Goal: Information Seeking & Learning: Learn about a topic

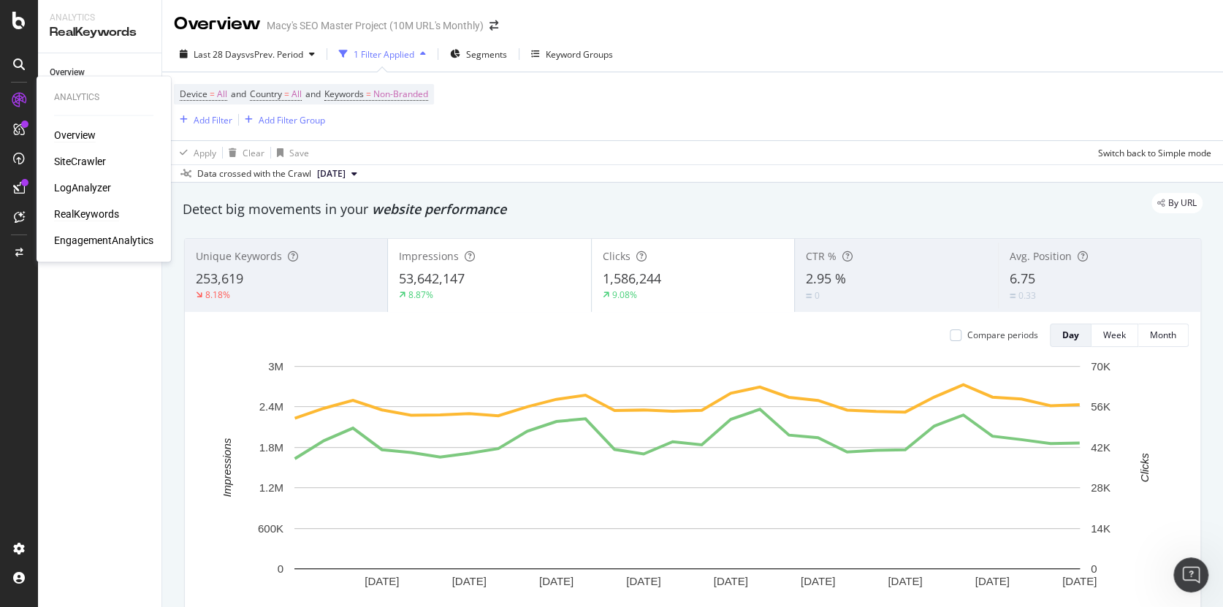
click at [66, 133] on div "Overview" at bounding box center [75, 135] width 42 height 15
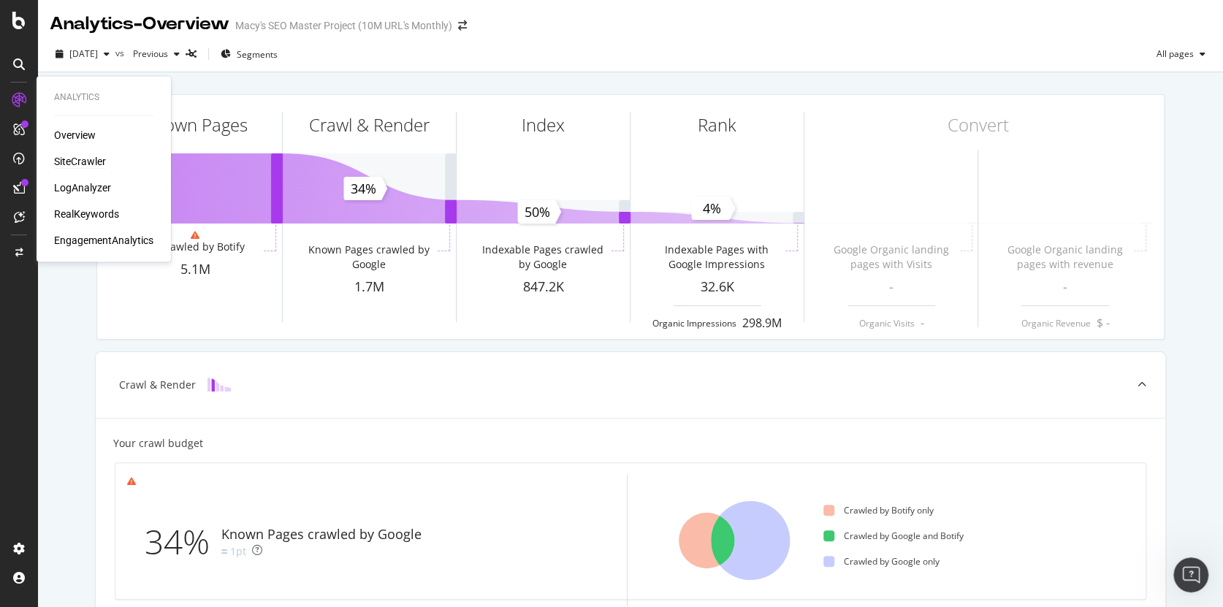
click at [66, 160] on div "SiteCrawler" at bounding box center [80, 161] width 52 height 15
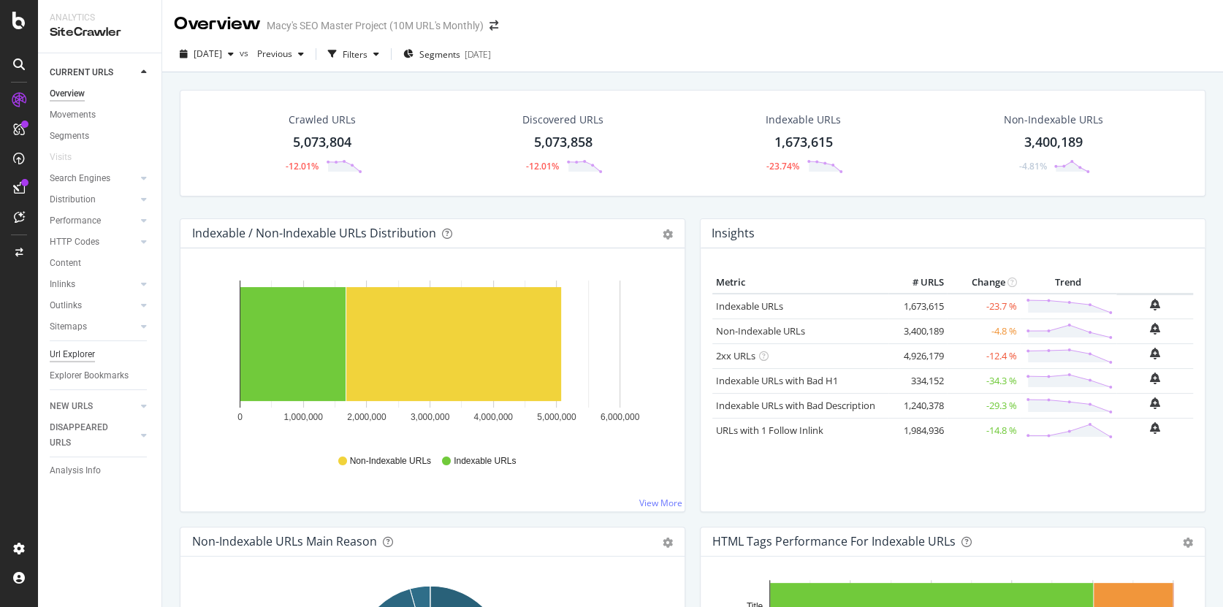
click at [77, 354] on div "Url Explorer" at bounding box center [72, 354] width 45 height 15
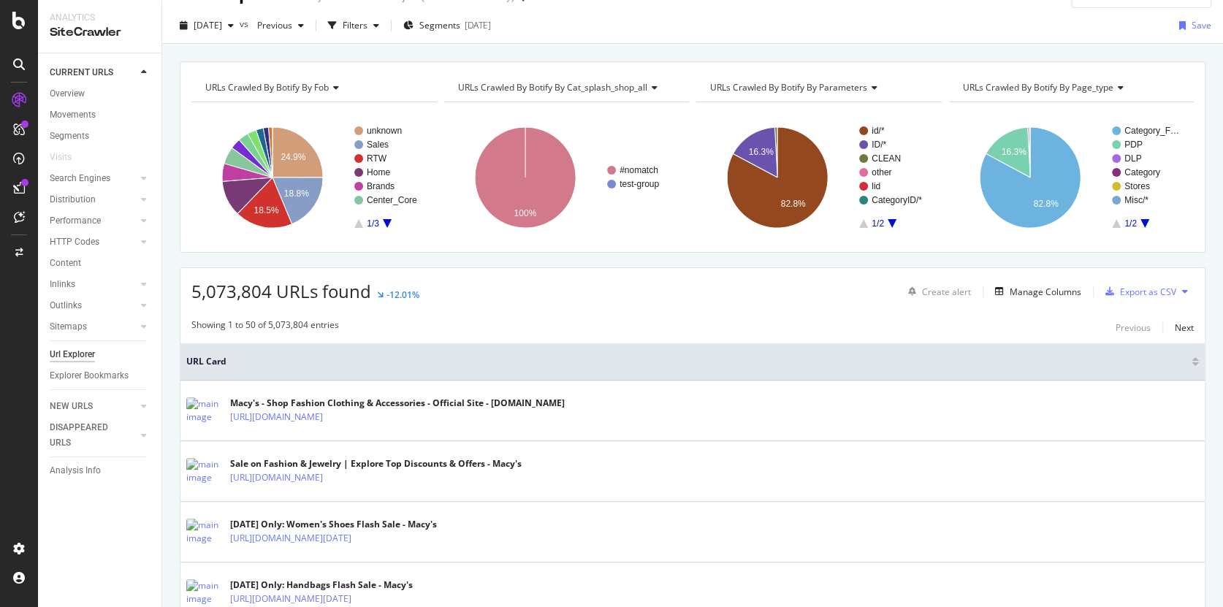
scroll to position [30, 0]
click at [1049, 291] on div "Manage Columns" at bounding box center [1046, 291] width 72 height 12
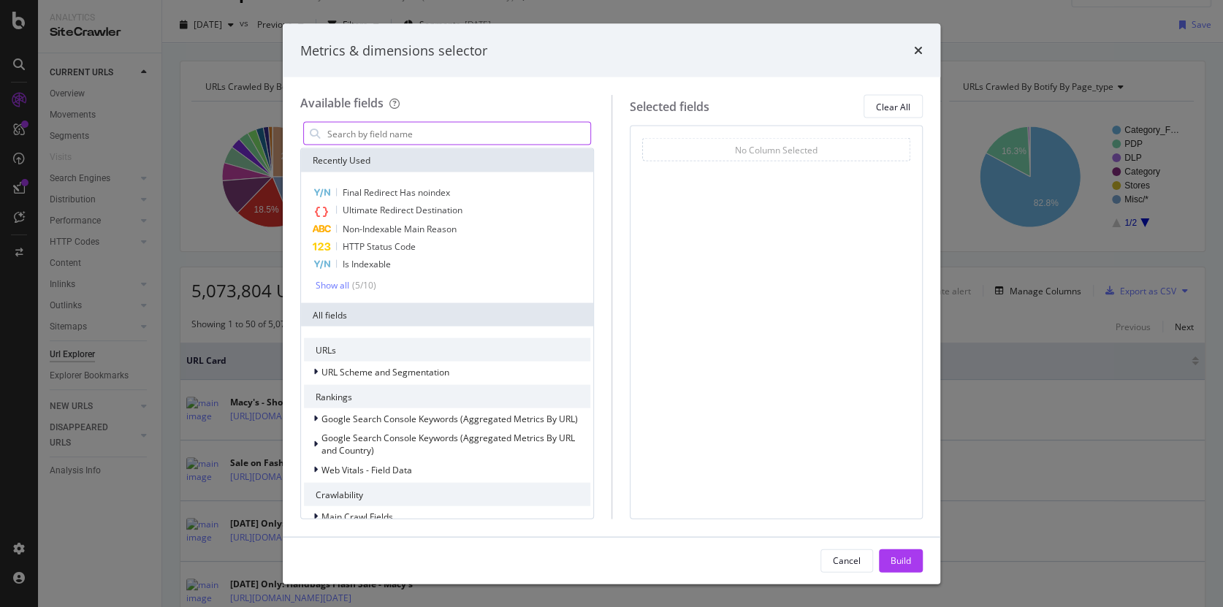
click at [376, 135] on input "modal" at bounding box center [458, 134] width 264 height 22
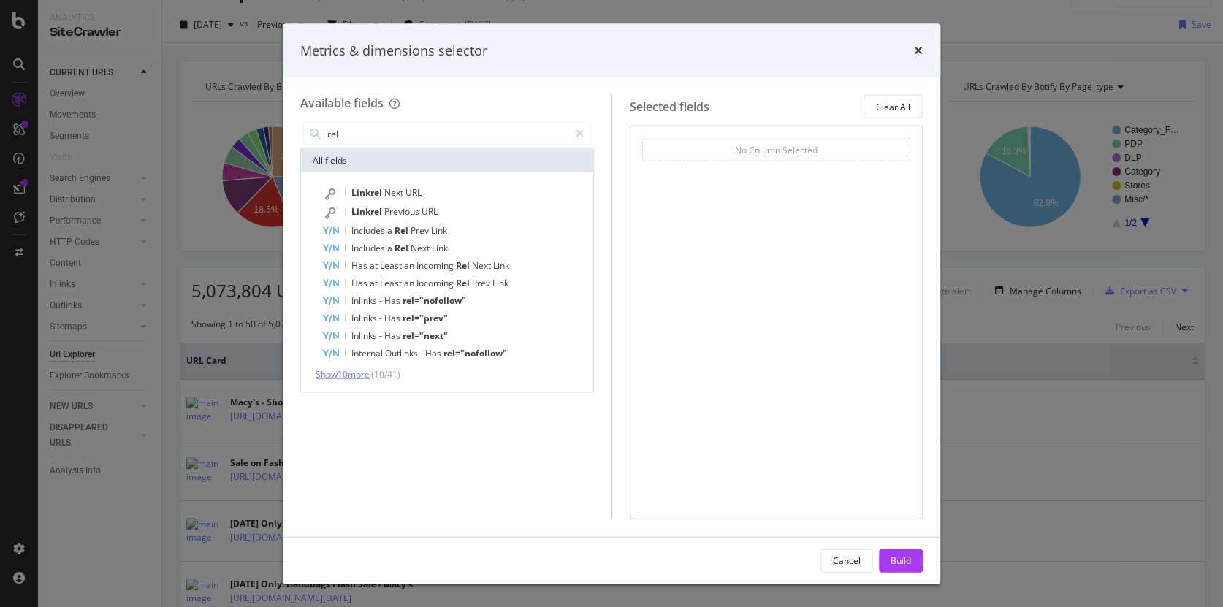
type input "rel"
click at [352, 375] on span "Show 10 more" at bounding box center [343, 374] width 54 height 12
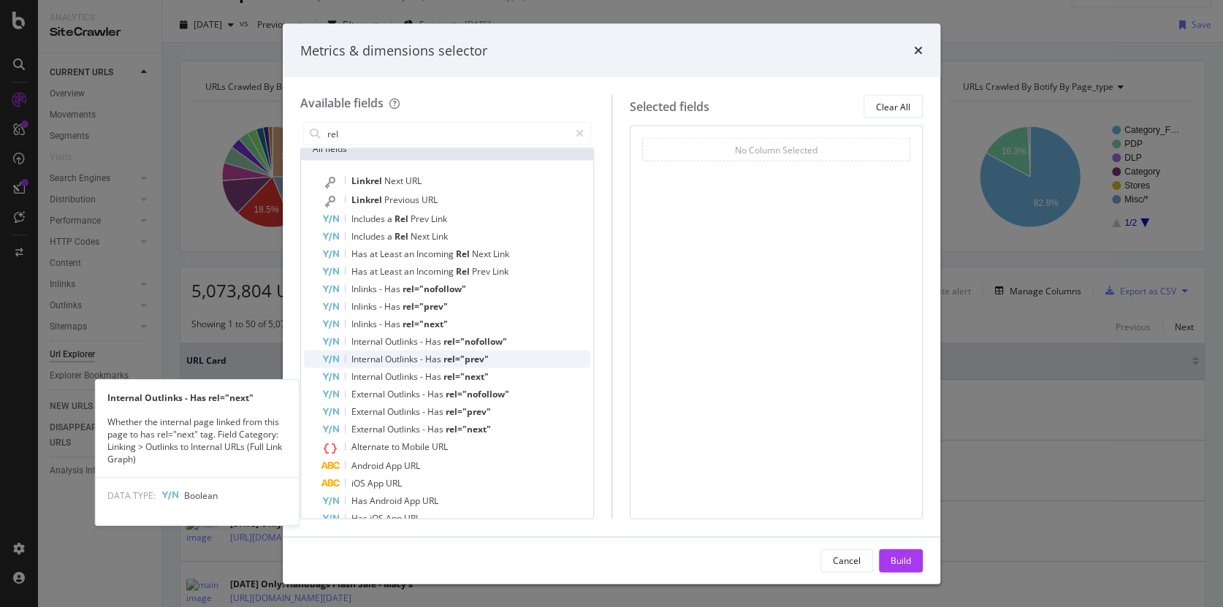
scroll to position [0, 0]
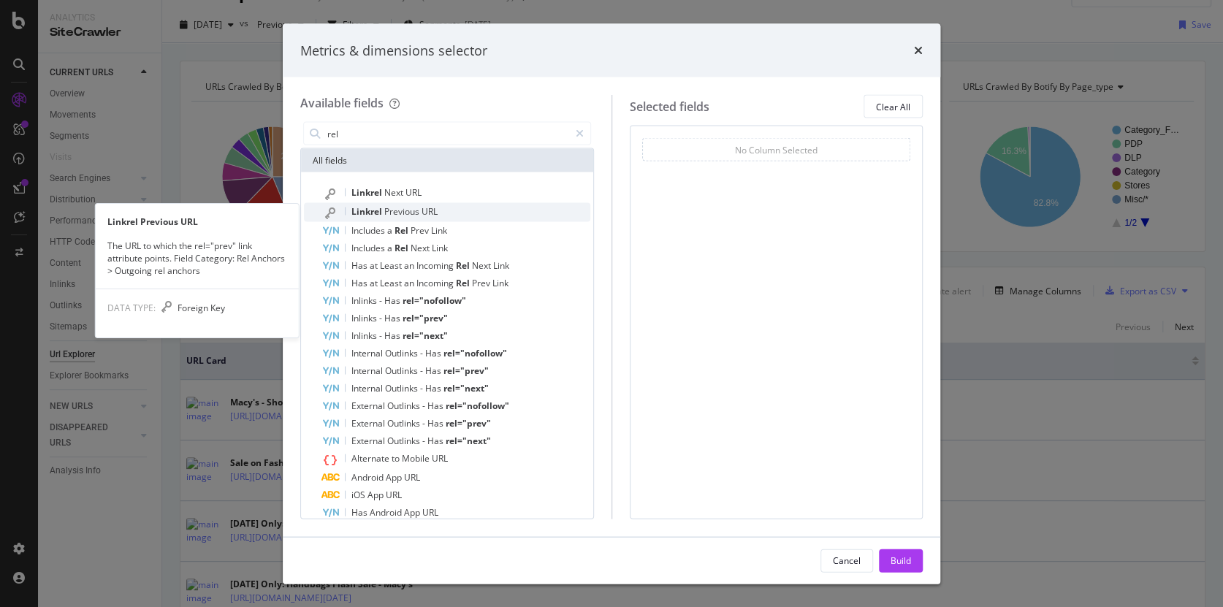
click at [405, 211] on span "Previous" at bounding box center [402, 211] width 37 height 12
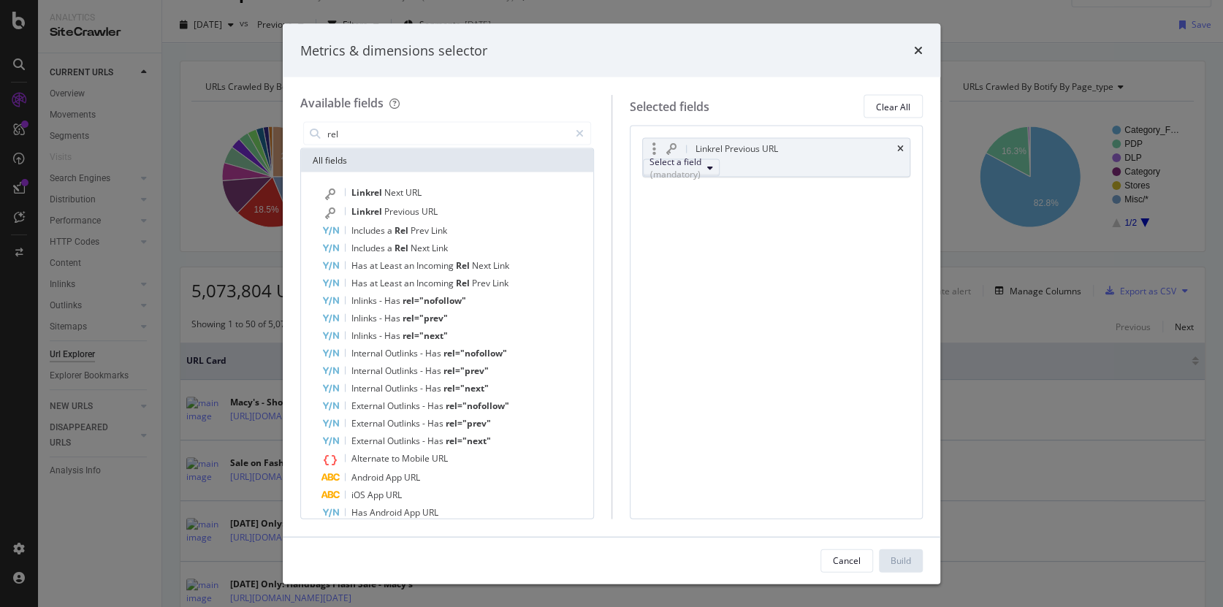
click at [701, 168] on div "Select a field (mandatory)" at bounding box center [676, 168] width 52 height 25
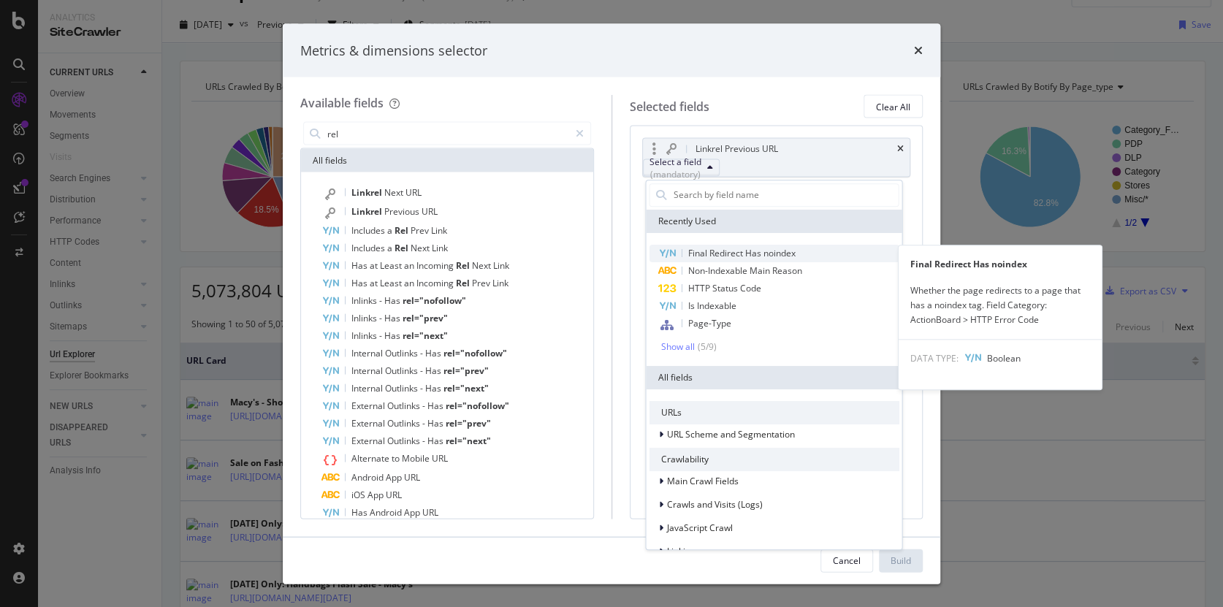
scroll to position [2, 0]
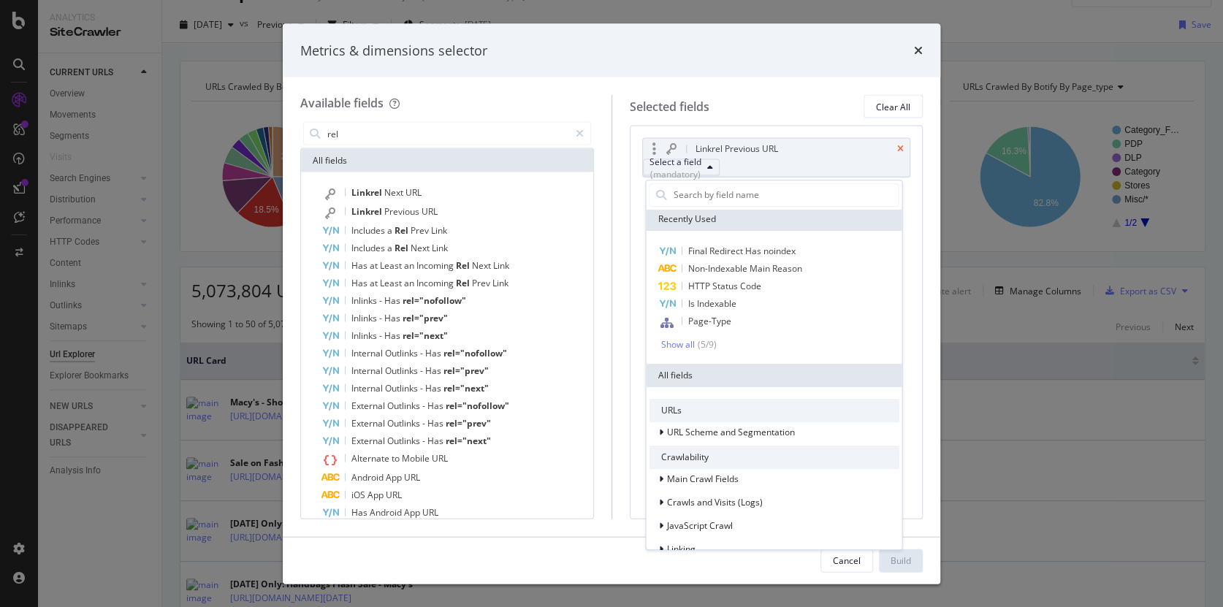
click at [901, 147] on icon "times" at bounding box center [900, 149] width 7 height 9
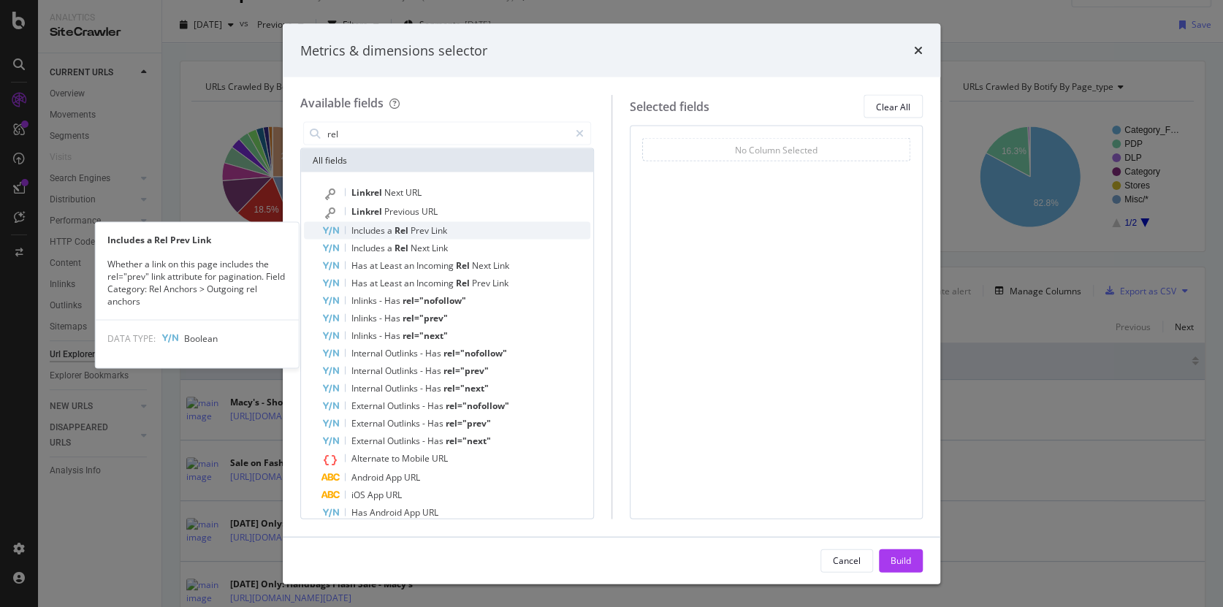
click at [396, 229] on span "Rel" at bounding box center [403, 230] width 16 height 12
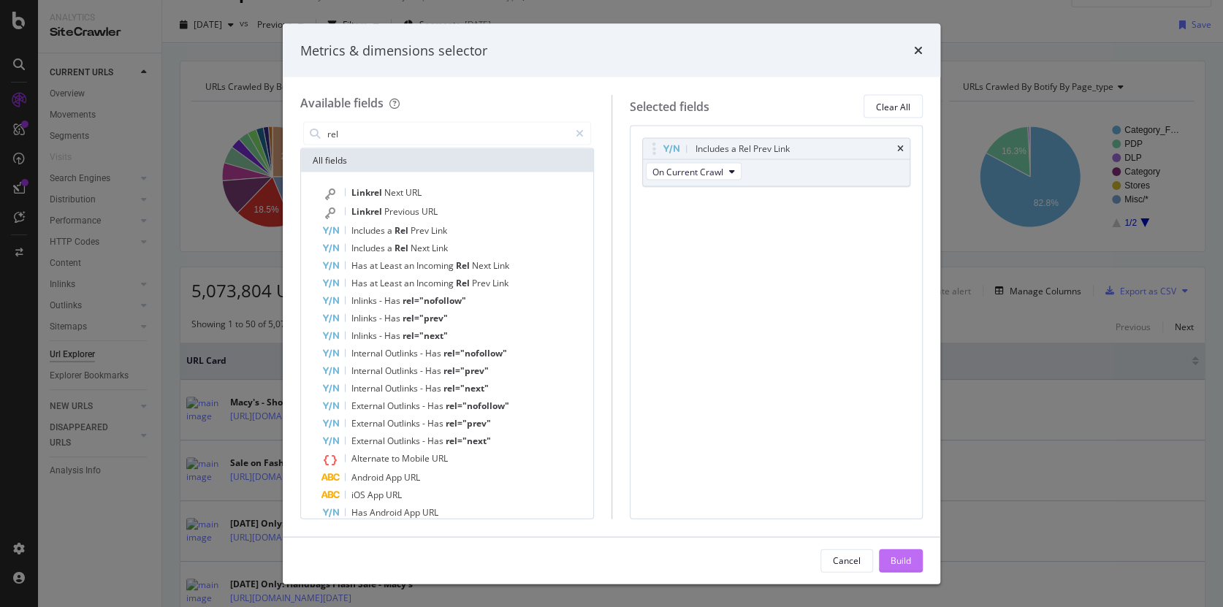
click at [910, 560] on button "Build" at bounding box center [901, 560] width 44 height 23
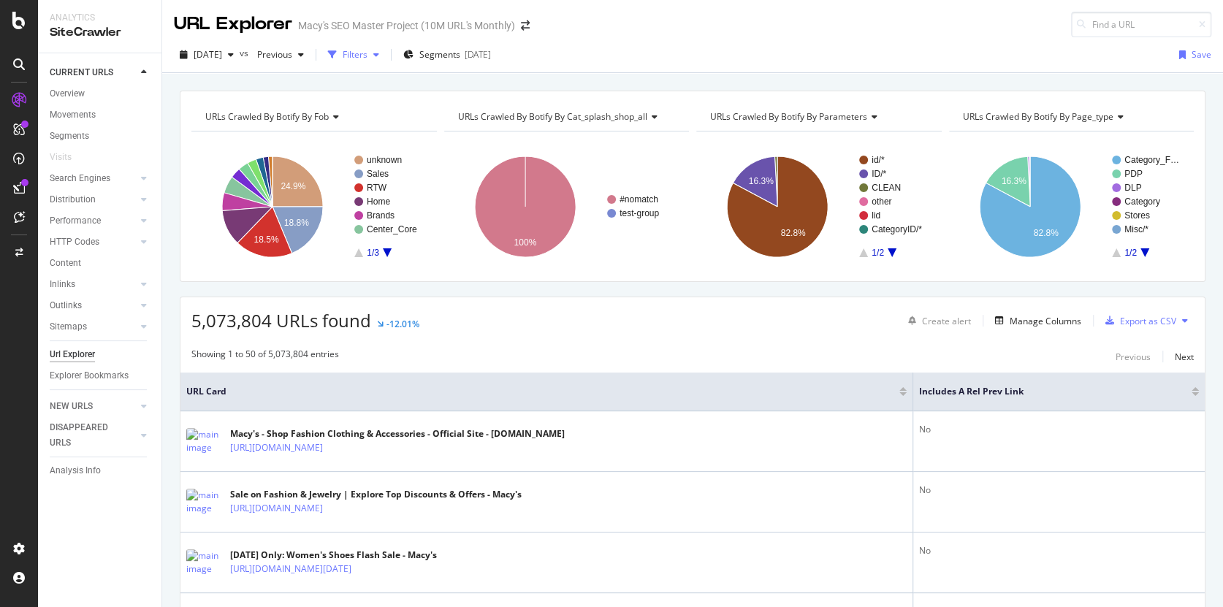
click at [385, 53] on div "button" at bounding box center [377, 54] width 18 height 9
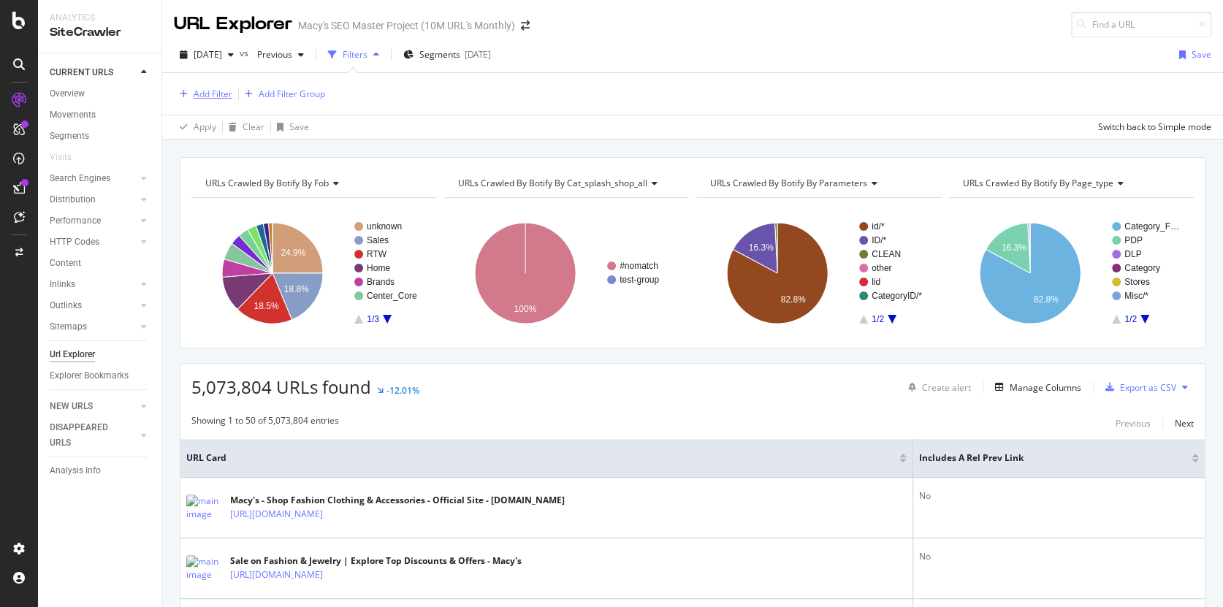
click at [219, 92] on div "Add Filter" at bounding box center [213, 94] width 39 height 12
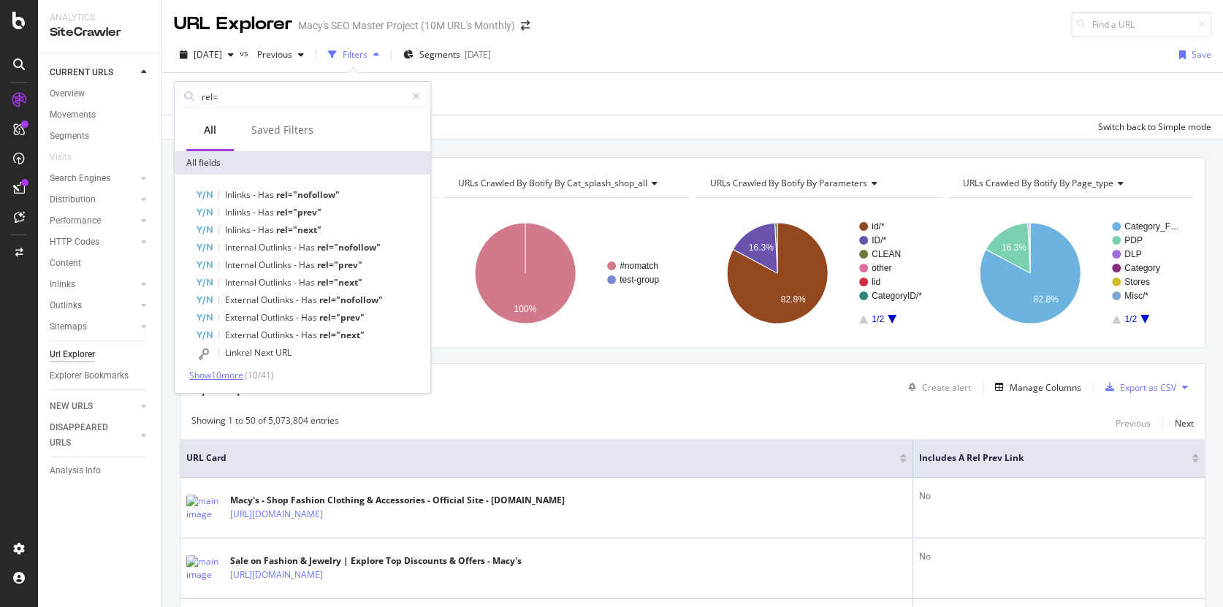
type input "rel="
click at [214, 374] on span "Show 10 more" at bounding box center [216, 375] width 54 height 12
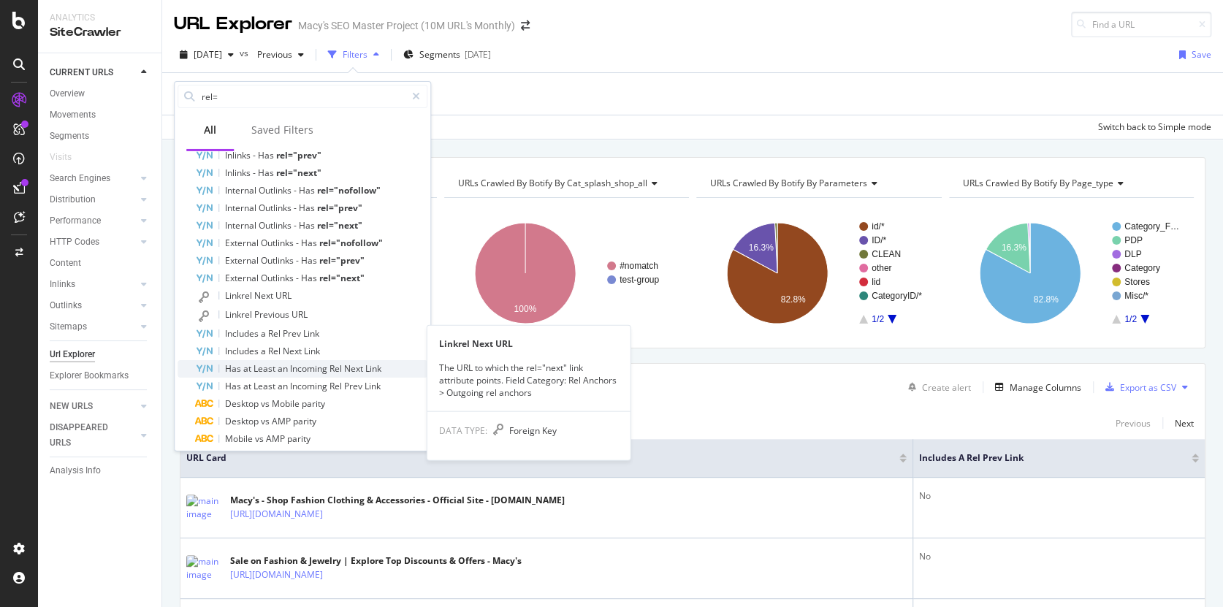
scroll to position [72, 0]
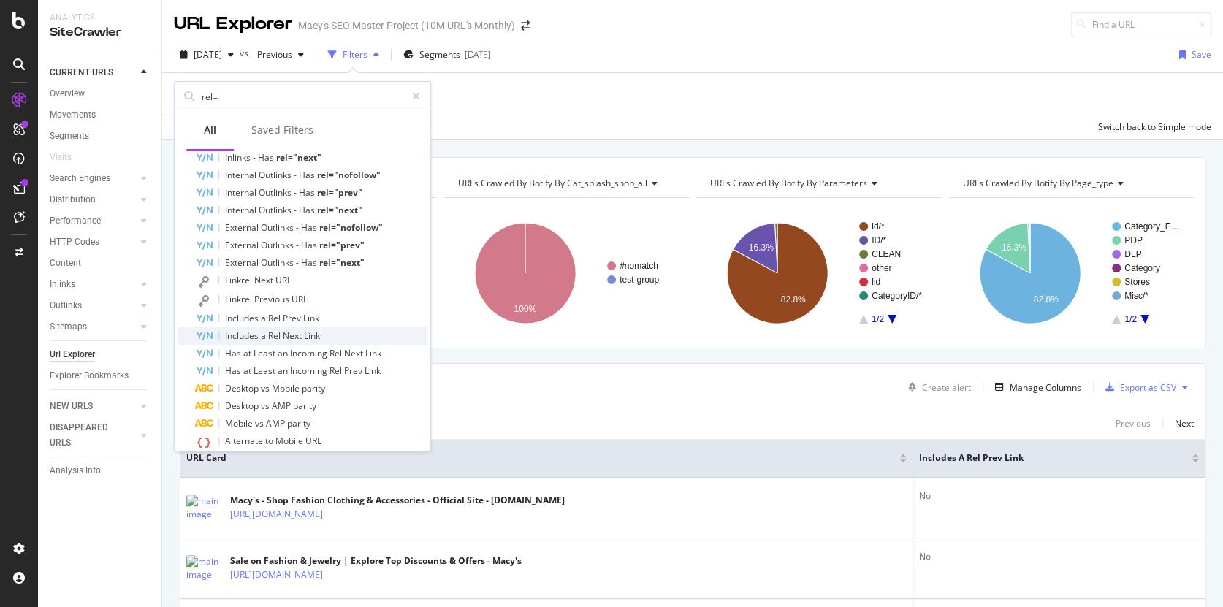
click at [256, 337] on span "Includes" at bounding box center [243, 336] width 36 height 12
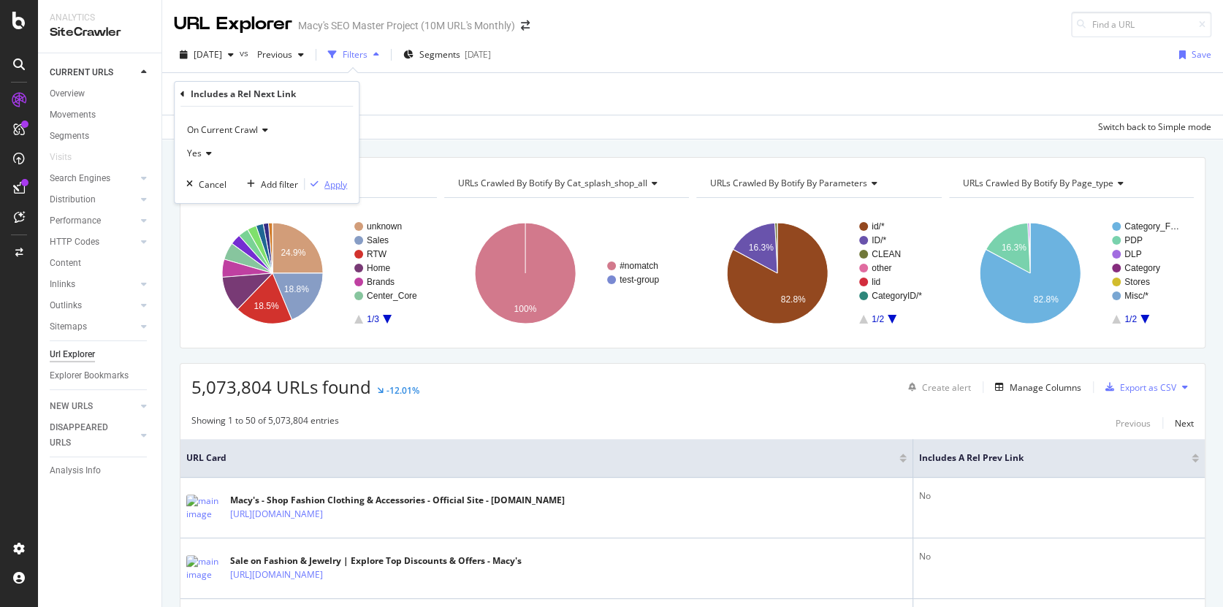
click at [327, 186] on div "Apply" at bounding box center [335, 184] width 23 height 12
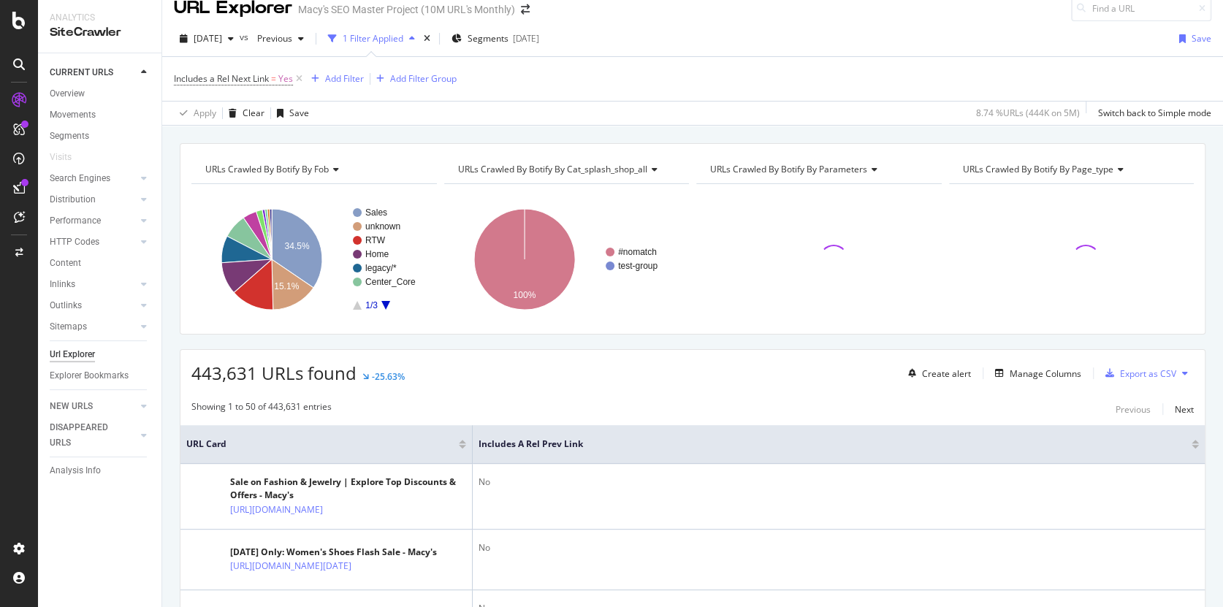
scroll to position [31, 0]
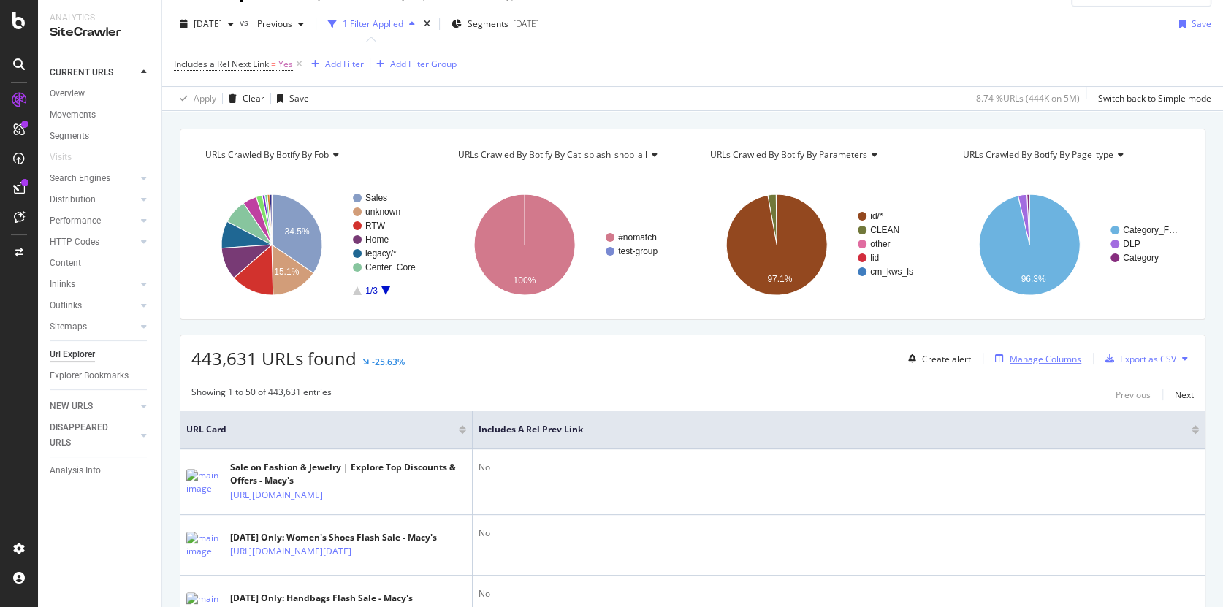
click at [1040, 359] on div "Manage Columns" at bounding box center [1046, 359] width 72 height 12
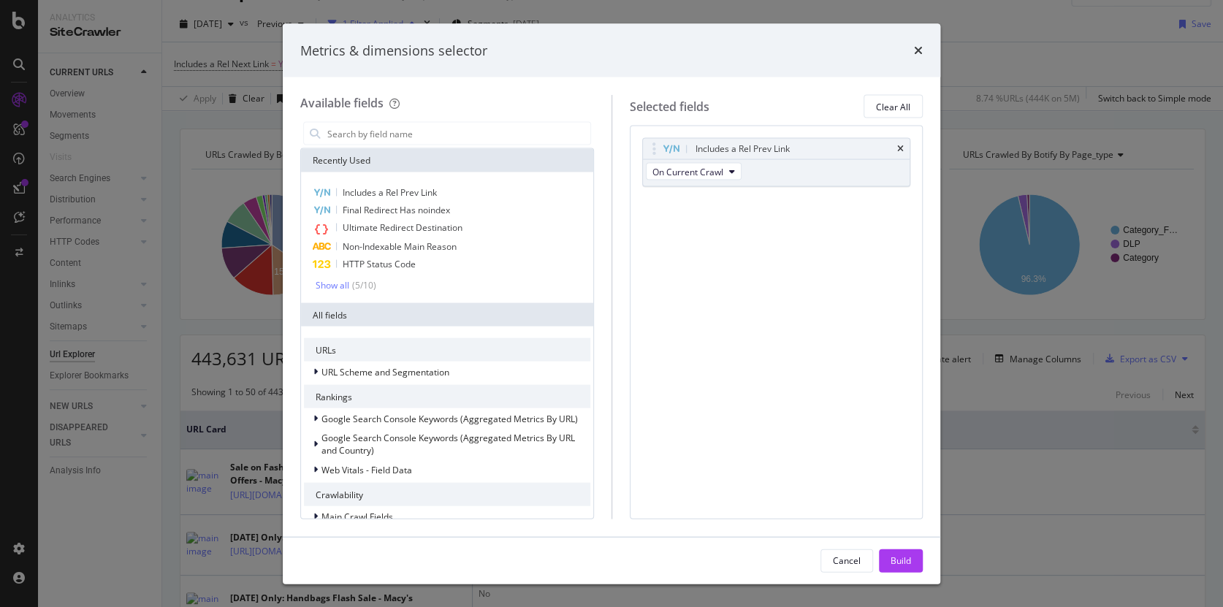
click at [966, 205] on div "Metrics & dimensions selector Available fields Recently Used Includes a Rel Pre…" at bounding box center [611, 303] width 1223 height 607
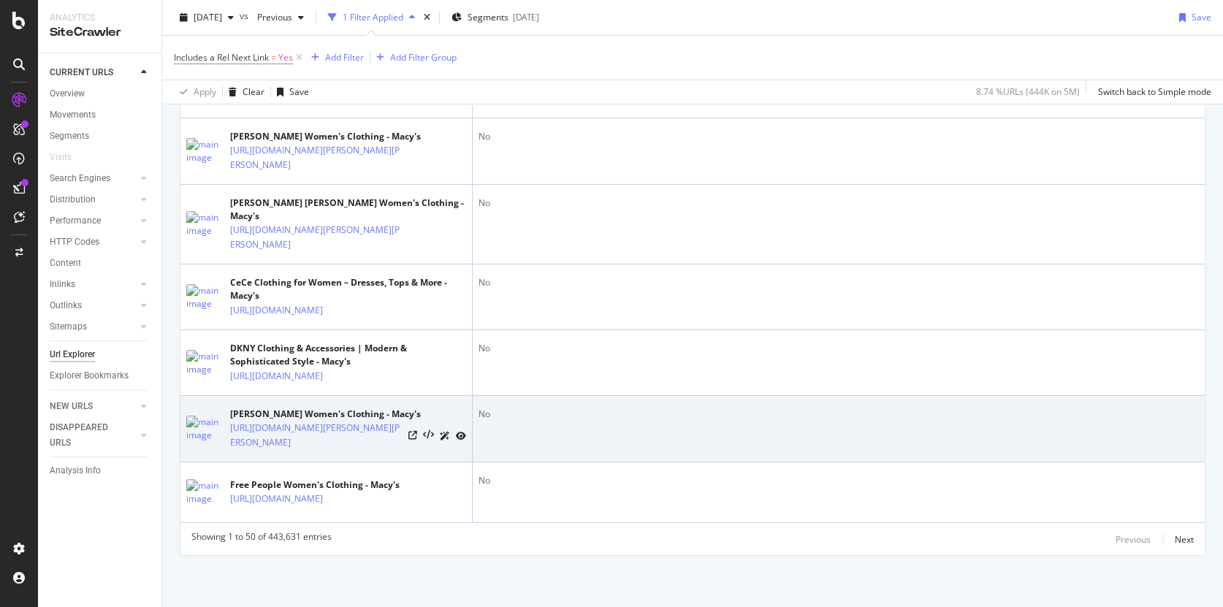
scroll to position [3507, 0]
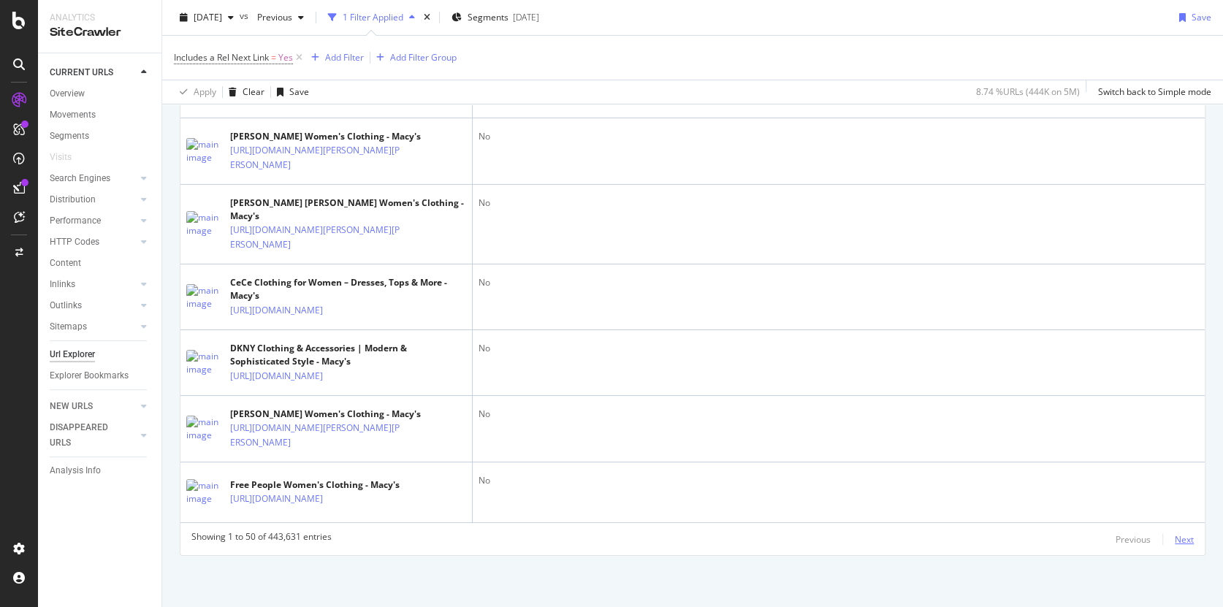
click at [1179, 537] on div "Next" at bounding box center [1184, 539] width 19 height 12
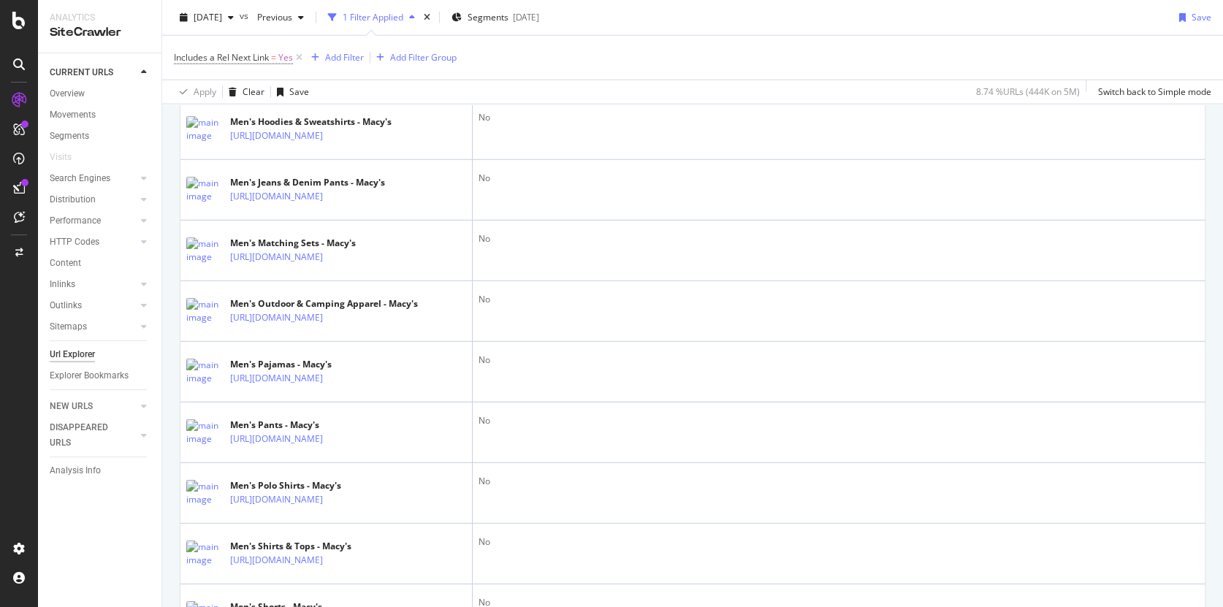
scroll to position [2519, 0]
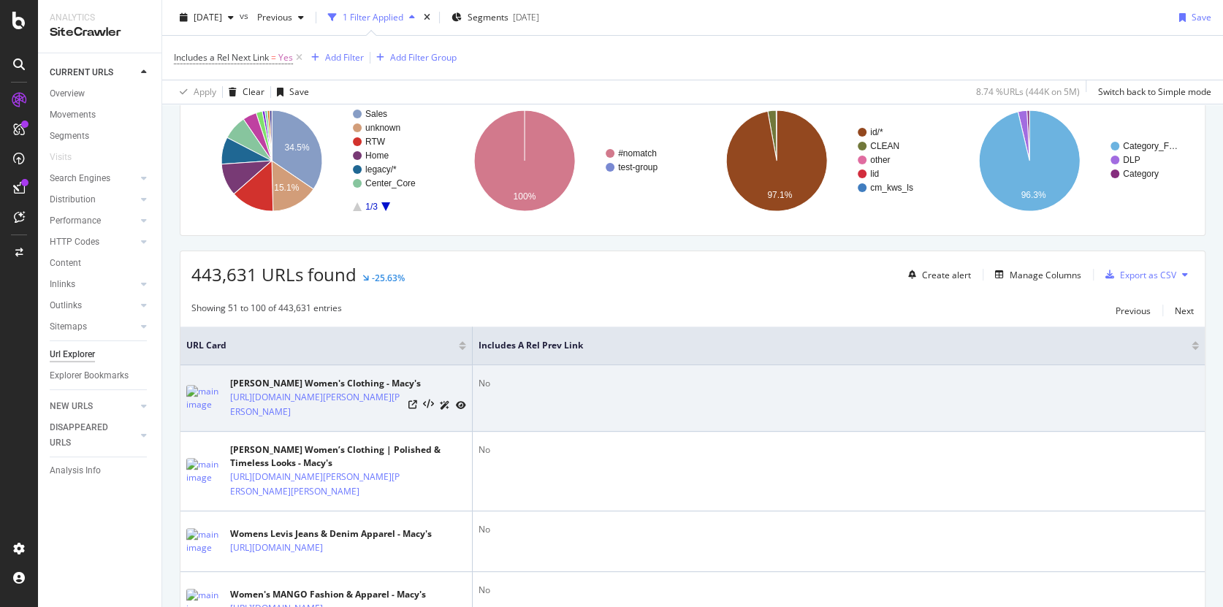
scroll to position [0, 0]
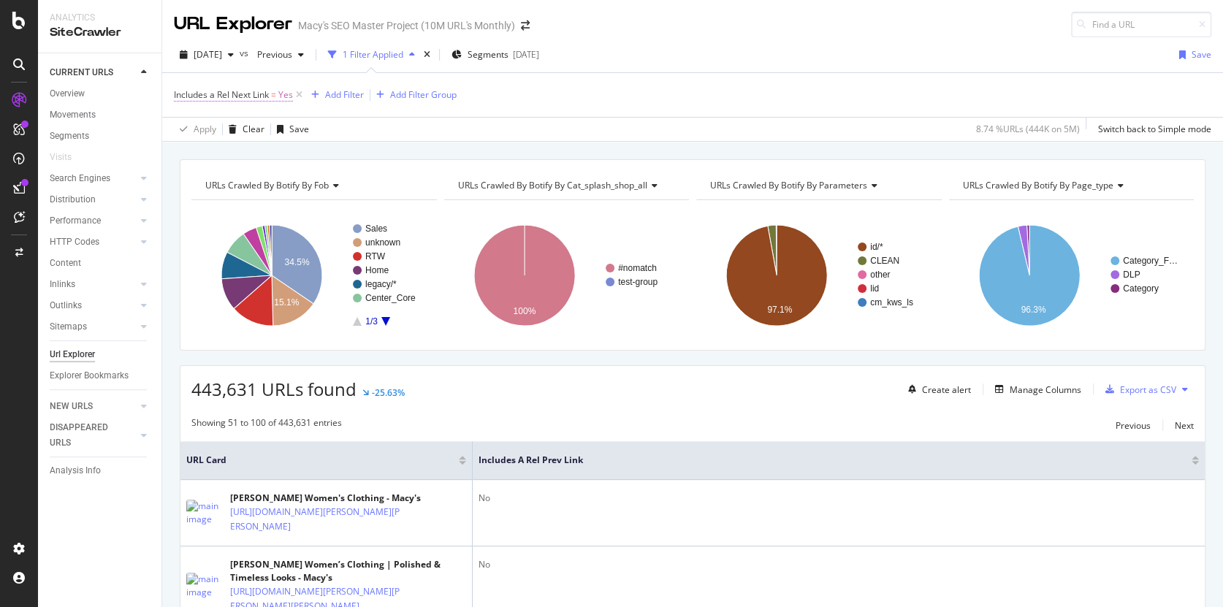
click at [258, 94] on span "Includes a Rel Next Link" at bounding box center [221, 94] width 95 height 12
click at [209, 149] on icon at bounding box center [207, 152] width 10 height 9
click at [204, 195] on span "No" at bounding box center [200, 201] width 12 height 12
click at [338, 184] on div "Apply" at bounding box center [335, 183] width 23 height 12
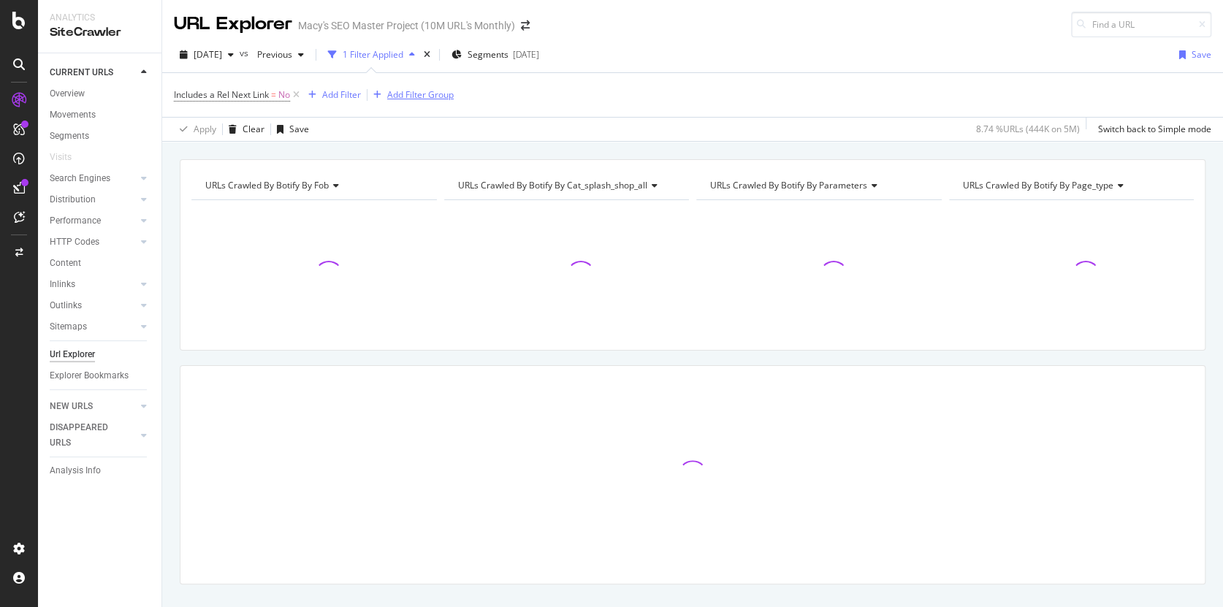
click at [429, 94] on div "Add Filter Group" at bounding box center [420, 94] width 66 height 12
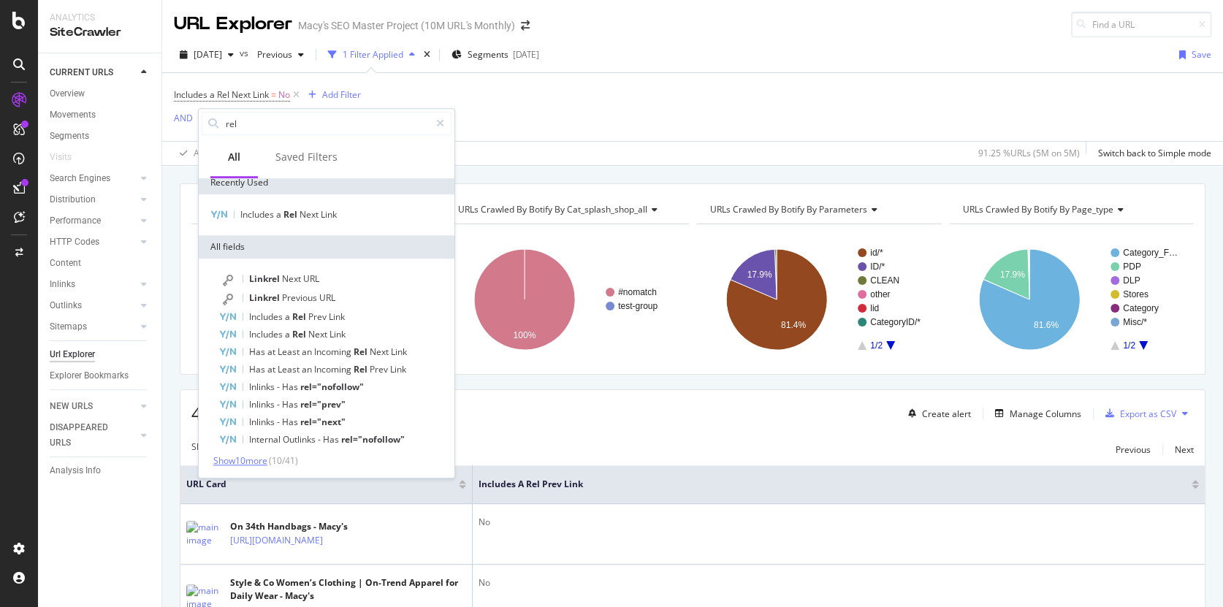
type input "rel"
click at [259, 460] on span "Show 10 more" at bounding box center [240, 460] width 54 height 12
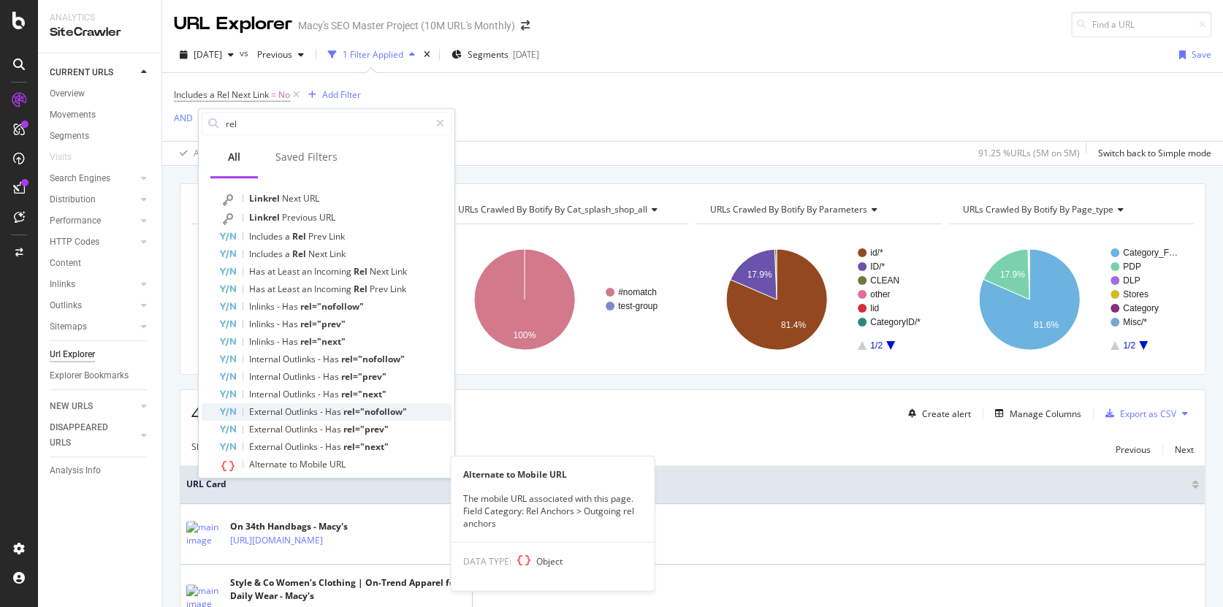
scroll to position [90, 0]
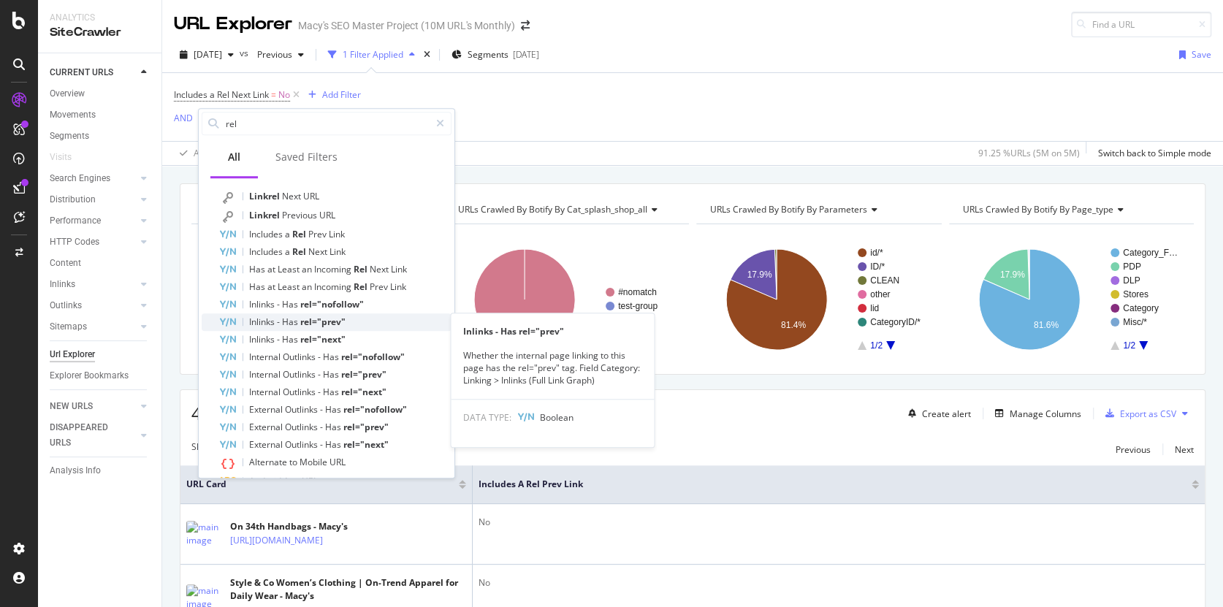
click at [316, 321] on span "rel="prev"" at bounding box center [322, 322] width 45 height 12
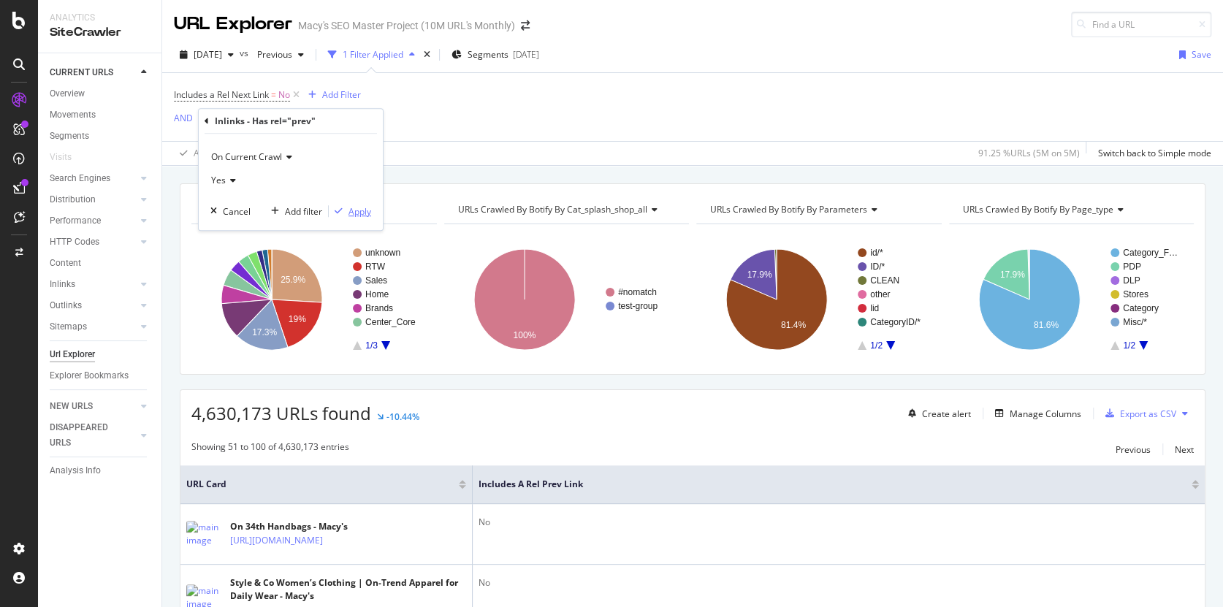
click at [345, 213] on div "button" at bounding box center [339, 211] width 20 height 9
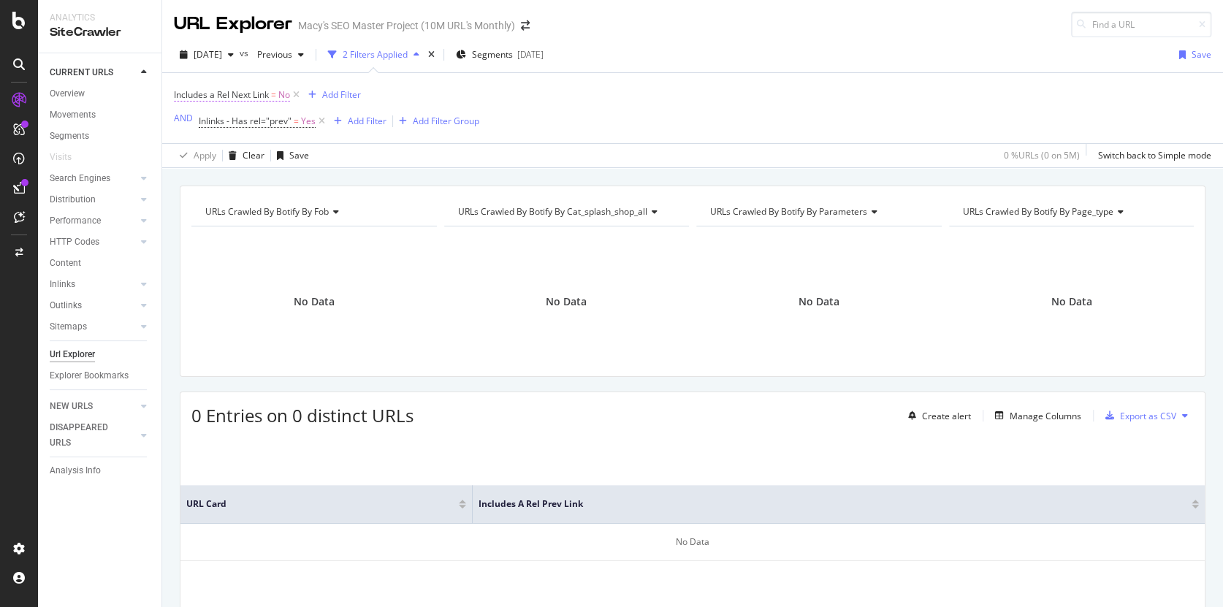
click at [262, 95] on span "Includes a Rel Next Link" at bounding box center [221, 94] width 95 height 12
click at [338, 186] on div "Apply" at bounding box center [335, 183] width 23 height 12
click at [248, 121] on span "Inlinks - Has rel="prev"" at bounding box center [245, 121] width 93 height 12
click at [486, 104] on div "Includes a Rel Next Link = No Add Filter AND Inlinks - Has rel="prev" = Yes Add…" at bounding box center [693, 108] width 1038 height 70
click at [180, 119] on div "AND" at bounding box center [183, 118] width 19 height 12
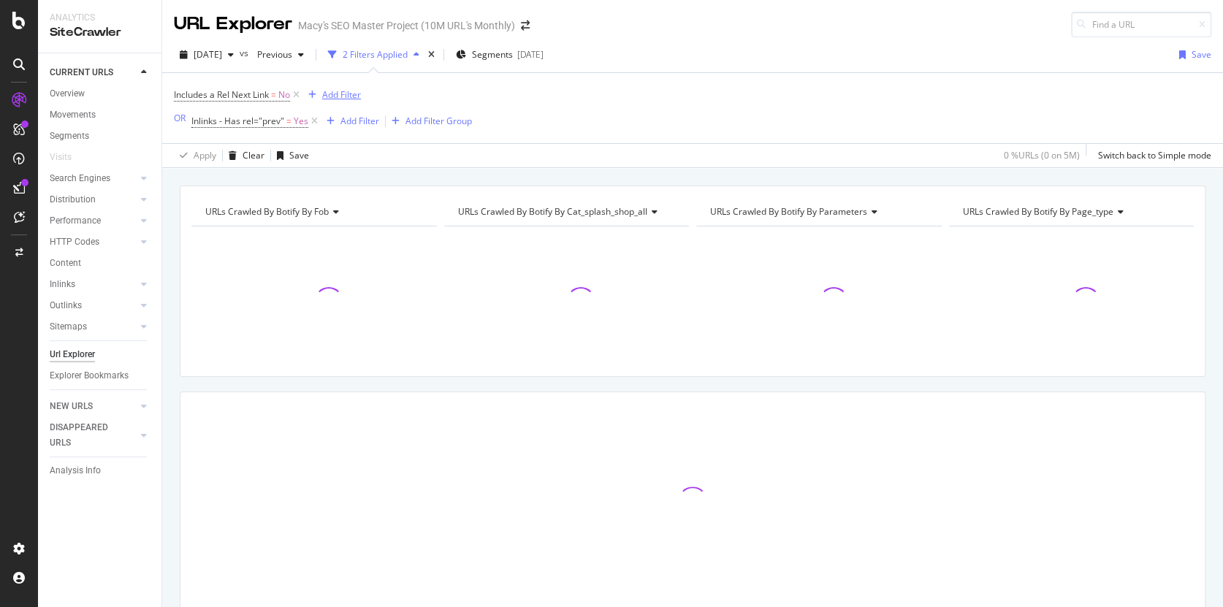
click at [359, 92] on div "Add Filter" at bounding box center [341, 94] width 39 height 12
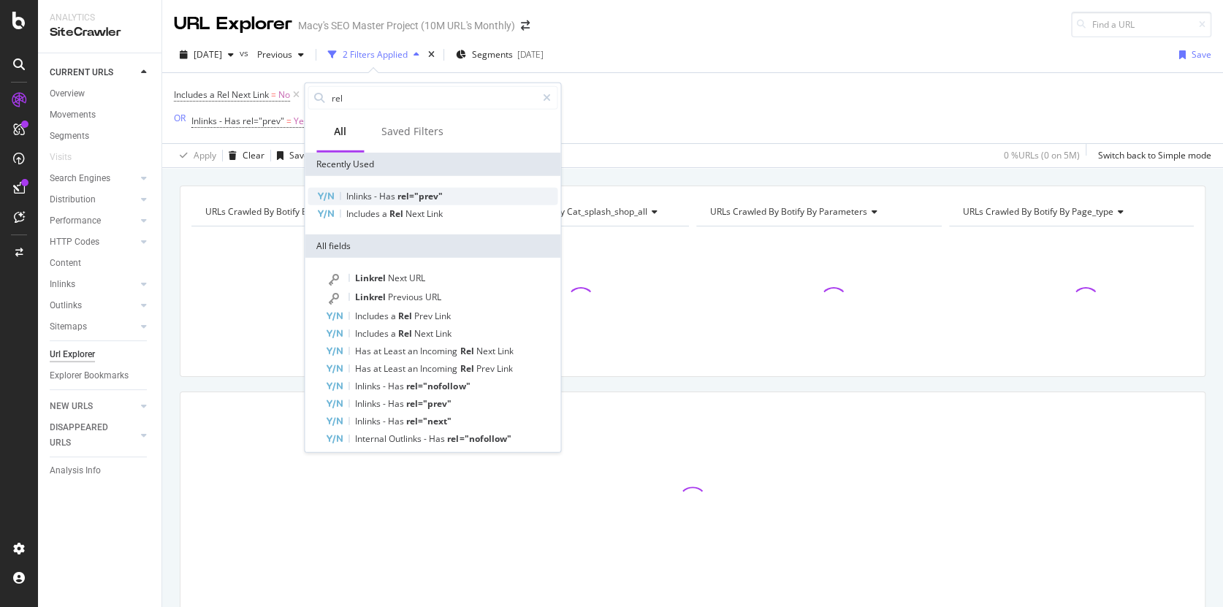
click at [422, 198] on span "rel="prev"" at bounding box center [419, 196] width 45 height 12
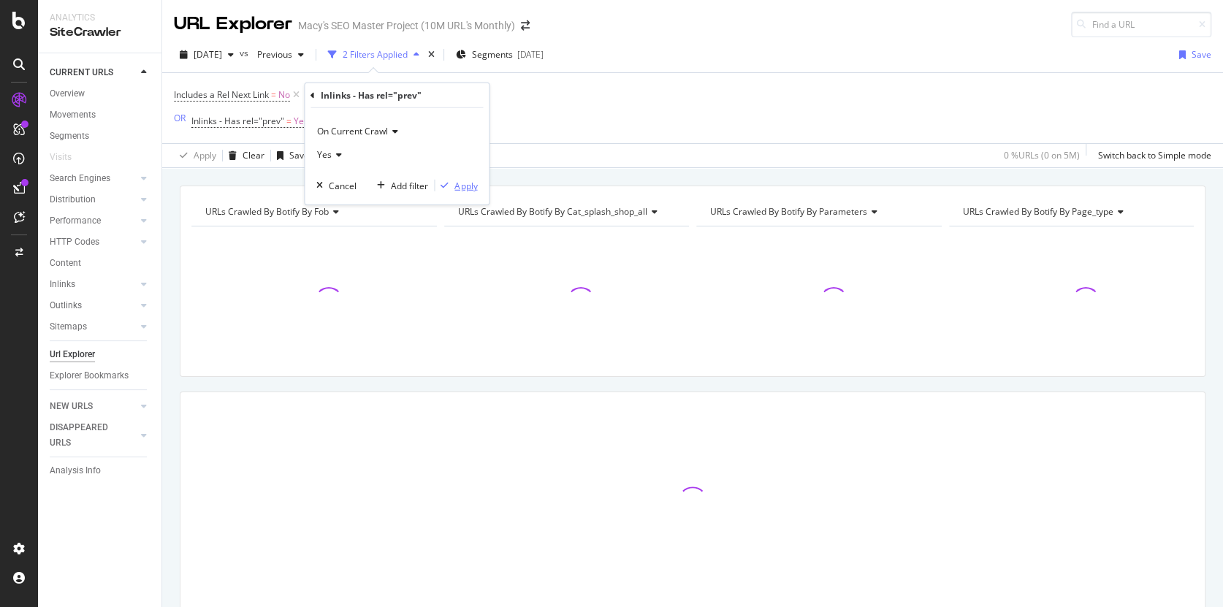
click at [467, 186] on div "Apply" at bounding box center [465, 185] width 23 height 12
click at [313, 120] on icon at bounding box center [314, 121] width 12 height 15
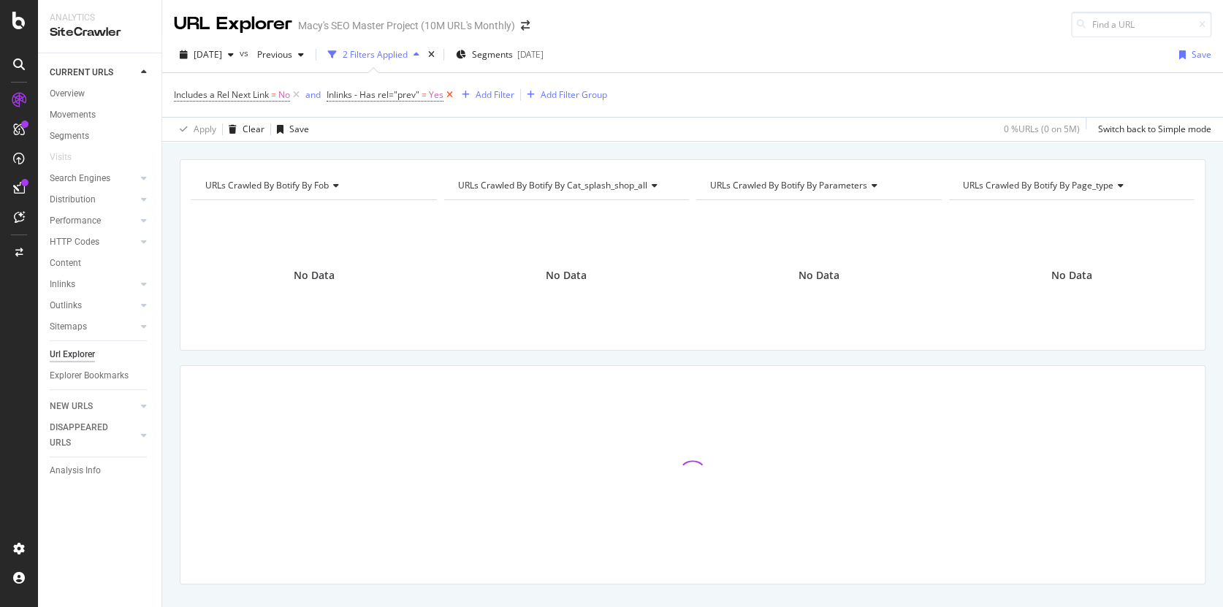
click at [449, 93] on icon at bounding box center [449, 95] width 12 height 15
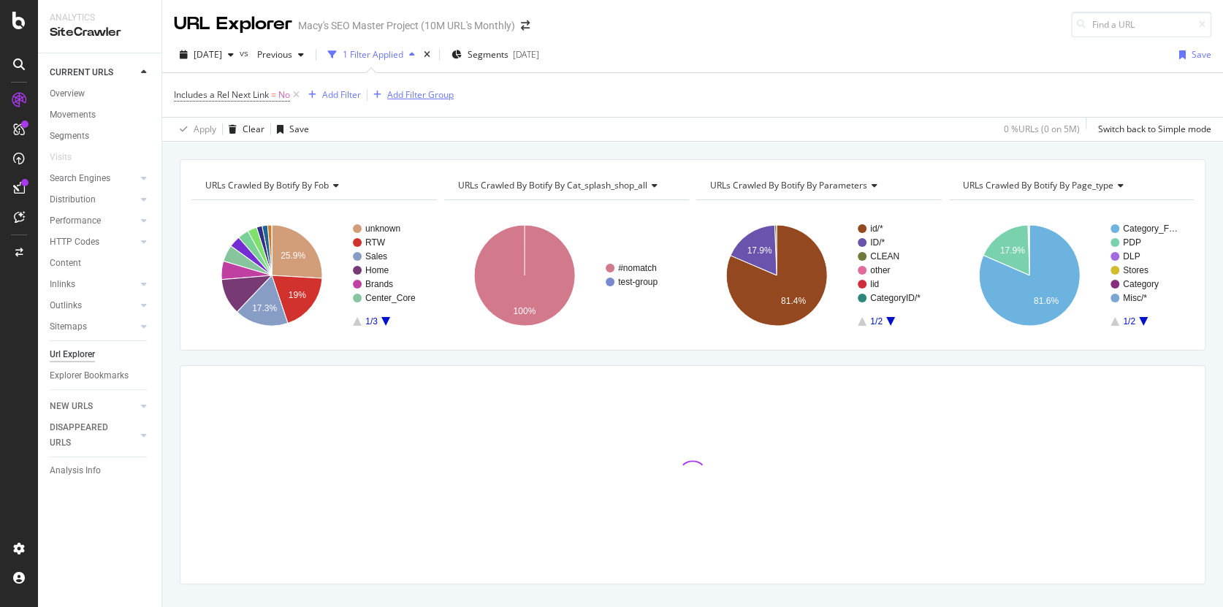
click at [431, 98] on div "Add Filter Group" at bounding box center [420, 94] width 66 height 12
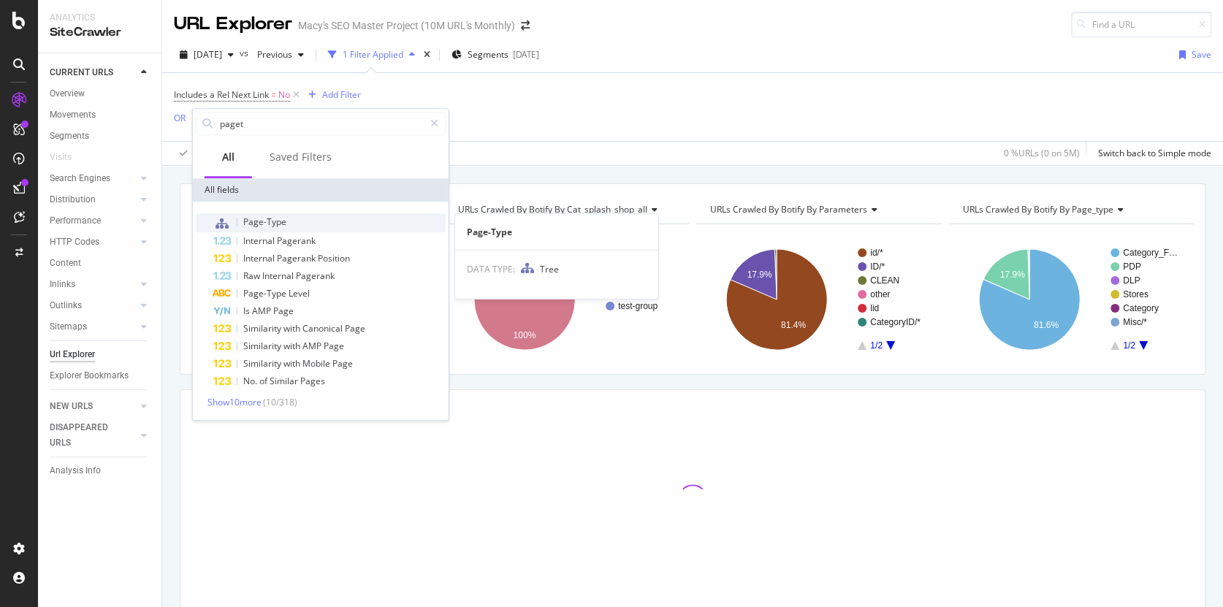
type input "paget"
click at [265, 221] on span "Page-Type" at bounding box center [264, 222] width 43 height 12
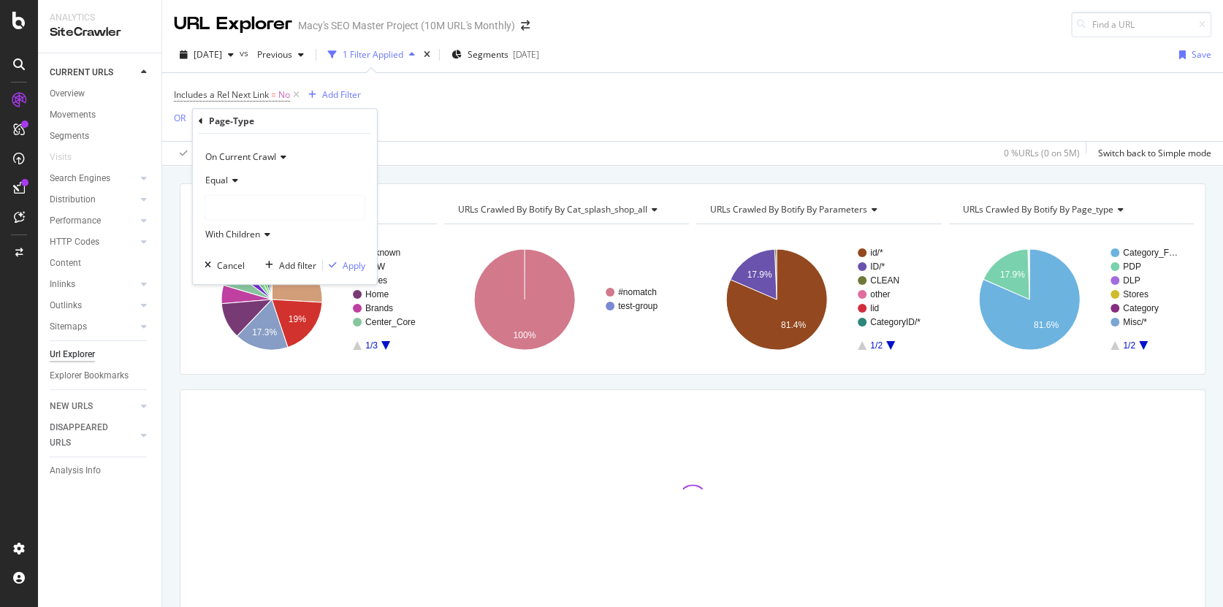
click at [224, 199] on div at bounding box center [284, 207] width 159 height 23
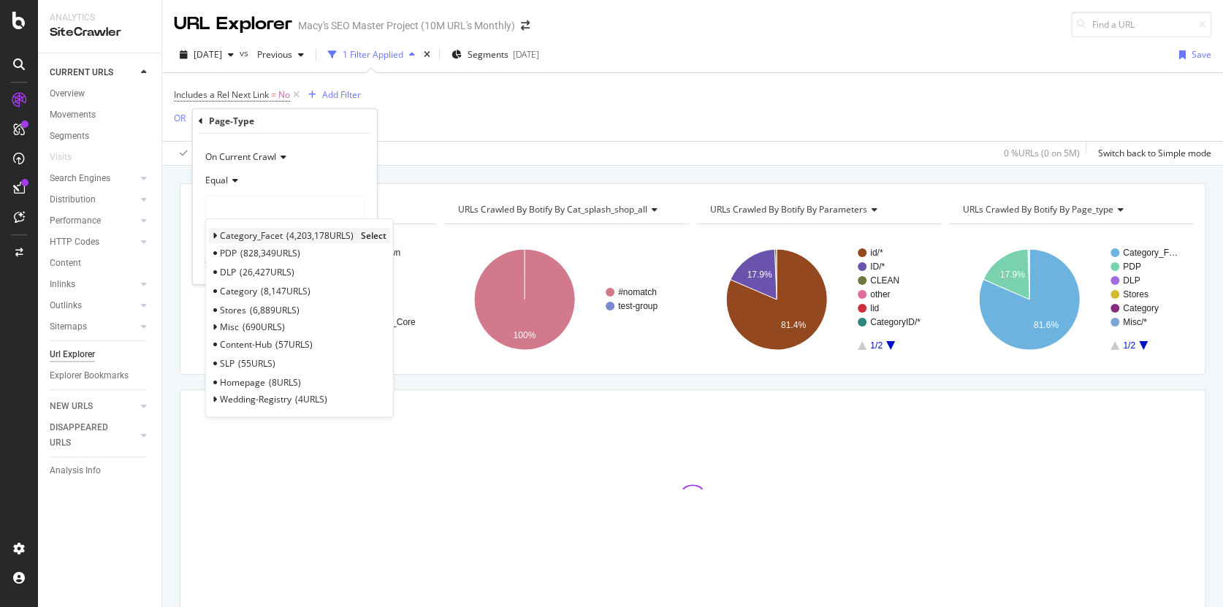
click at [247, 235] on span "Category_Facet" at bounding box center [251, 235] width 63 height 12
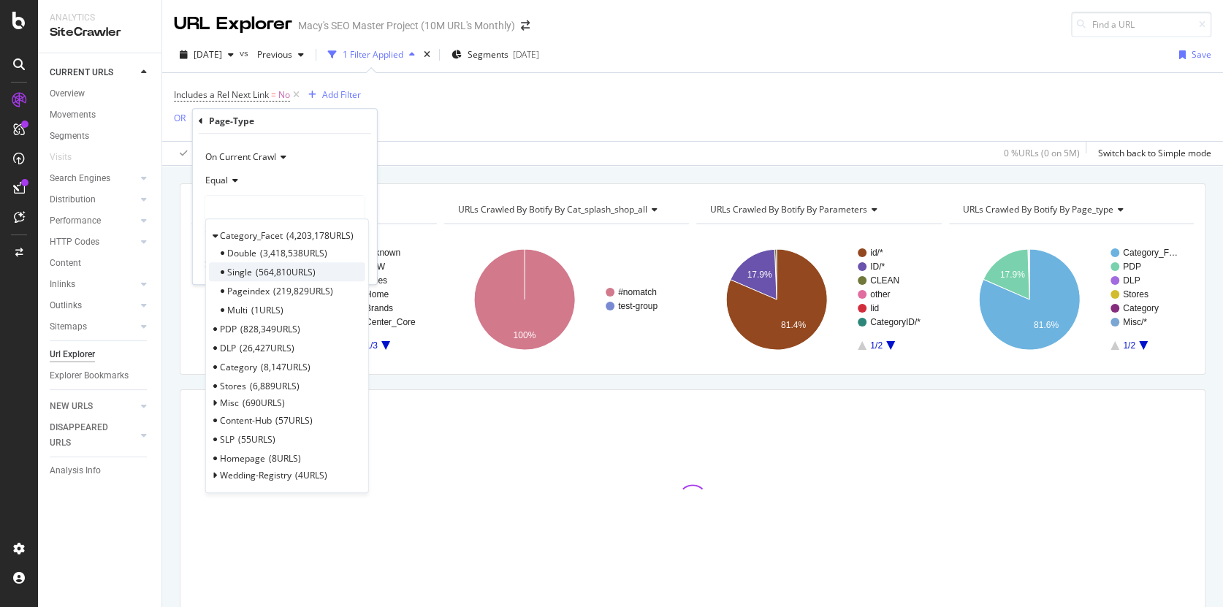
click at [237, 269] on span "Single" at bounding box center [239, 272] width 25 height 12
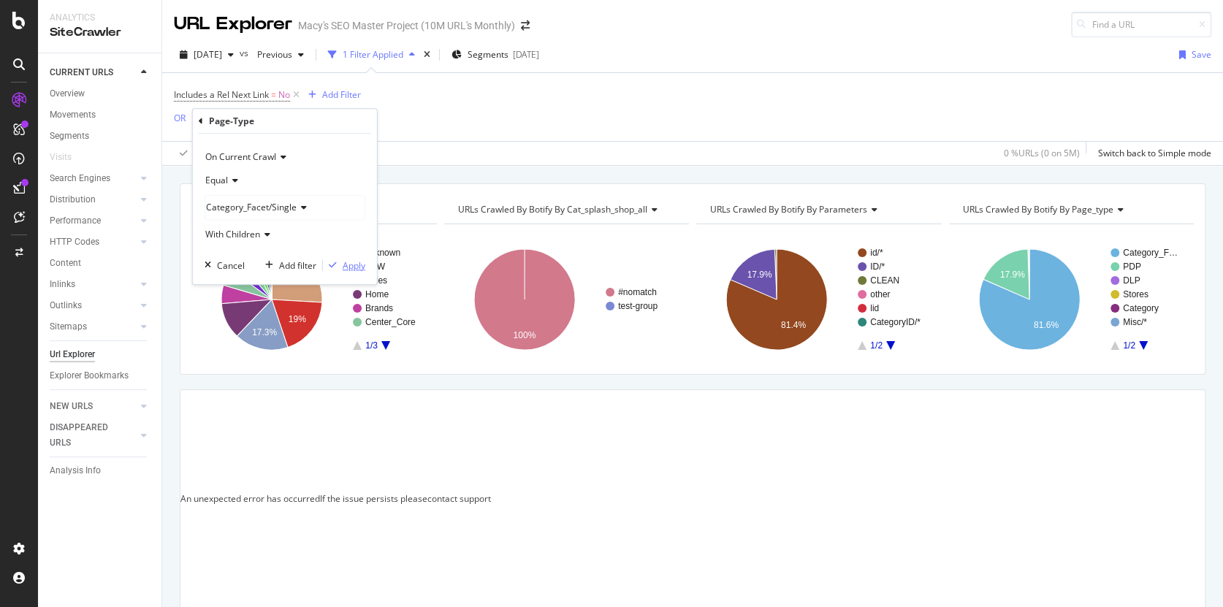
click at [359, 264] on div "Apply" at bounding box center [354, 265] width 23 height 12
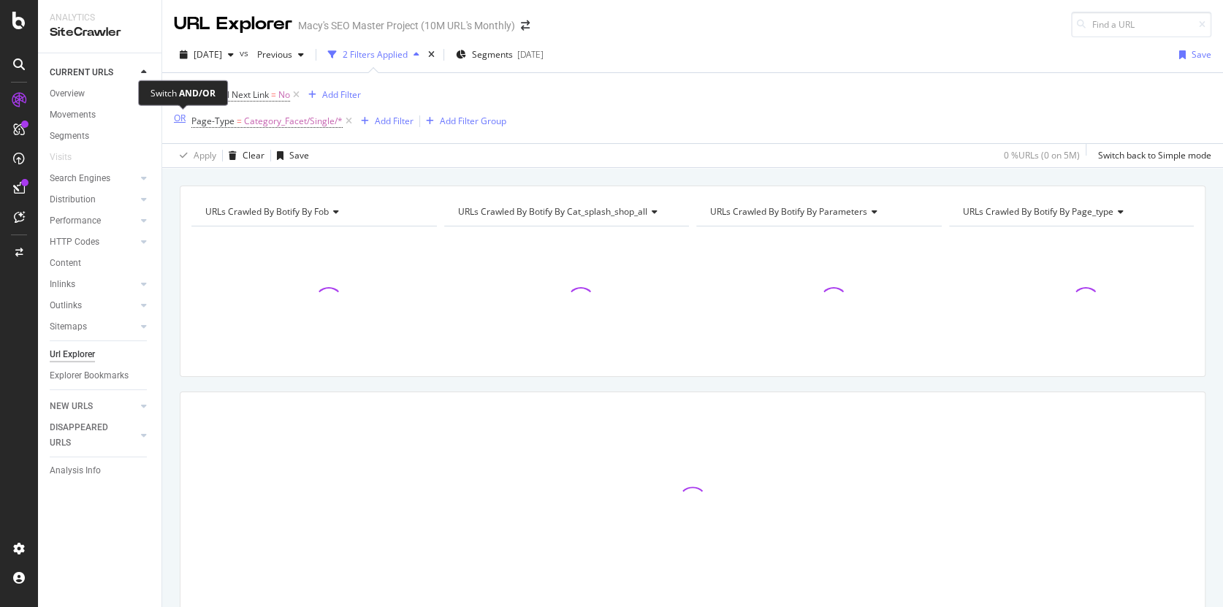
click at [179, 116] on div "OR" at bounding box center [180, 118] width 12 height 12
click at [497, 99] on div "Includes a Rel Next Link = No Add Filter AND Page-Type = Category_Facet/Single/…" at bounding box center [344, 108] width 340 height 47
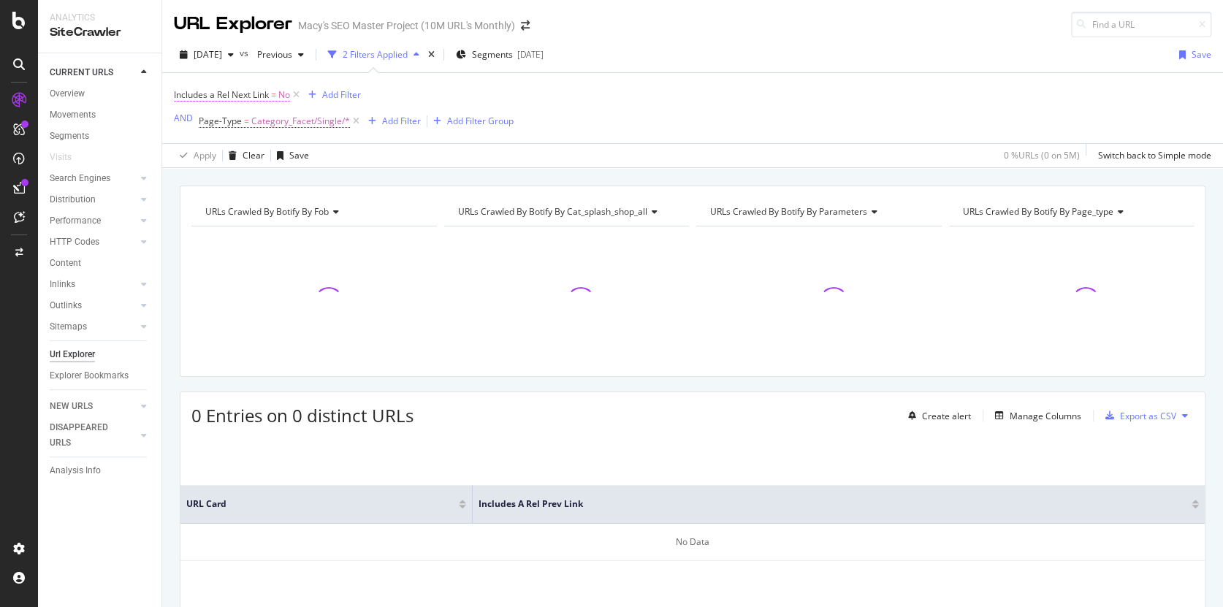
click at [269, 96] on span "Includes a Rel Next Link" at bounding box center [221, 94] width 95 height 12
click at [206, 151] on icon at bounding box center [204, 152] width 10 height 9
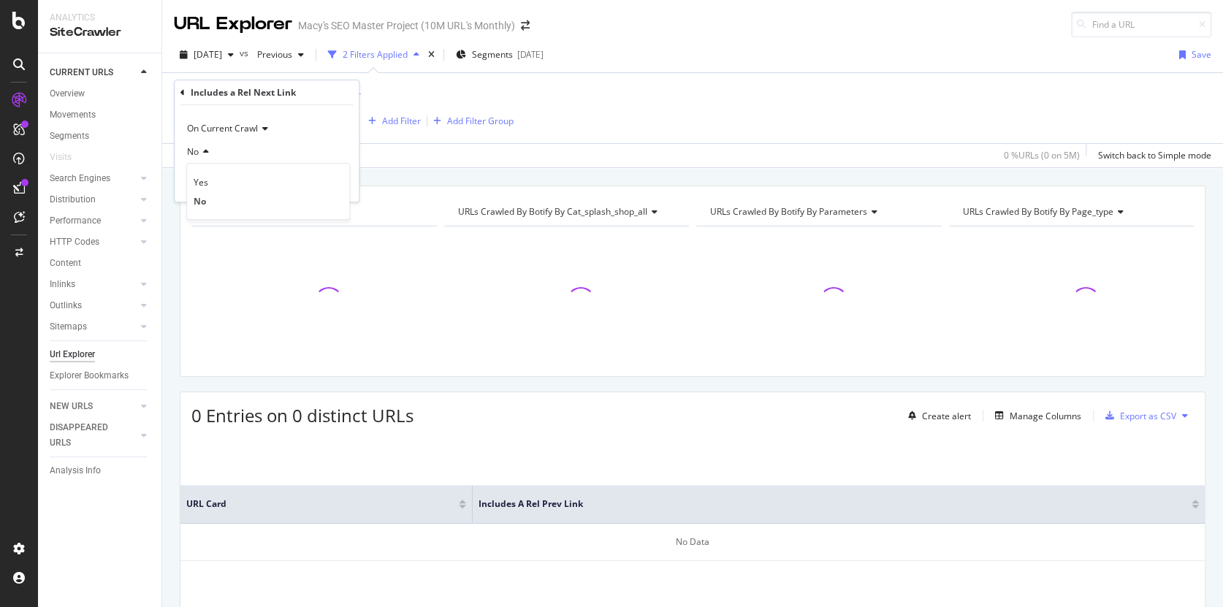
click at [202, 180] on span "Yes" at bounding box center [201, 182] width 15 height 12
click at [335, 180] on div "Apply" at bounding box center [335, 183] width 23 height 12
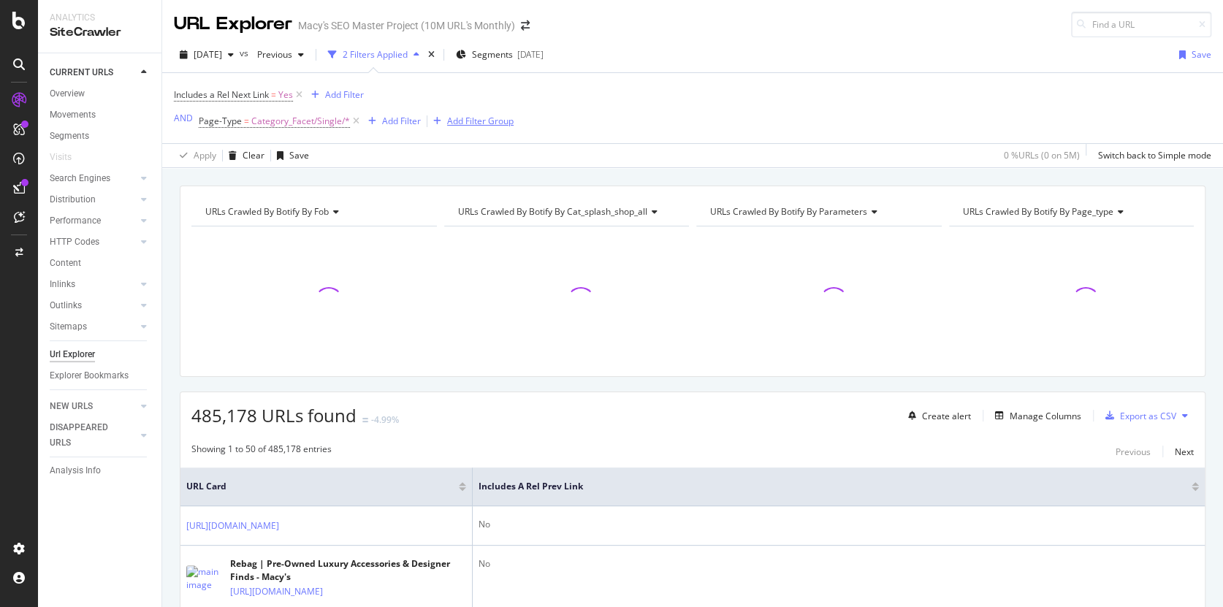
click at [501, 123] on div "Add Filter Group" at bounding box center [480, 121] width 66 height 12
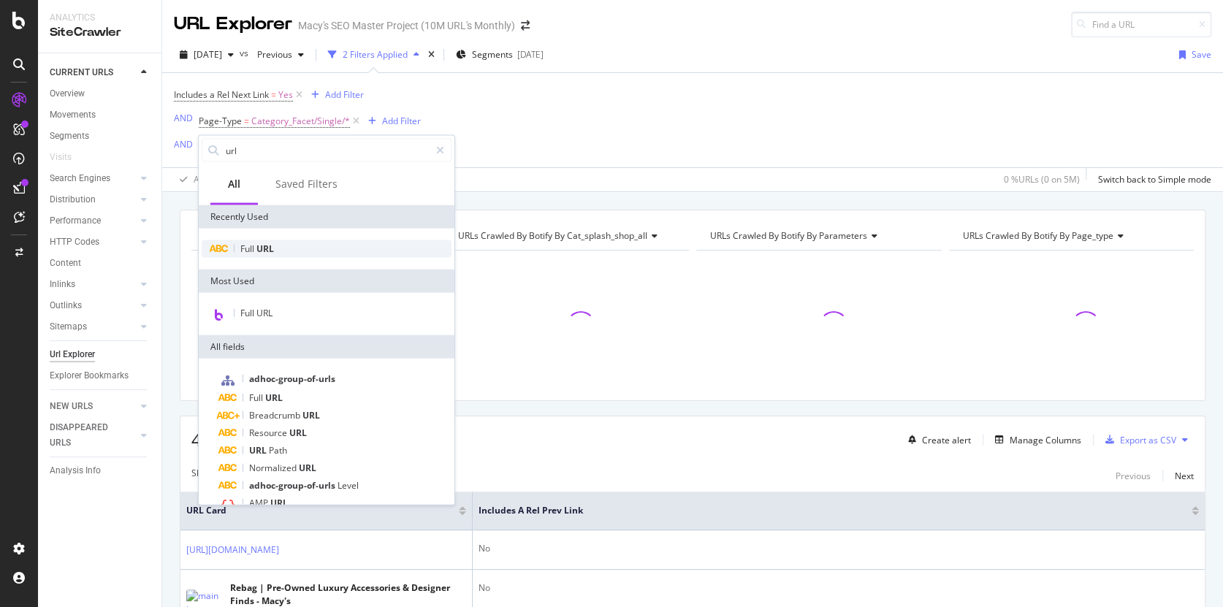
type input "url"
click at [292, 252] on div "Full URL" at bounding box center [327, 249] width 250 height 18
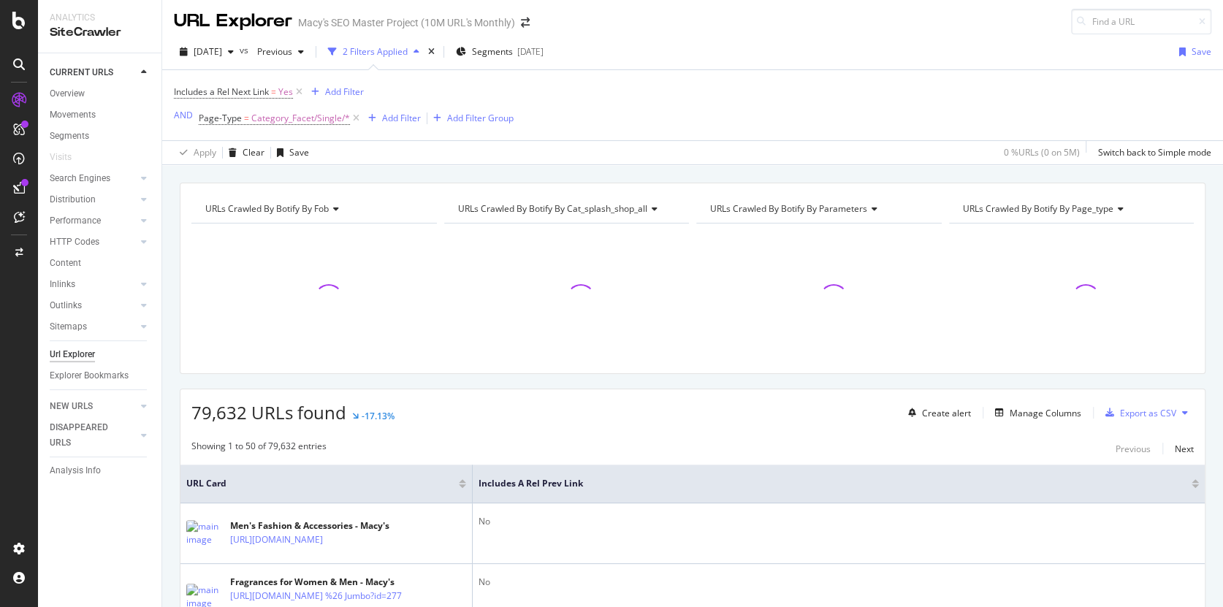
scroll to position [5, 0]
click at [481, 117] on div "Add Filter Group" at bounding box center [480, 116] width 66 height 12
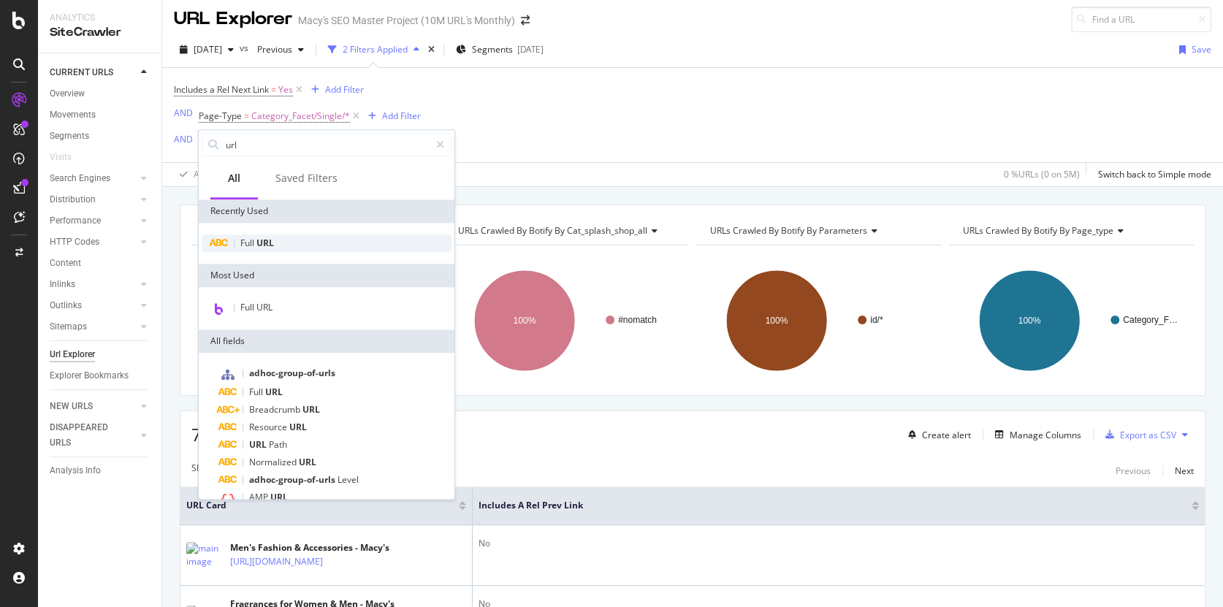
click at [264, 243] on span "URL" at bounding box center [265, 243] width 18 height 12
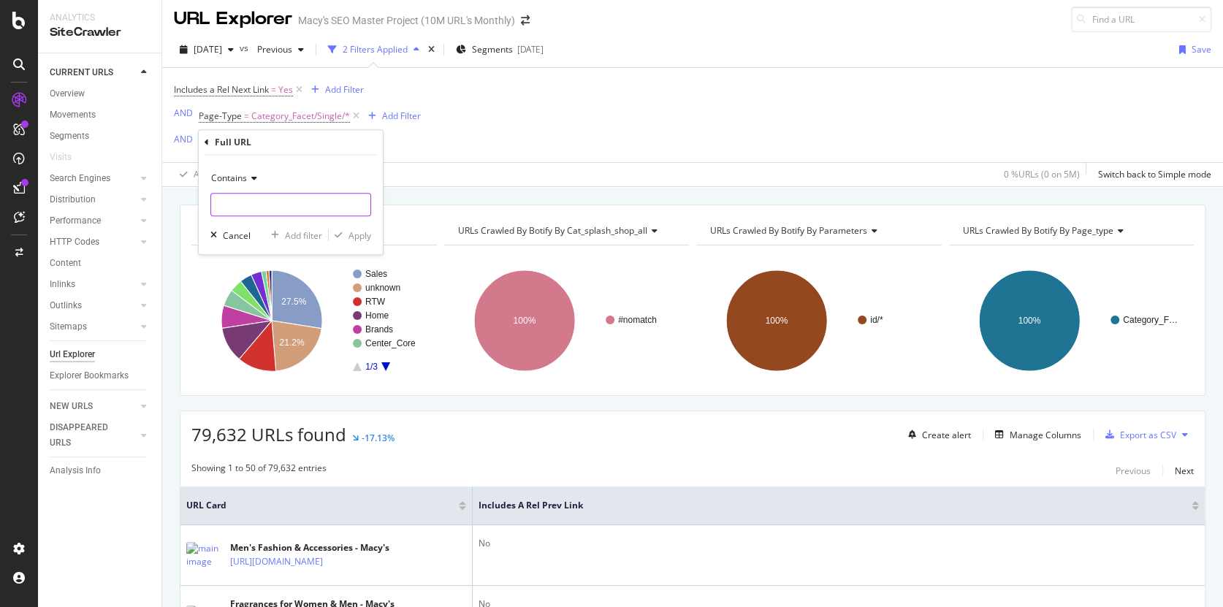
click at [236, 203] on input "text" at bounding box center [290, 204] width 159 height 23
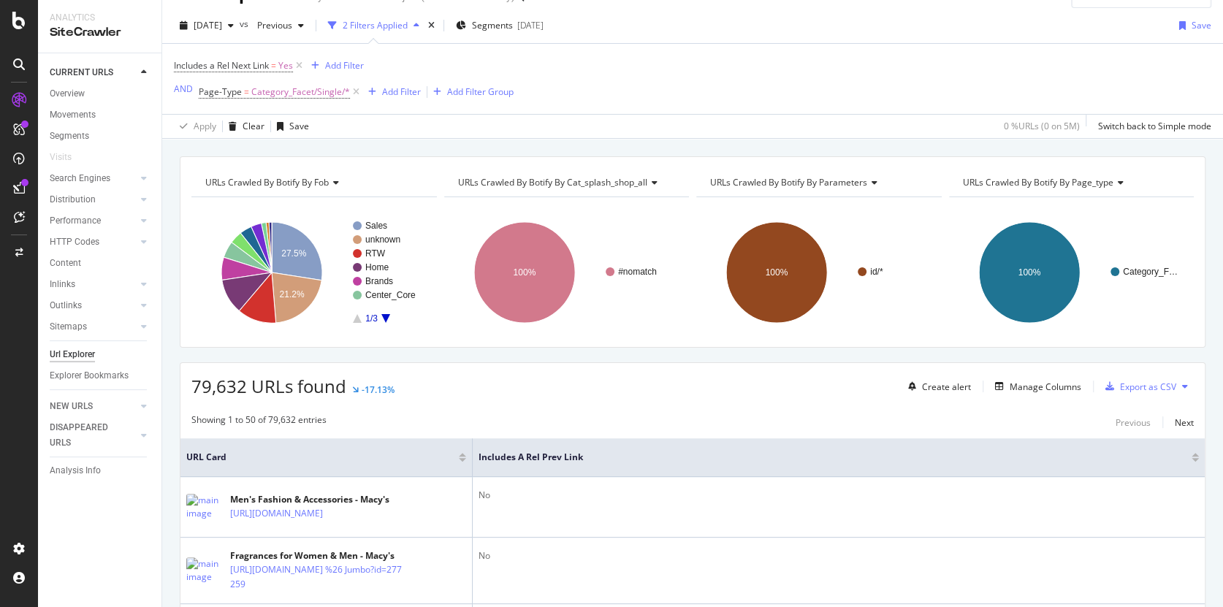
scroll to position [0, 0]
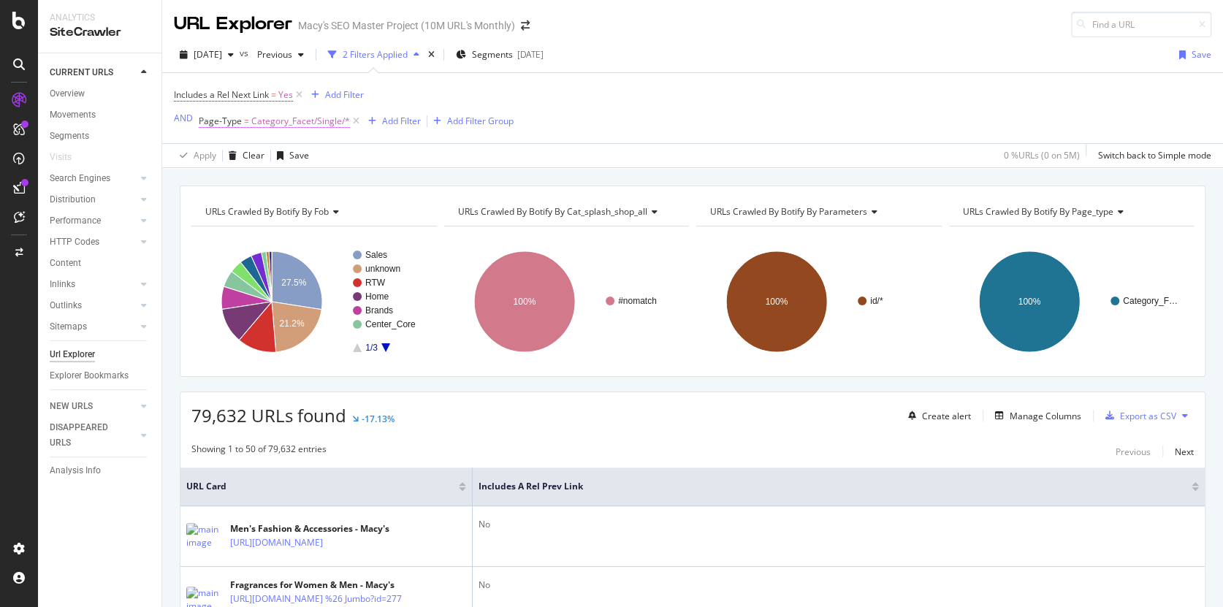
click at [328, 120] on span "Category_Facet/Single/*" at bounding box center [300, 121] width 99 height 20
click at [289, 72] on div "Includes a Rel Next Link = Yes Add Filter AND Page-Type = Category_Facet/Single…" at bounding box center [692, 119] width 1061 height 95
click at [319, 126] on span "Category_Facet/Single/*" at bounding box center [300, 121] width 99 height 20
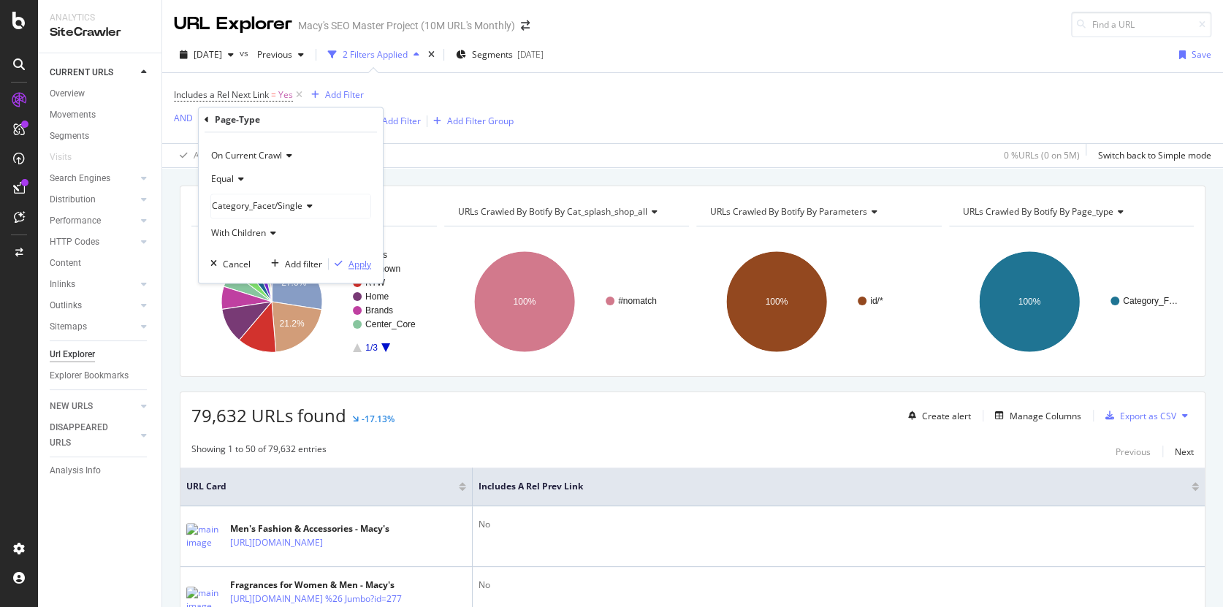
click at [364, 266] on div "Apply" at bounding box center [360, 264] width 23 height 12
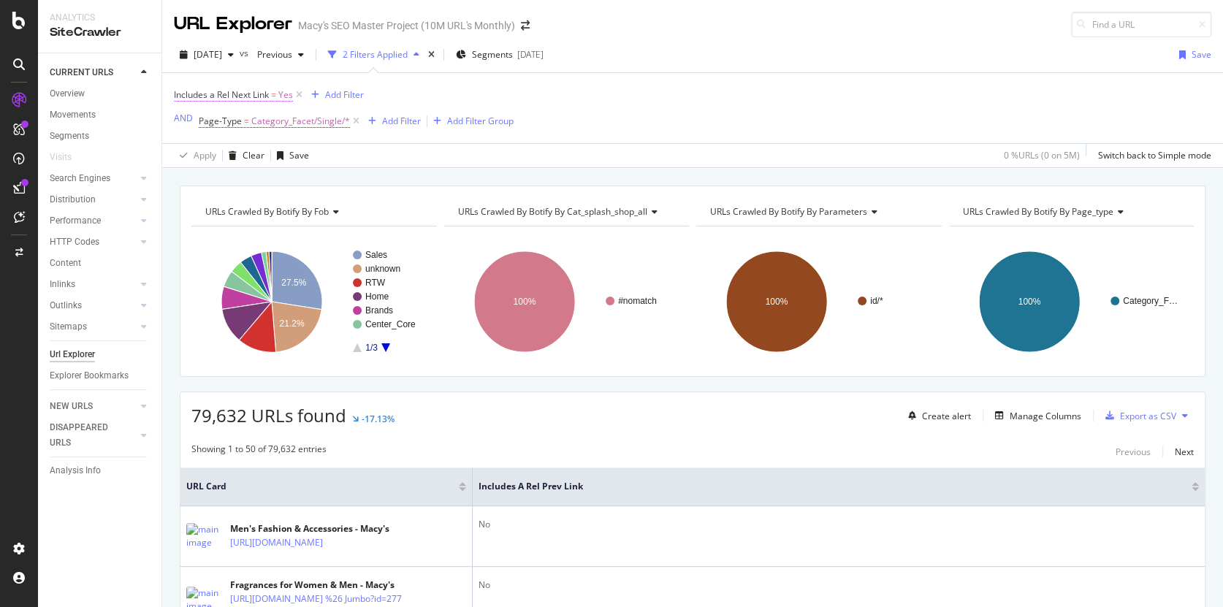
click at [256, 93] on span "Includes a Rel Next Link" at bounding box center [221, 94] width 95 height 12
click at [202, 149] on icon at bounding box center [207, 152] width 10 height 9
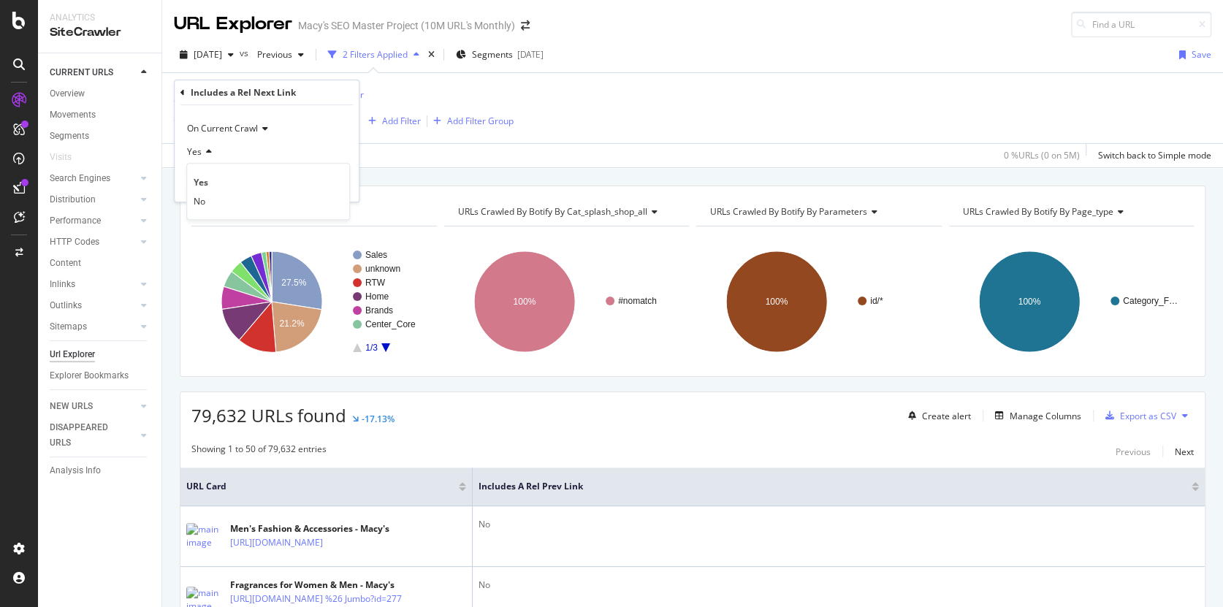
click at [203, 202] on span "No" at bounding box center [200, 201] width 12 height 12
click at [338, 180] on div "Apply" at bounding box center [335, 183] width 23 height 12
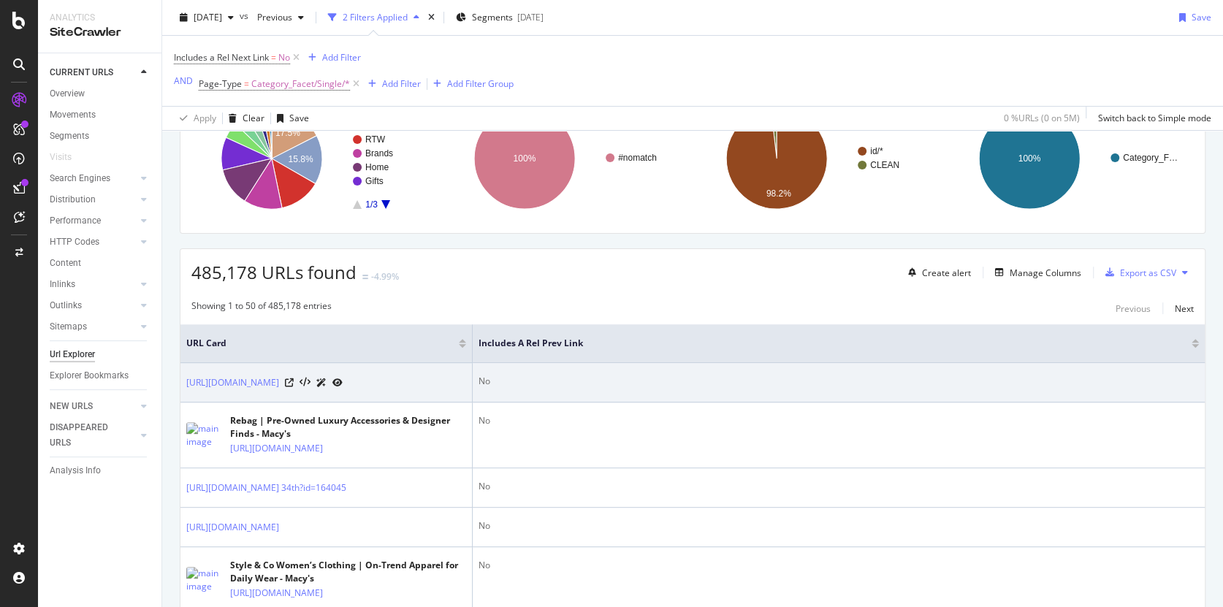
scroll to position [193, 0]
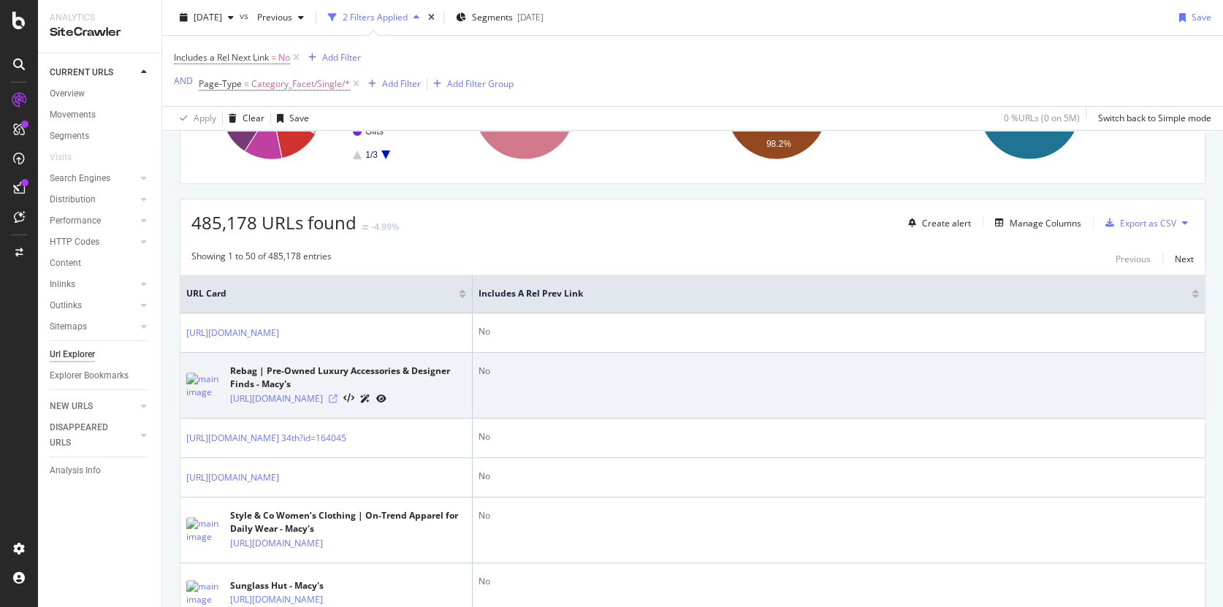
click at [338, 403] on icon at bounding box center [333, 399] width 9 height 9
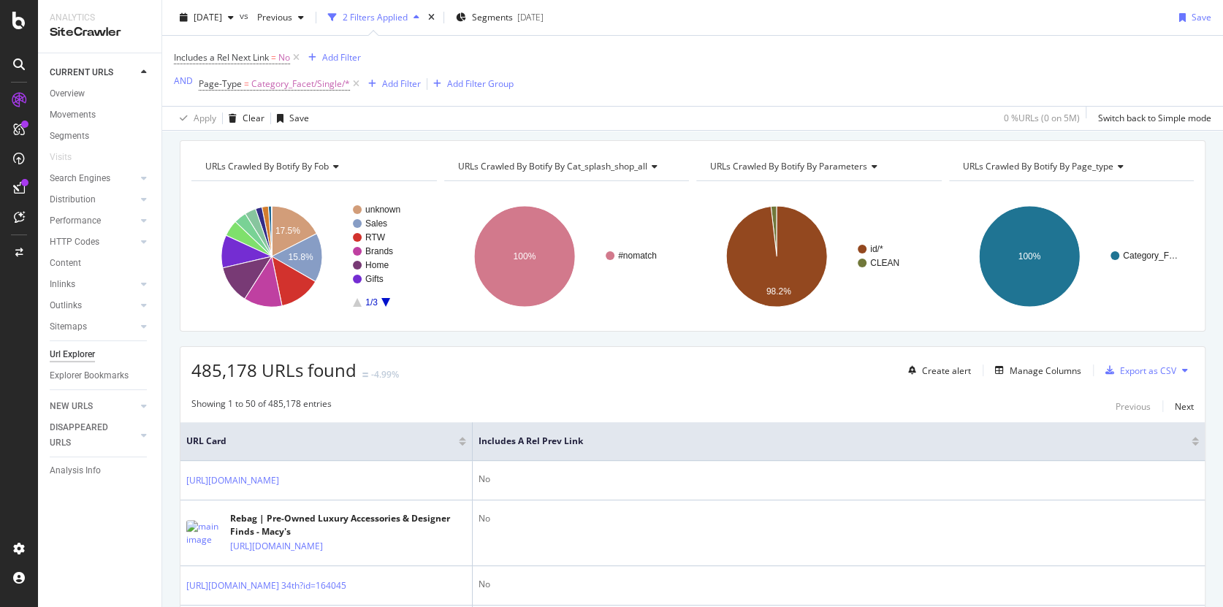
scroll to position [0, 0]
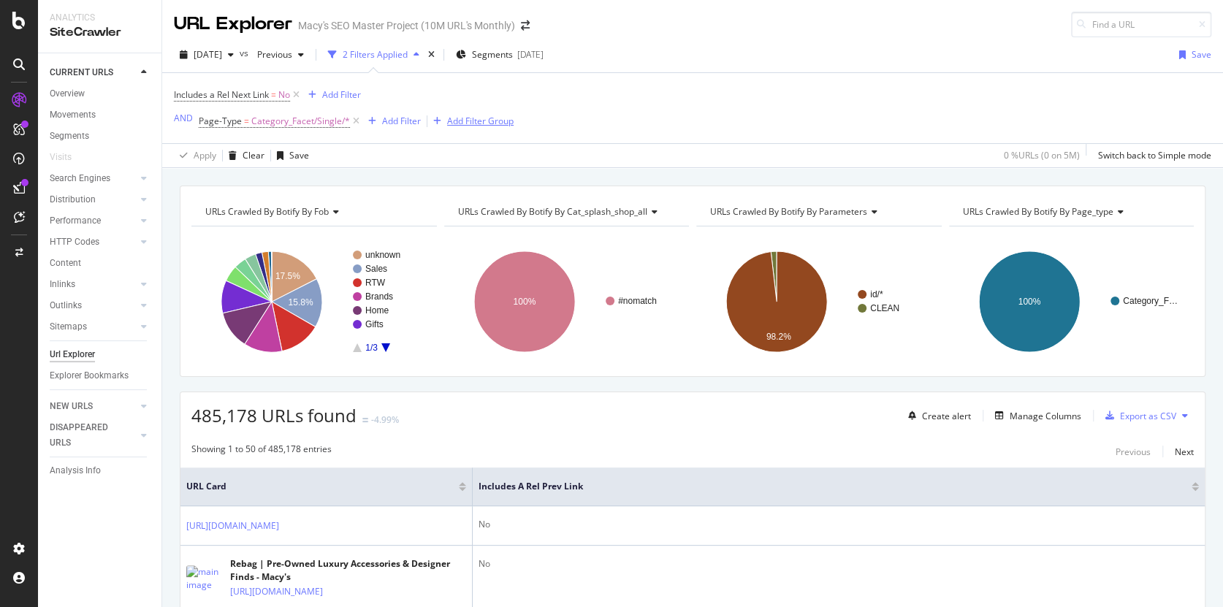
click at [492, 123] on div "Add Filter Group" at bounding box center [480, 121] width 66 height 12
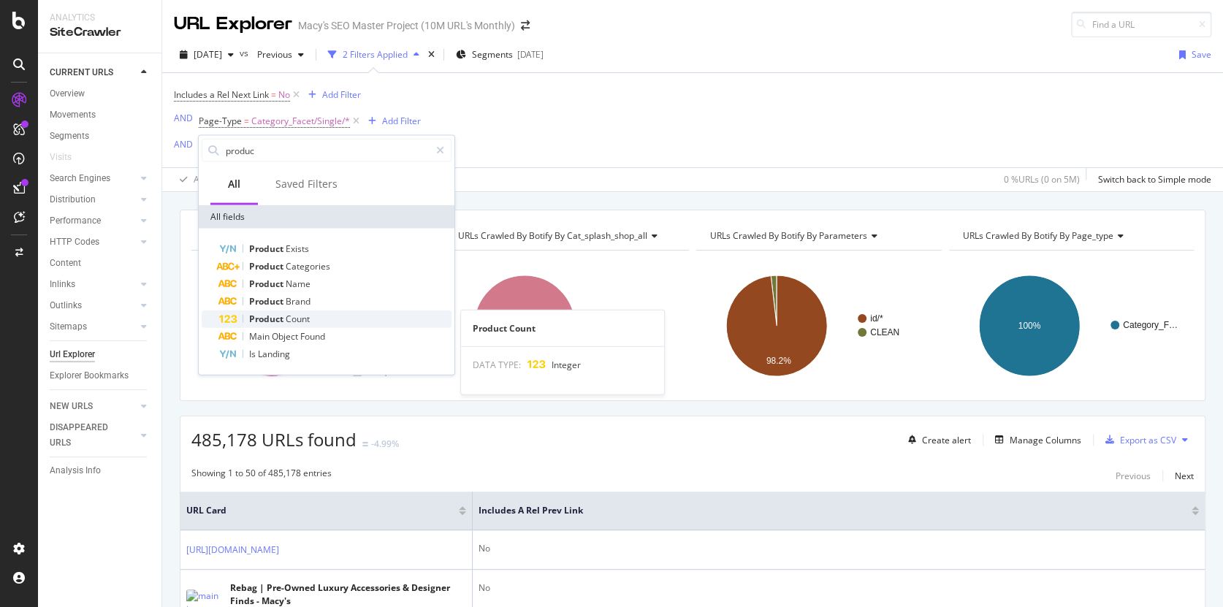
type input "produc"
click at [285, 319] on span "Product Count" at bounding box center [279, 319] width 61 height 12
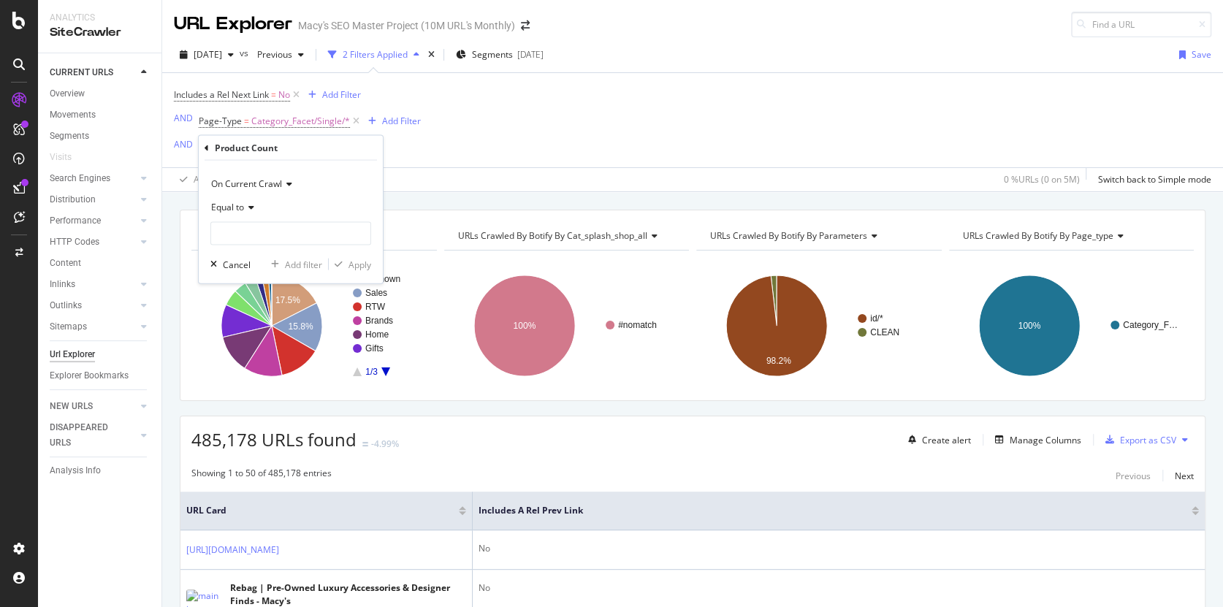
click at [244, 208] on span "Equal to" at bounding box center [227, 207] width 33 height 12
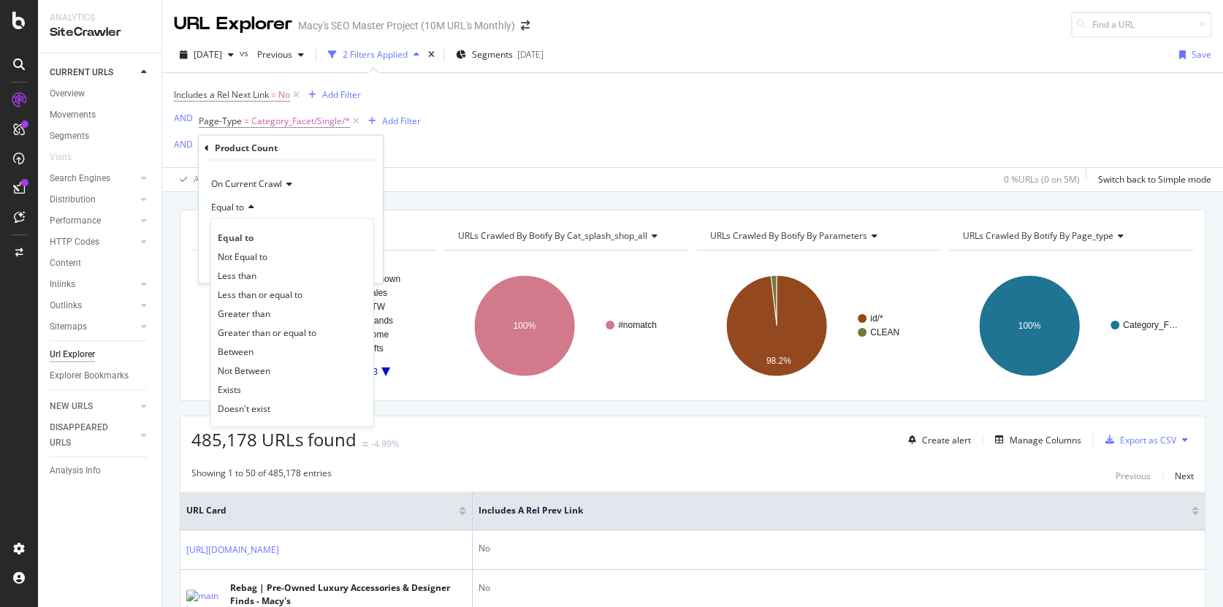
click at [255, 313] on span "Greater than" at bounding box center [244, 313] width 53 height 12
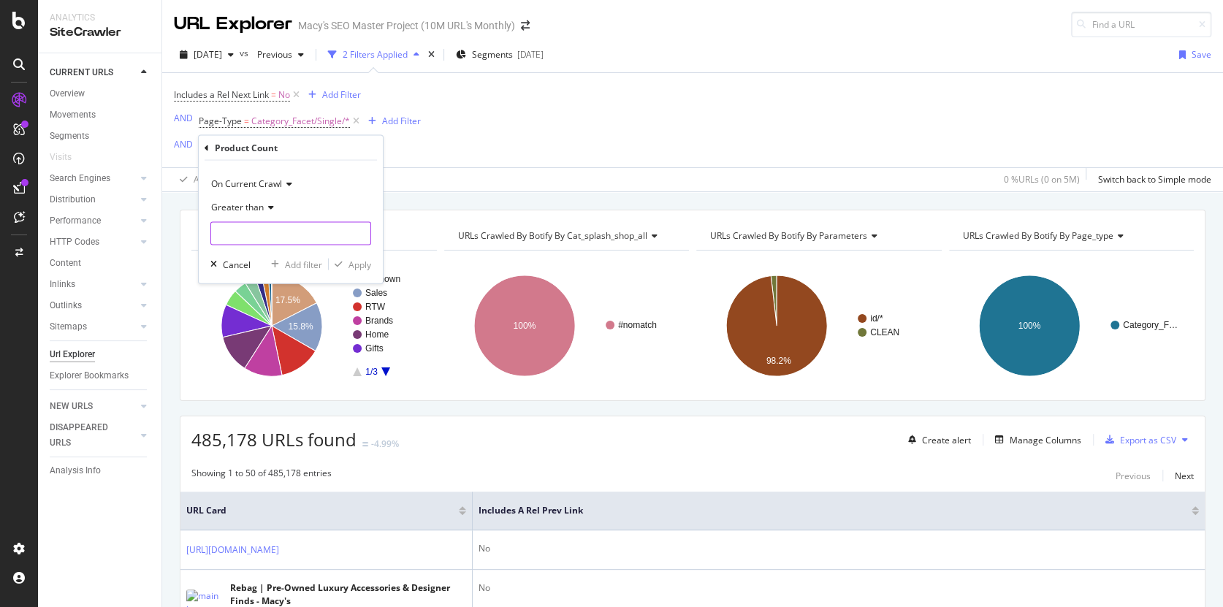
click at [237, 228] on input "number" at bounding box center [290, 233] width 161 height 23
type input "60"
click at [356, 264] on div "Apply" at bounding box center [360, 264] width 23 height 12
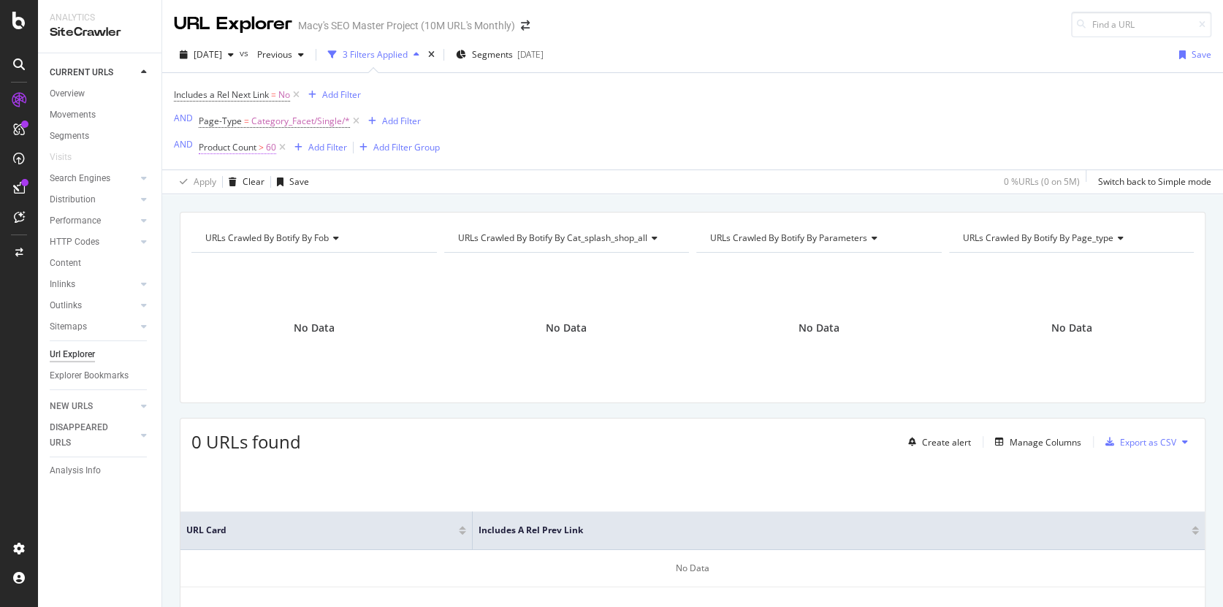
click at [260, 148] on span ">" at bounding box center [261, 147] width 5 height 12
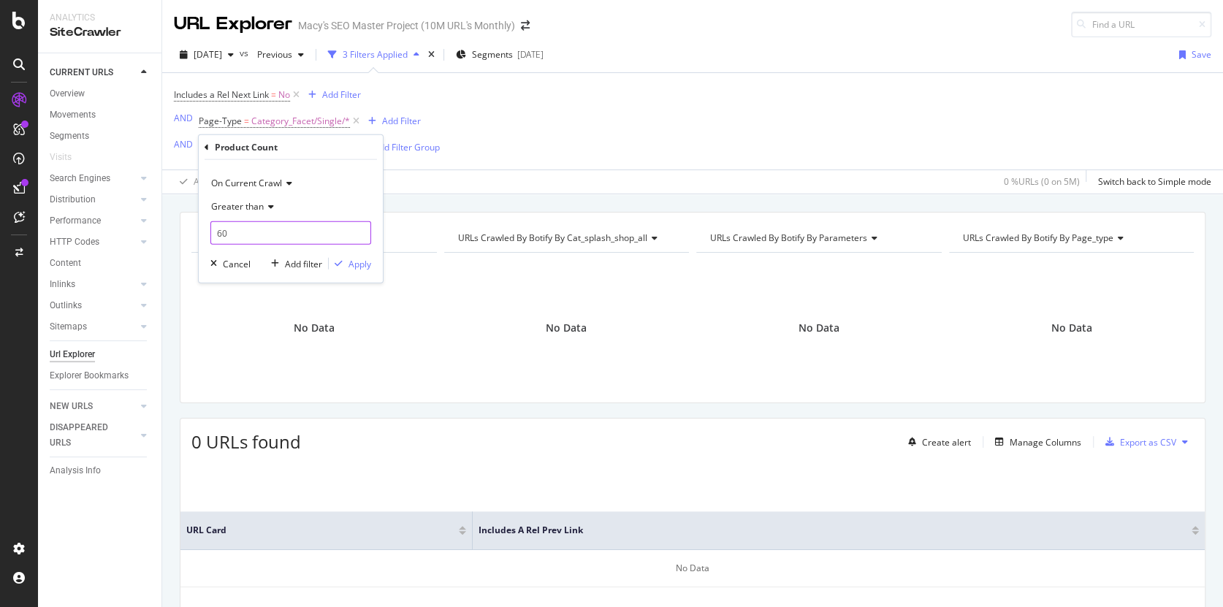
drag, startPoint x: 232, startPoint y: 231, endPoint x: 240, endPoint y: 228, distance: 9.2
click at [232, 231] on input "60" at bounding box center [290, 232] width 161 height 23
type input "6"
type input "50"
click at [355, 259] on div "Apply" at bounding box center [360, 263] width 23 height 12
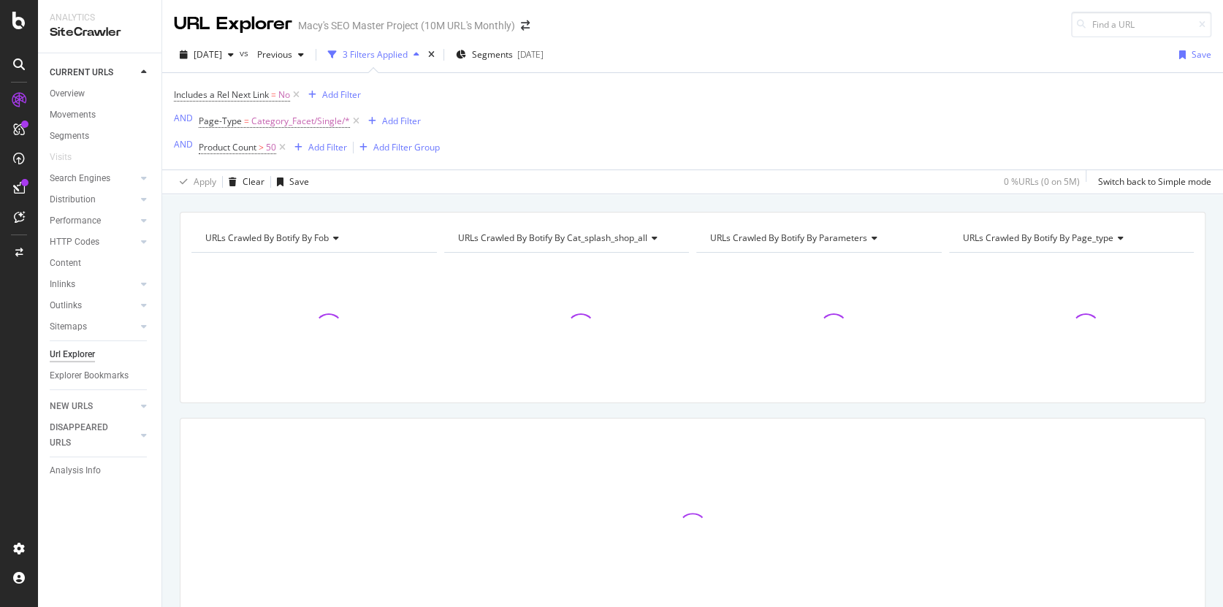
click at [564, 131] on div "Includes a Rel Next Link = No Add Filter AND Page-Type = Category_Facet/Single/…" at bounding box center [693, 121] width 1038 height 96
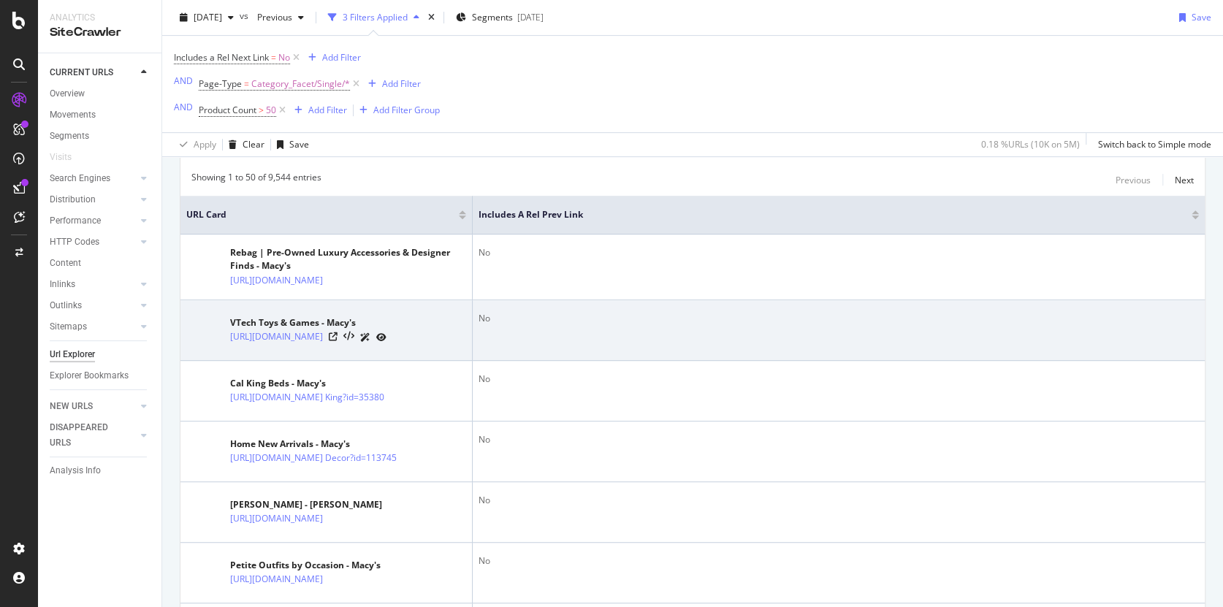
scroll to position [297, 0]
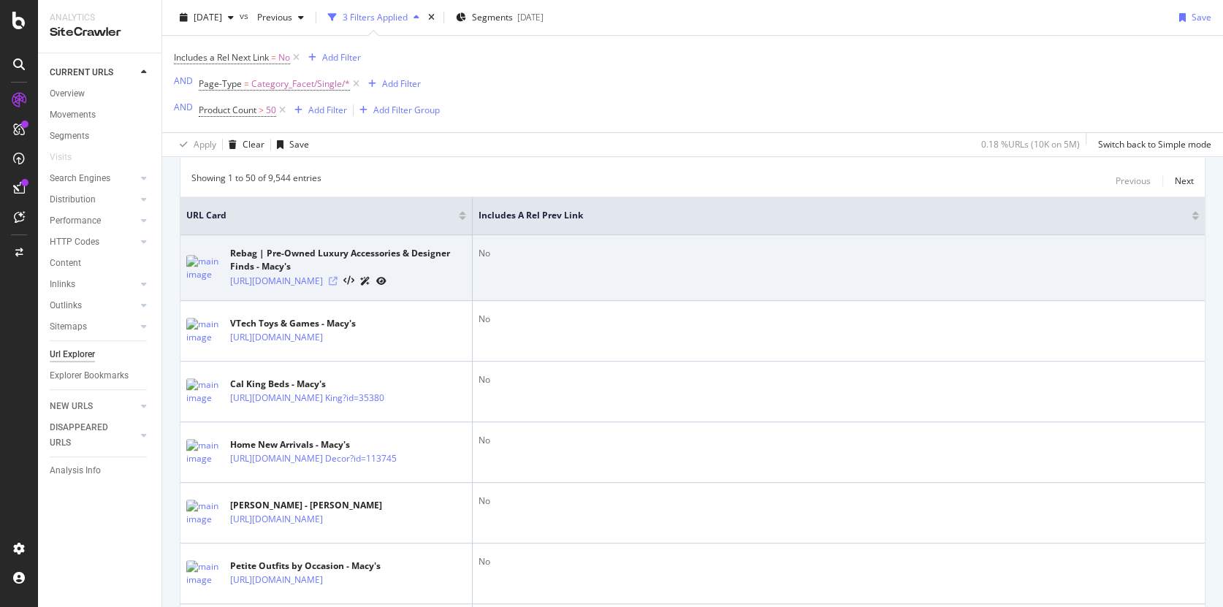
click at [338, 286] on icon at bounding box center [333, 281] width 9 height 9
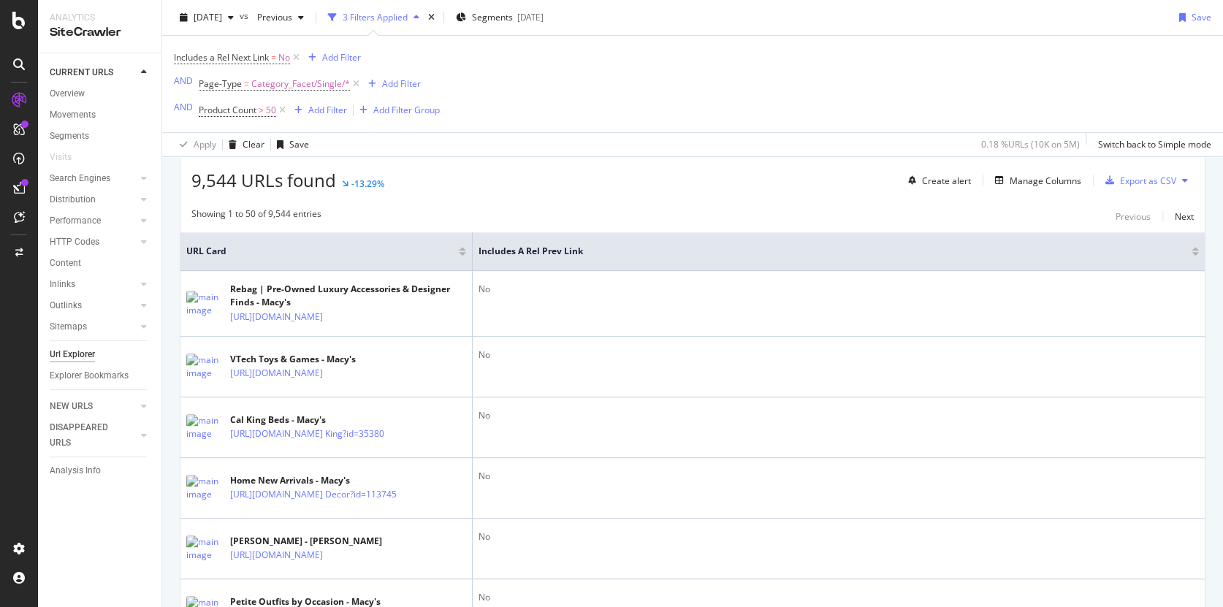
scroll to position [183, 0]
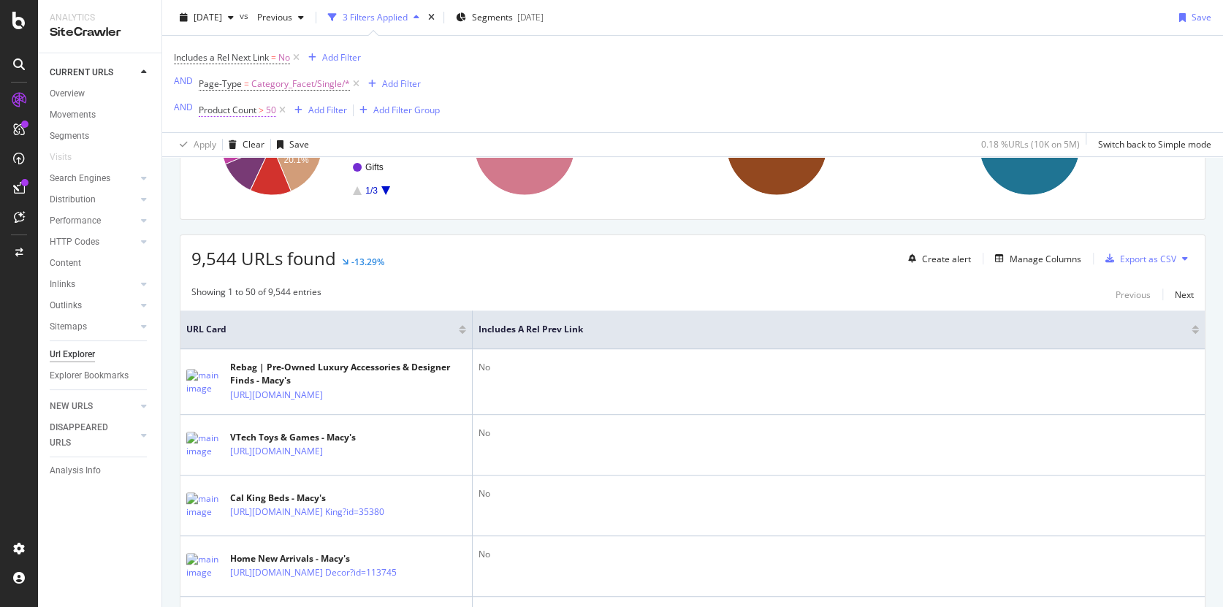
click at [267, 113] on span "50" at bounding box center [271, 110] width 10 height 20
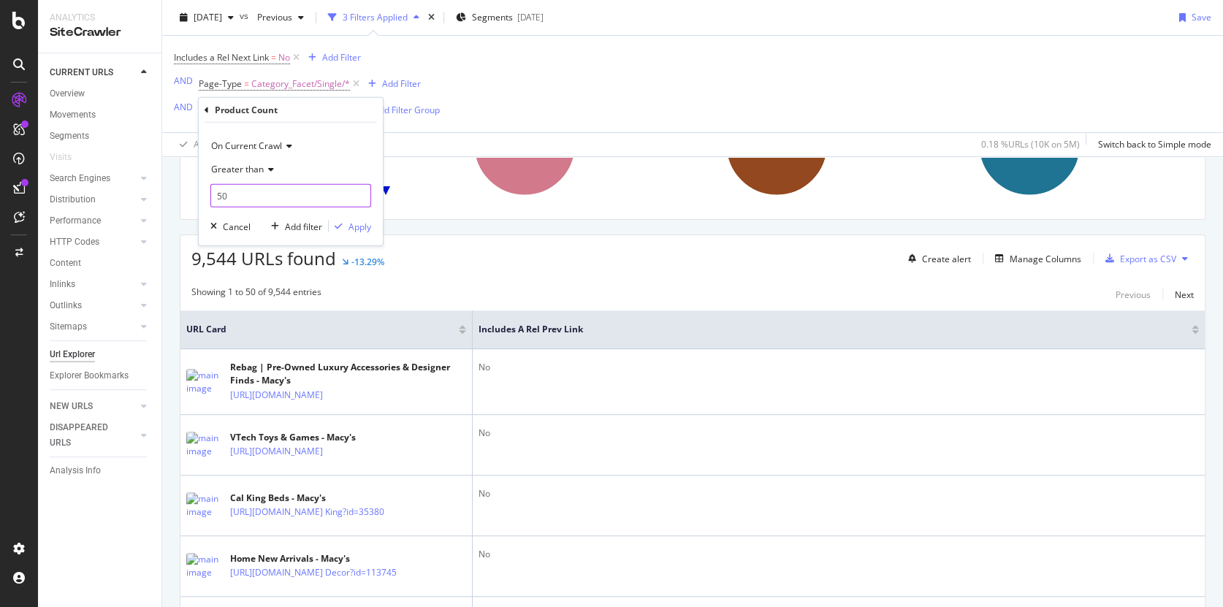
drag, startPoint x: 220, startPoint y: 195, endPoint x: 230, endPoint y: 197, distance: 10.3
click at [221, 196] on input "50" at bounding box center [290, 195] width 161 height 23
click at [577, 96] on div "Includes a Rel Next Link = No Add Filter AND Page-Type = Category_Facet/Single/…" at bounding box center [693, 84] width 1038 height 96
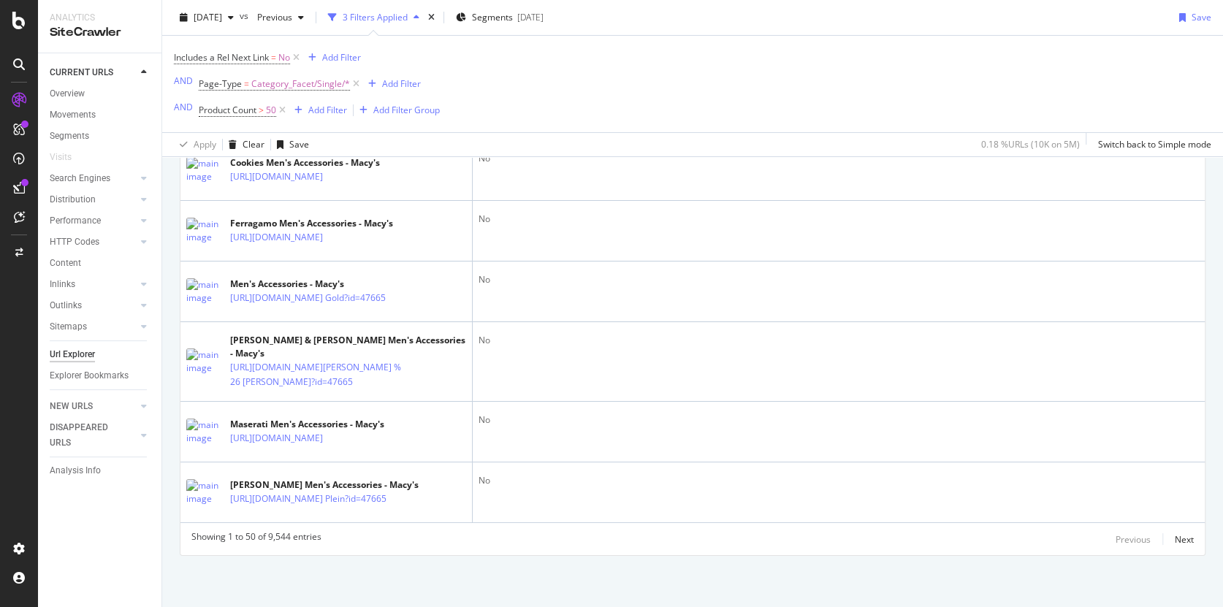
scroll to position [3696, 0]
click at [338, 121] on icon at bounding box center [333, 116] width 9 height 9
click at [264, 111] on span ">" at bounding box center [261, 110] width 5 height 12
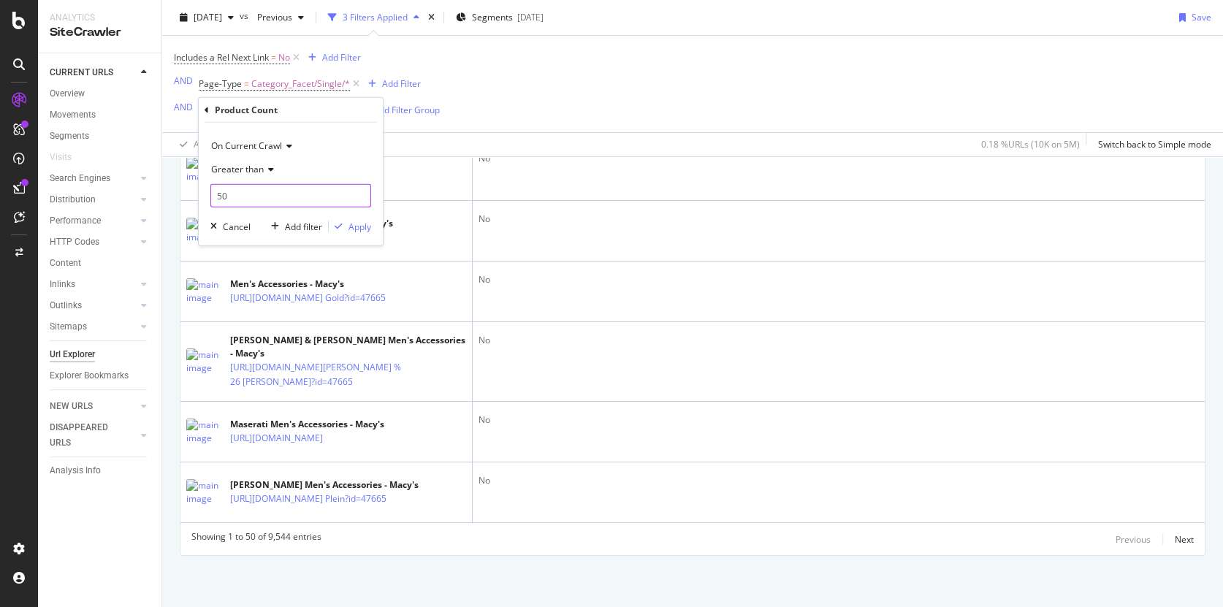
drag, startPoint x: 222, startPoint y: 192, endPoint x: 281, endPoint y: 187, distance: 58.7
click at [222, 192] on input "50" at bounding box center [290, 195] width 161 height 23
click at [260, 197] on input "60" at bounding box center [290, 195] width 161 height 23
type input "6"
type input "59"
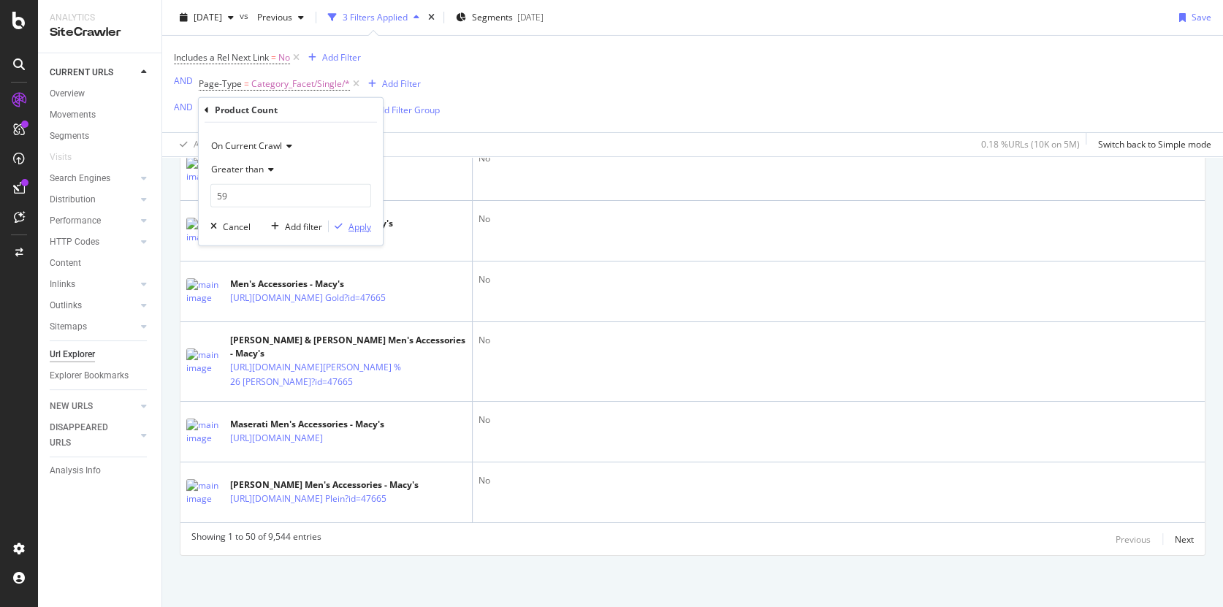
click at [355, 226] on div "Apply" at bounding box center [360, 226] width 23 height 12
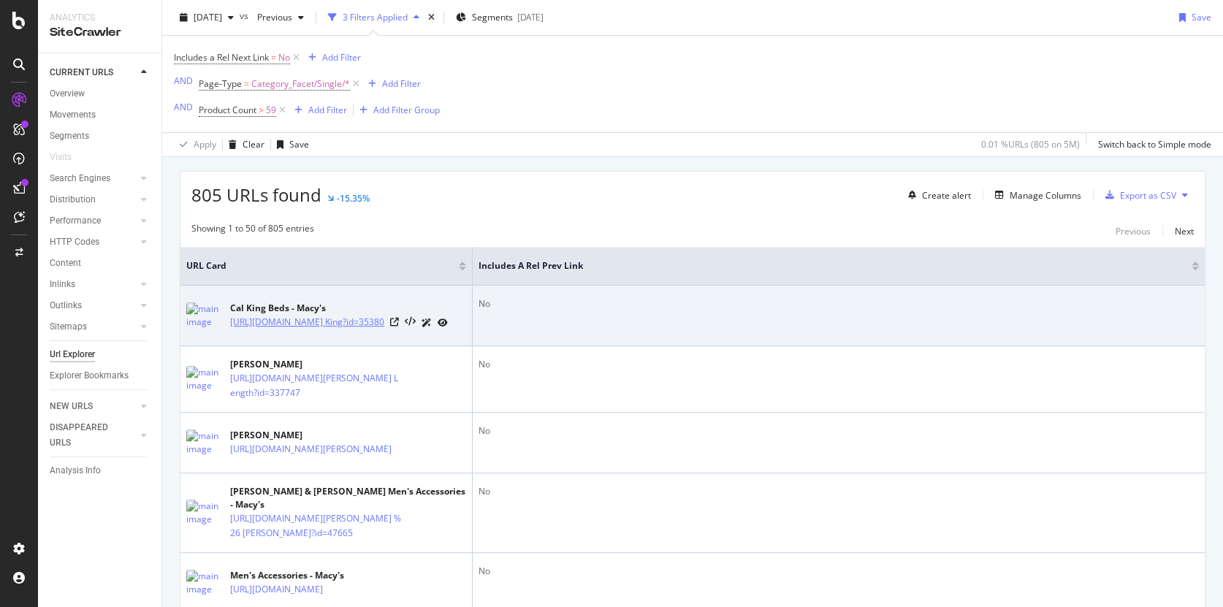
scroll to position [249, 0]
click at [399, 324] on icon at bounding box center [394, 320] width 9 height 9
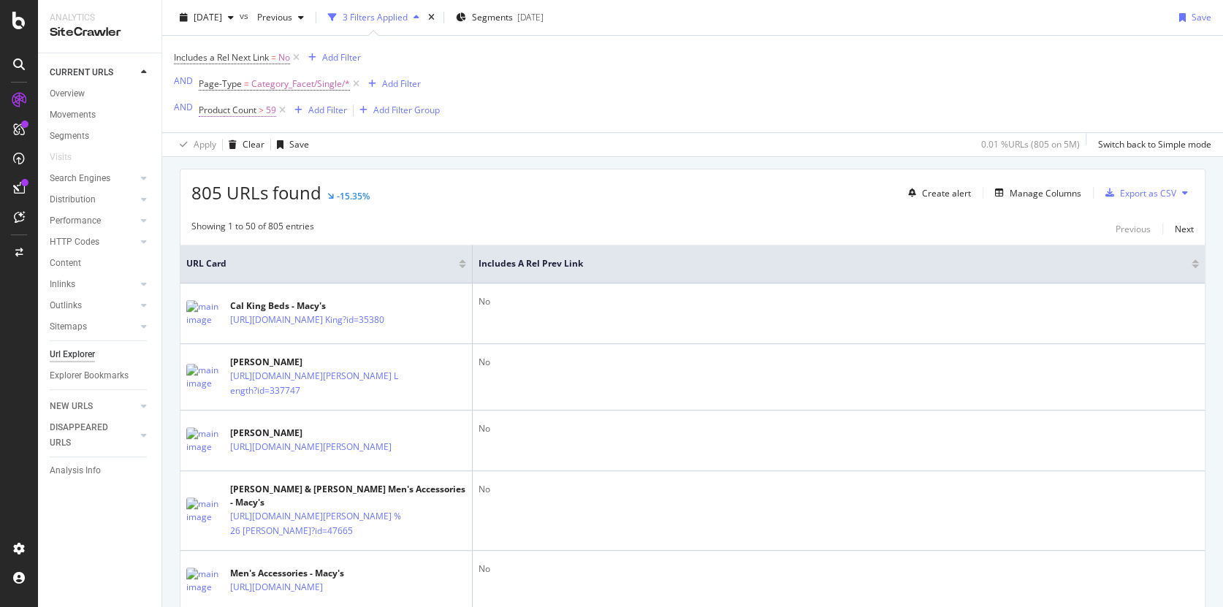
click at [264, 115] on span "Product Count > 59" at bounding box center [237, 110] width 77 height 13
click at [236, 193] on input "59" at bounding box center [290, 195] width 161 height 23
type input "5"
type input "60"
click at [372, 228] on div "On Current Crawl Greater than 60 Cancel Add filter Apply" at bounding box center [291, 184] width 184 height 123
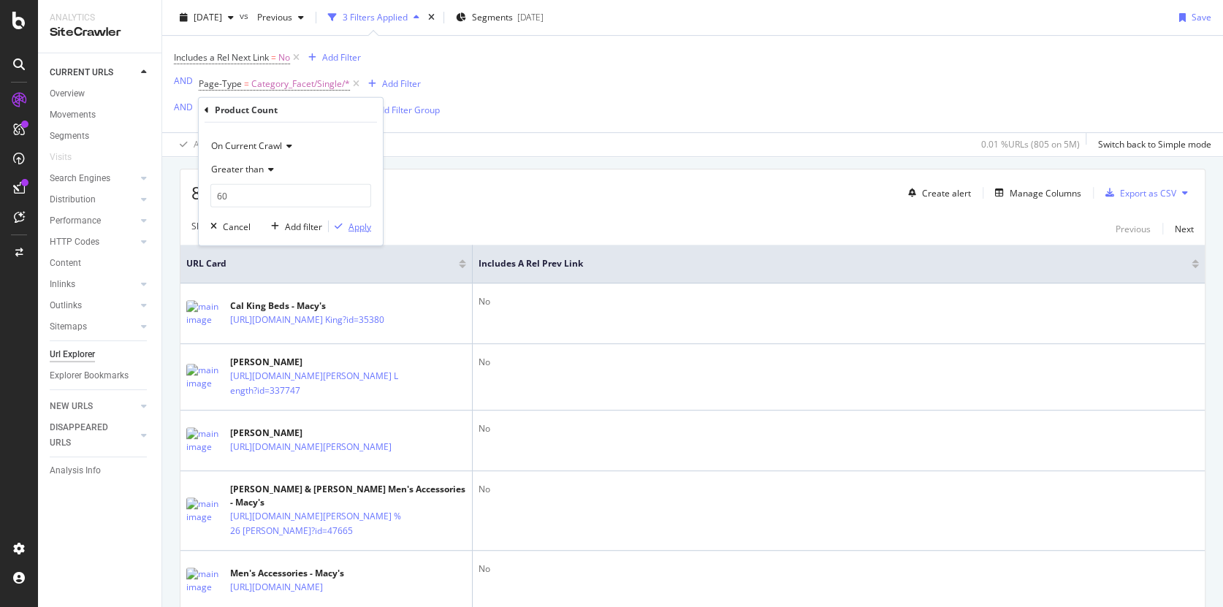
click at [365, 228] on div "Apply" at bounding box center [360, 226] width 23 height 12
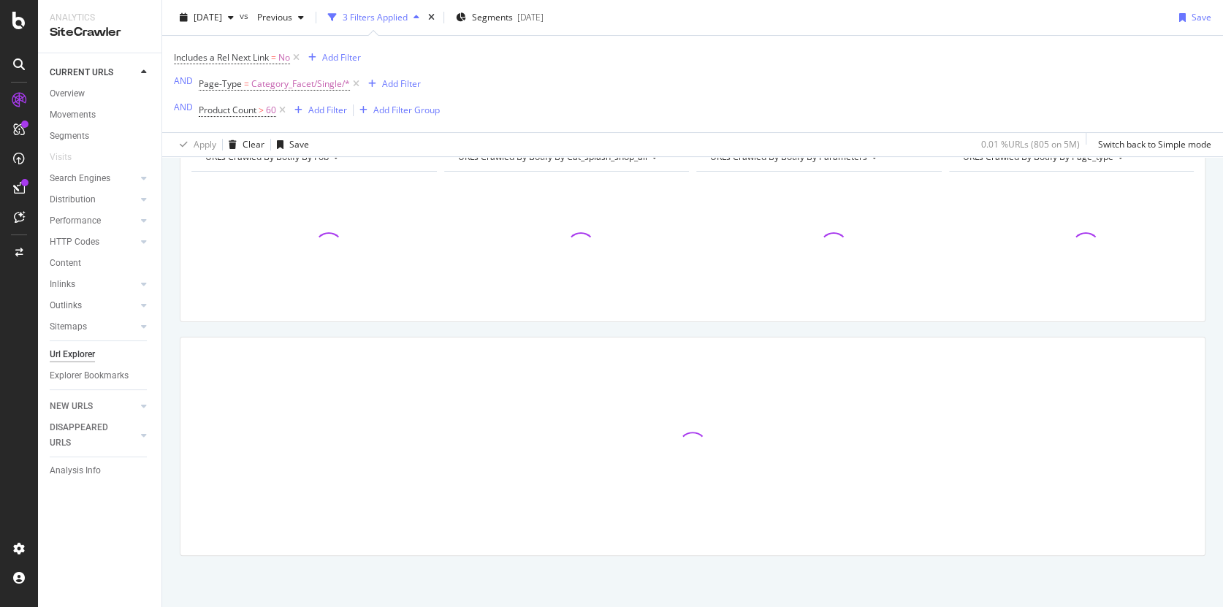
scroll to position [82, 0]
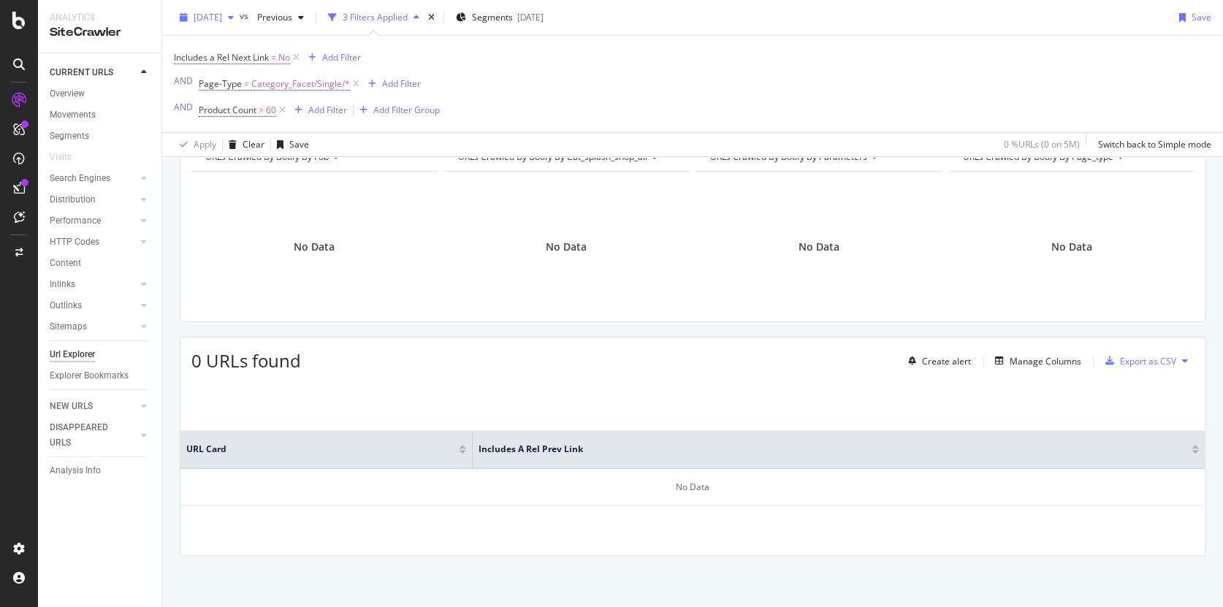
click at [222, 17] on span "[DATE]" at bounding box center [208, 17] width 28 height 12
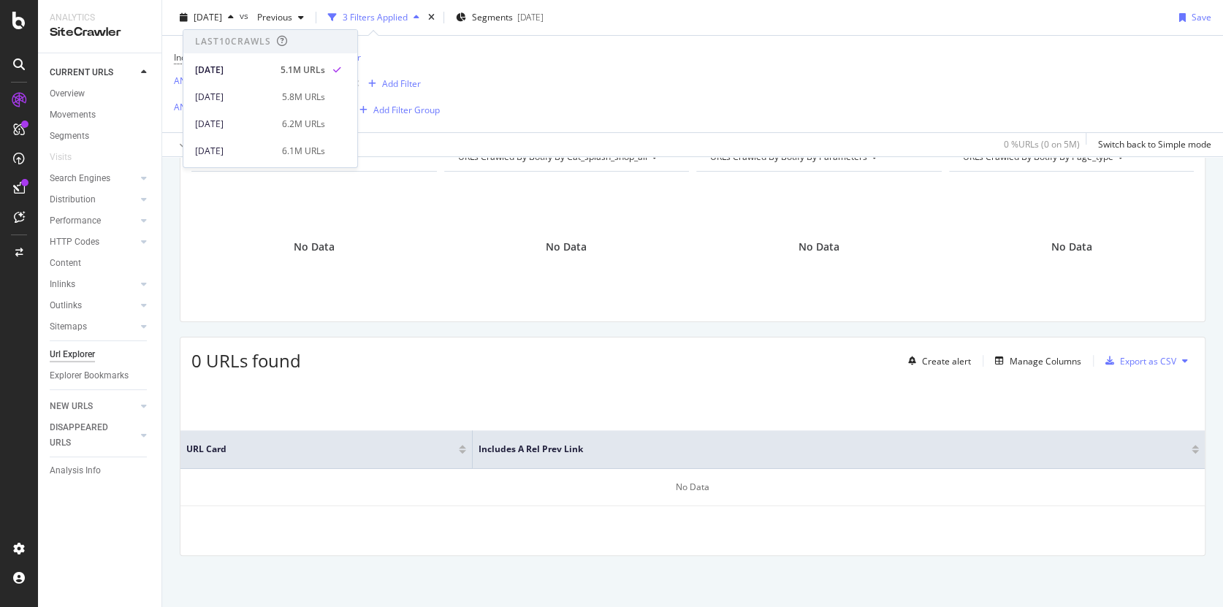
click at [660, 75] on div "Includes a Rel Next Link = No Add Filter AND Page-Type = Category_Facet/Single/…" at bounding box center [693, 84] width 1038 height 96
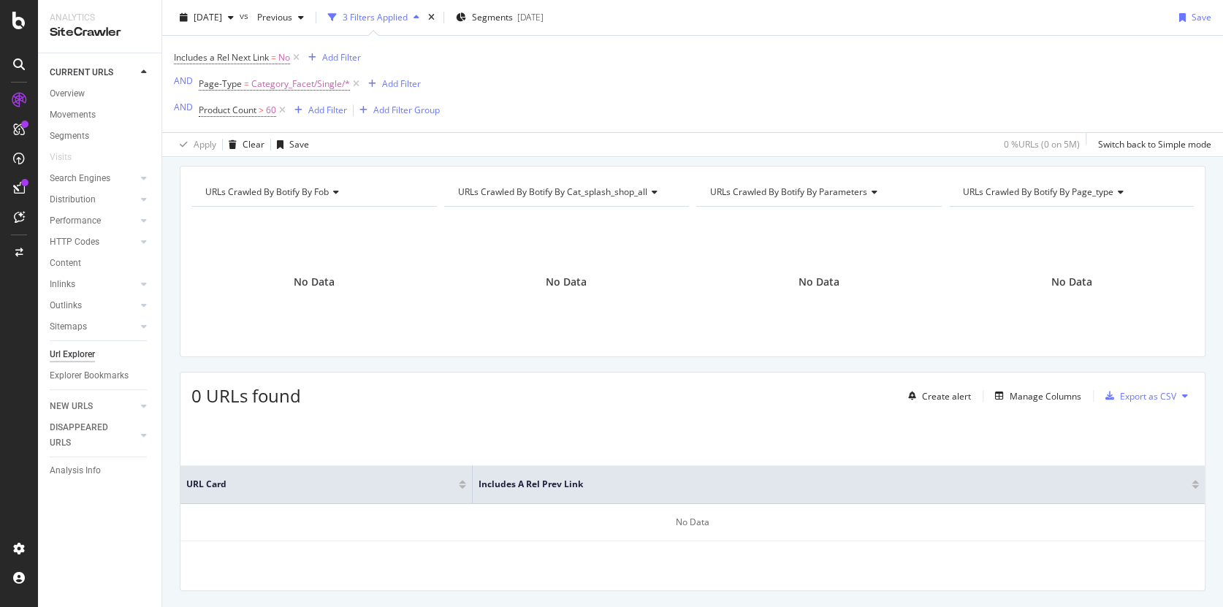
scroll to position [0, 0]
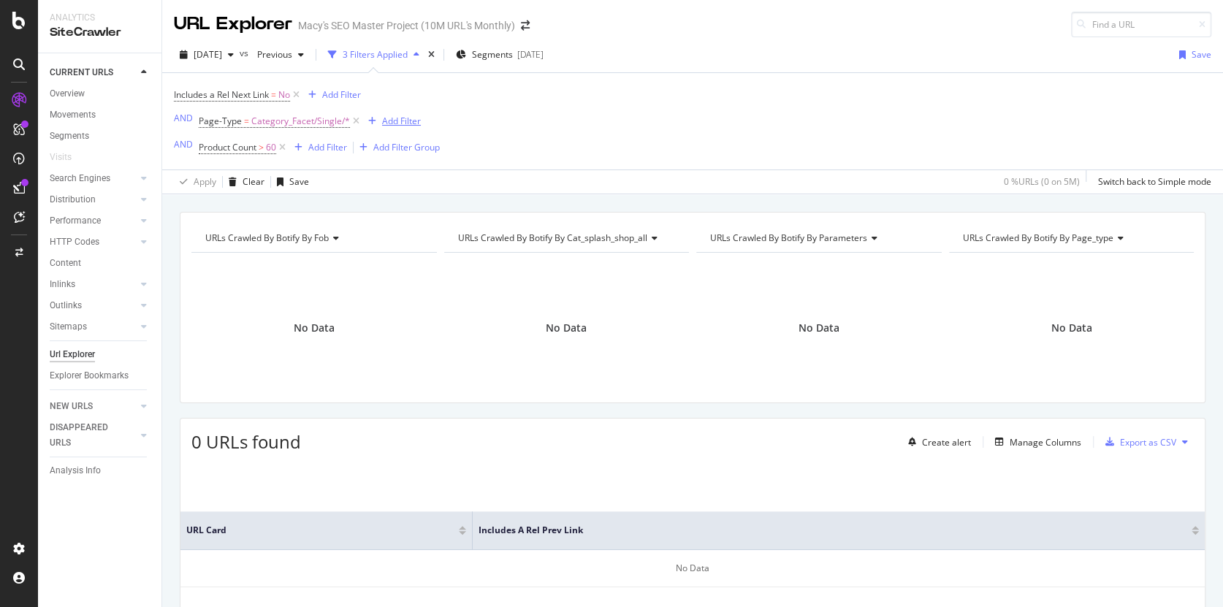
click at [393, 121] on div "Add Filter" at bounding box center [401, 121] width 39 height 12
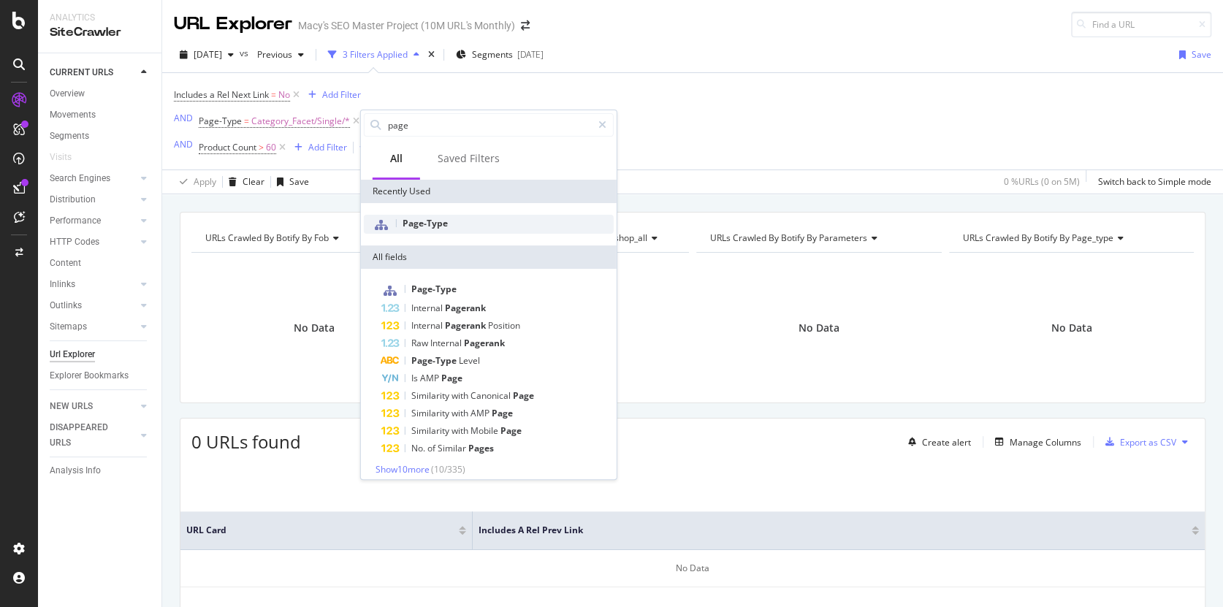
type input "page"
click at [446, 221] on div "Page-Type" at bounding box center [489, 224] width 250 height 19
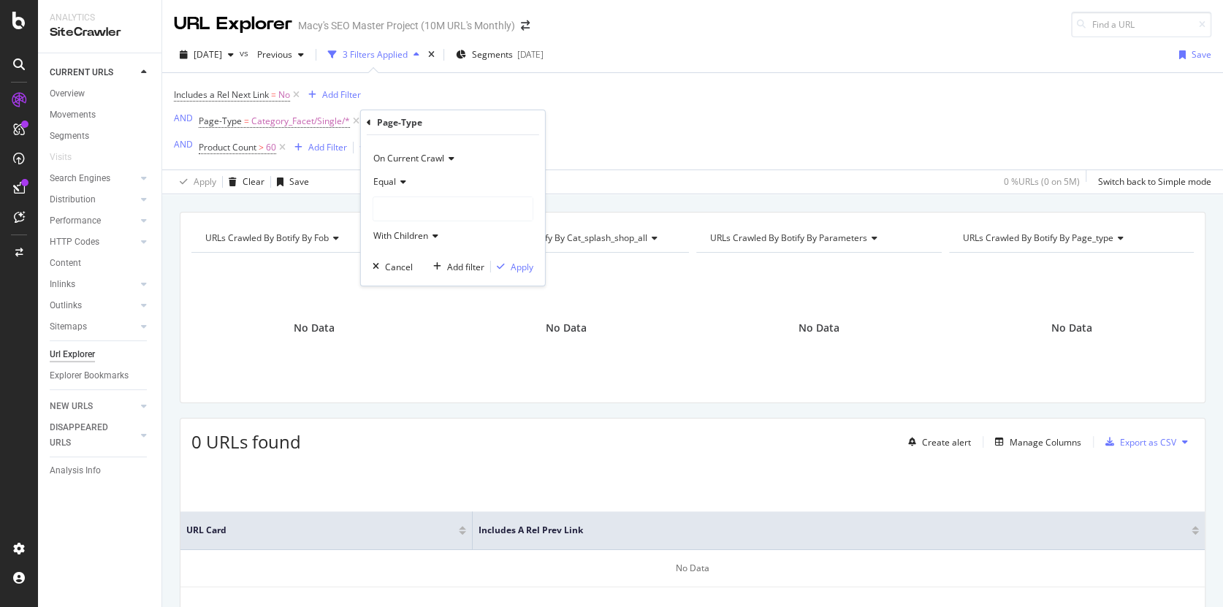
click at [398, 209] on div at bounding box center [452, 208] width 159 height 23
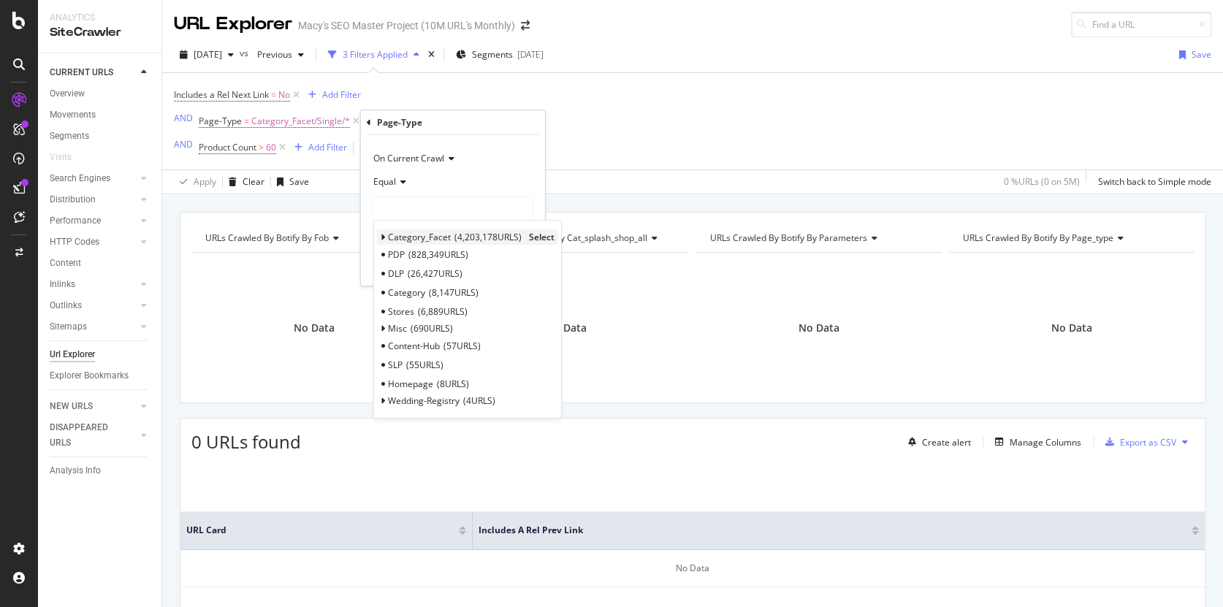
click at [385, 235] on div "Category_Facet 4,203,178 URLS Select" at bounding box center [467, 236] width 181 height 15
click at [381, 237] on icon at bounding box center [383, 237] width 5 height 9
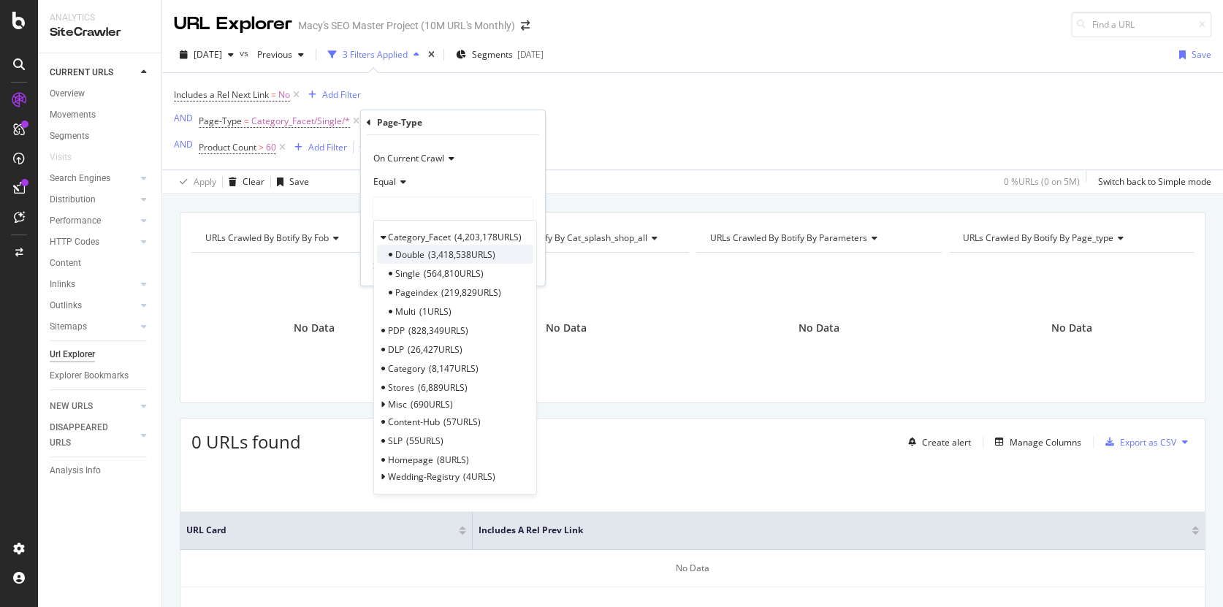
click at [417, 251] on span "Double" at bounding box center [409, 254] width 29 height 12
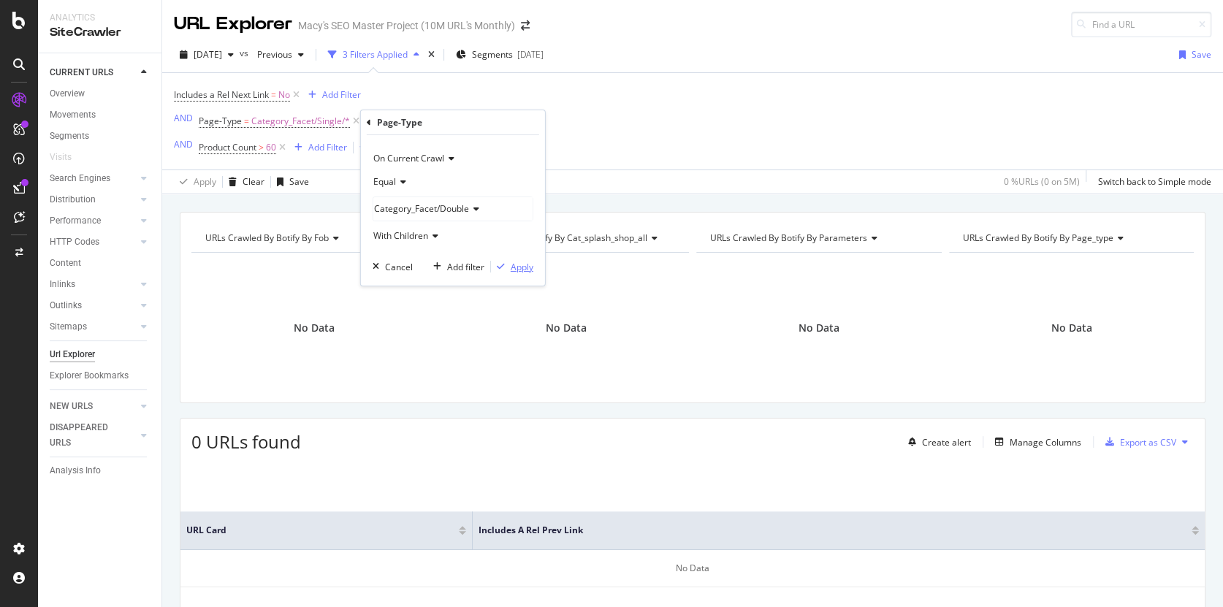
click at [519, 267] on div "Apply" at bounding box center [522, 267] width 23 height 12
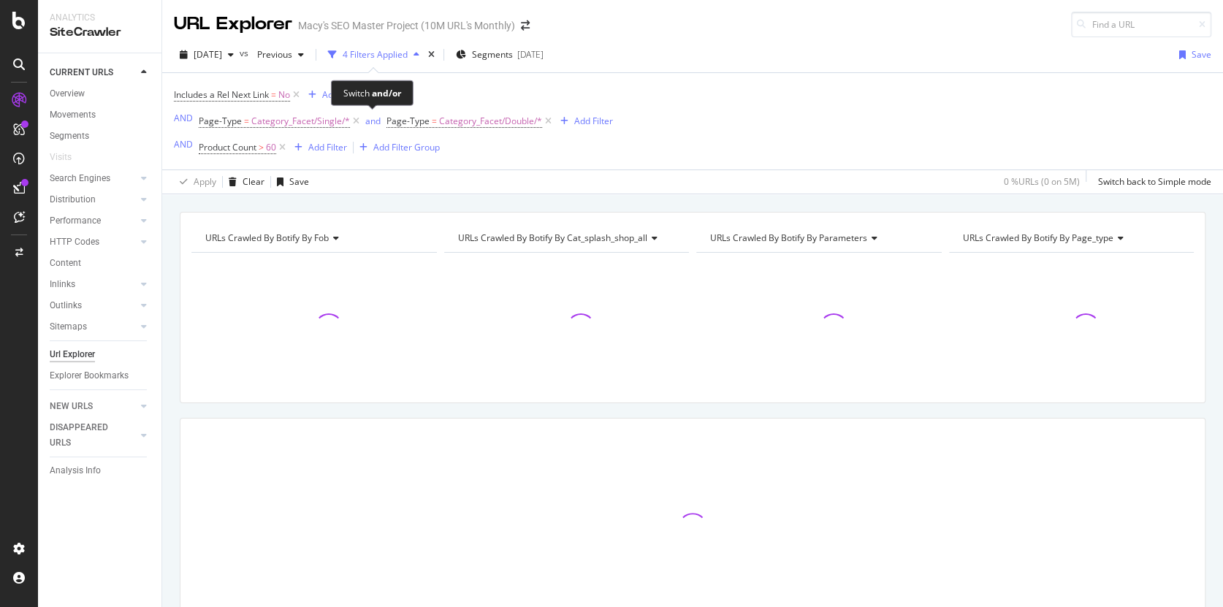
click at [373, 123] on div "and" at bounding box center [372, 121] width 15 height 12
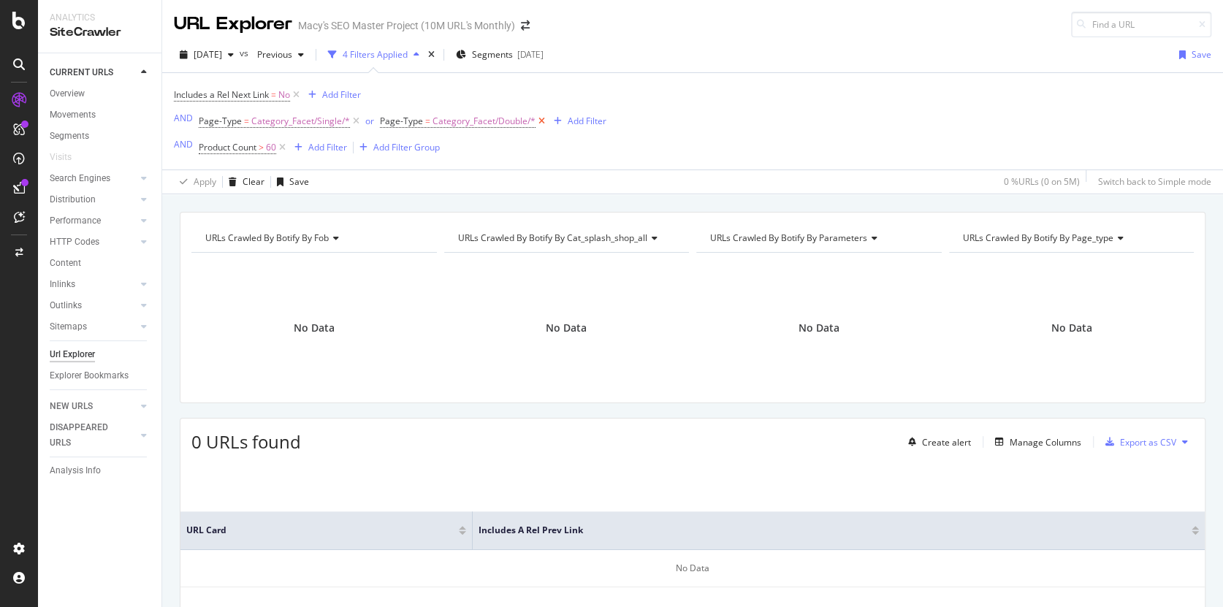
click at [539, 121] on icon at bounding box center [542, 121] width 12 height 15
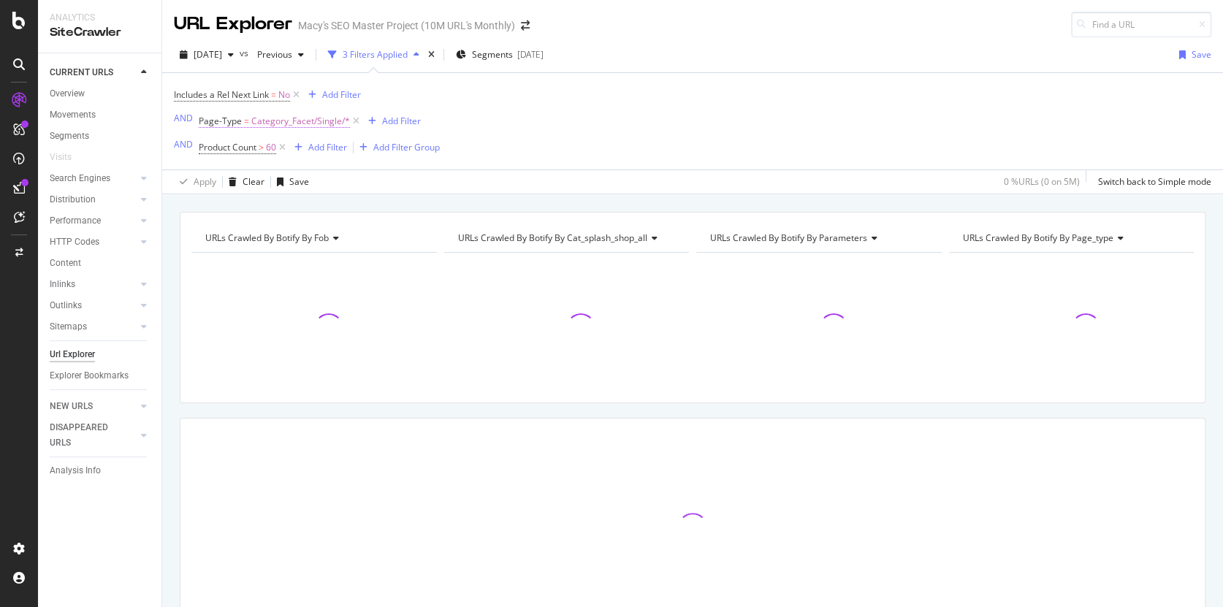
click at [321, 123] on span "Category_Facet/Single/*" at bounding box center [300, 121] width 99 height 20
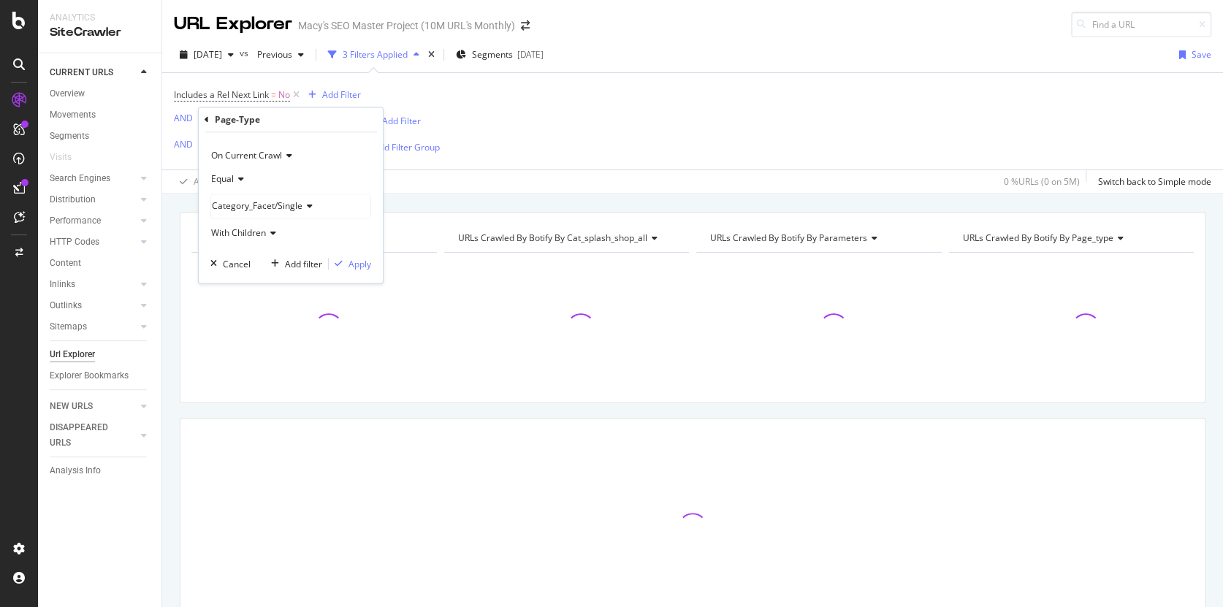
click at [264, 203] on span "Category_Facet/Single" at bounding box center [257, 206] width 91 height 12
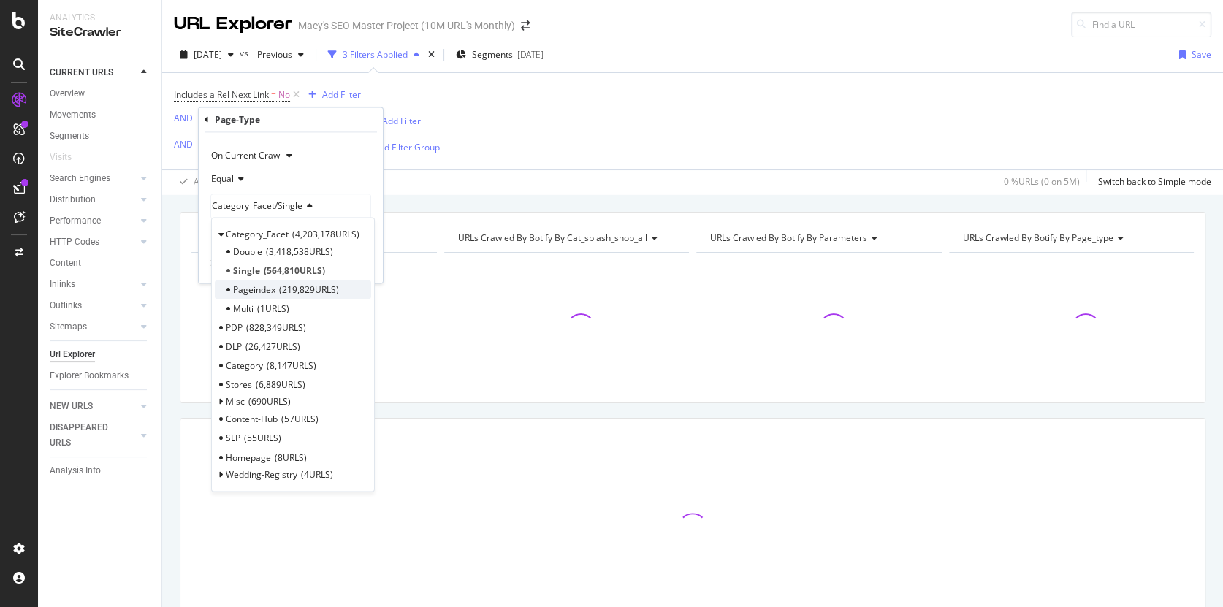
click at [253, 289] on span "Pageindex" at bounding box center [254, 289] width 42 height 12
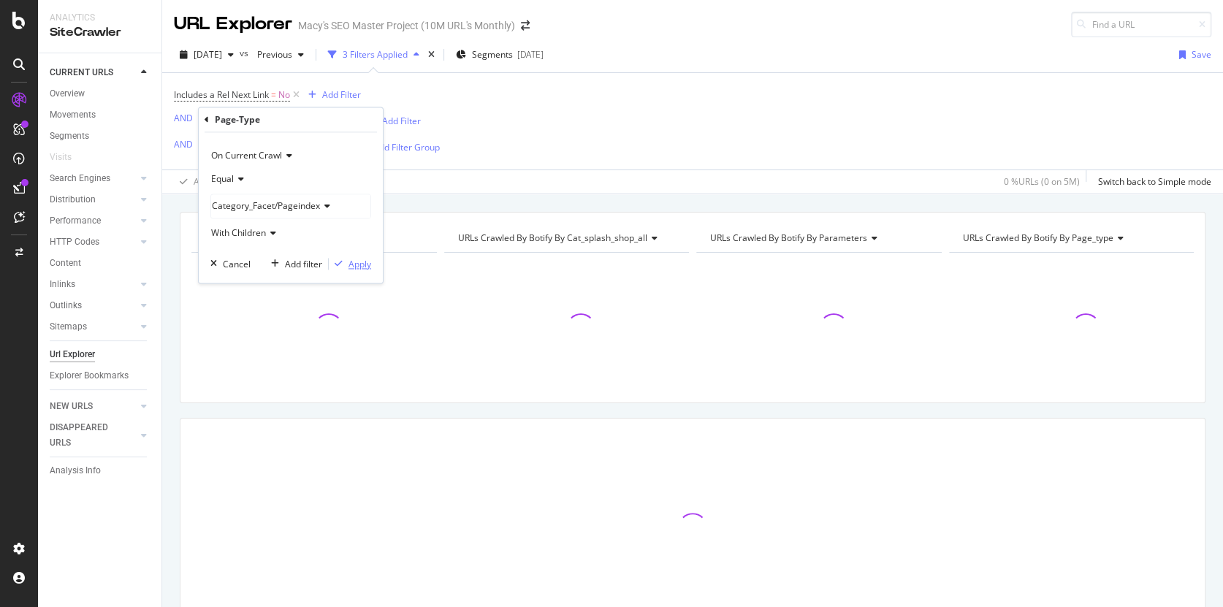
click at [353, 262] on div "Apply" at bounding box center [360, 264] width 23 height 12
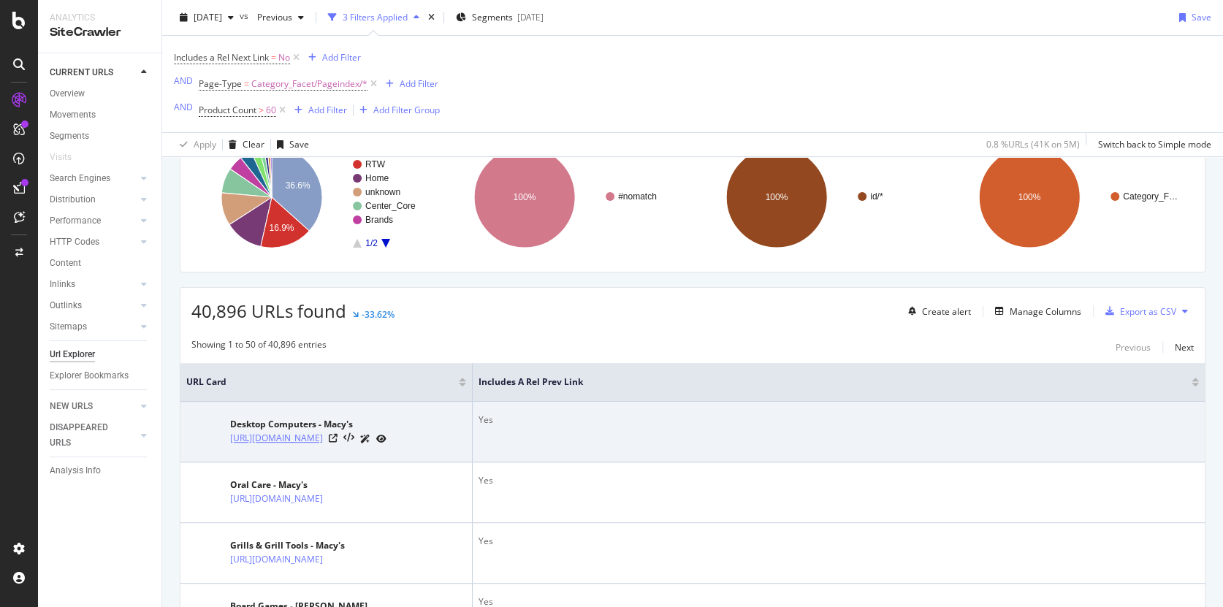
scroll to position [138, 0]
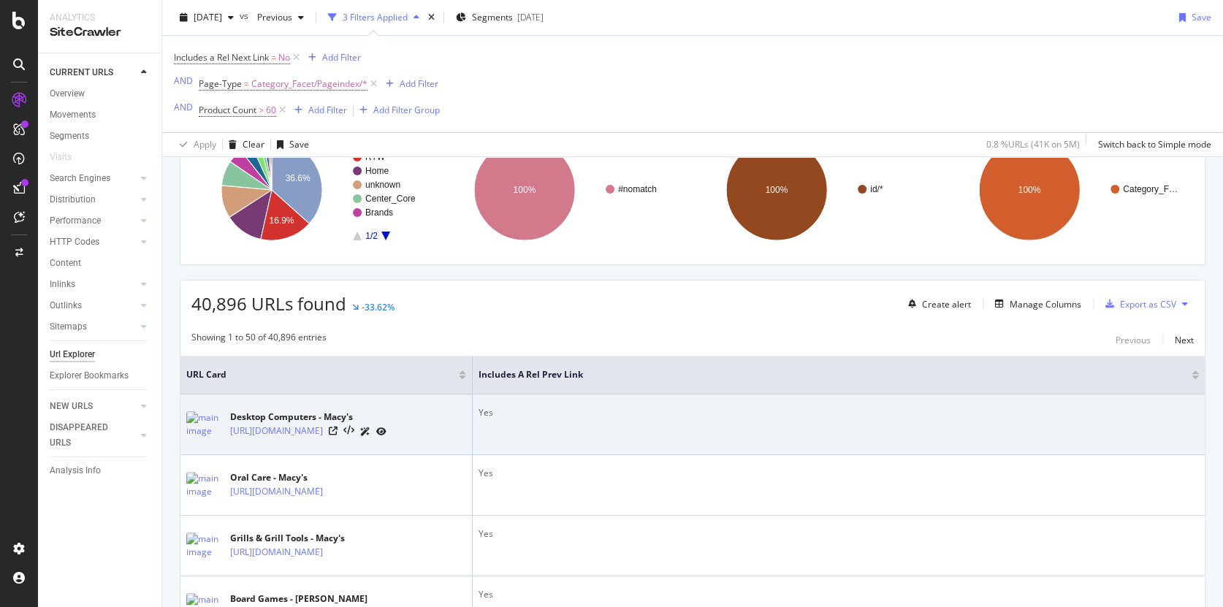
click at [387, 439] on div "[URL][DOMAIN_NAME]" at bounding box center [308, 431] width 156 height 15
click at [338, 435] on icon at bounding box center [333, 431] width 9 height 9
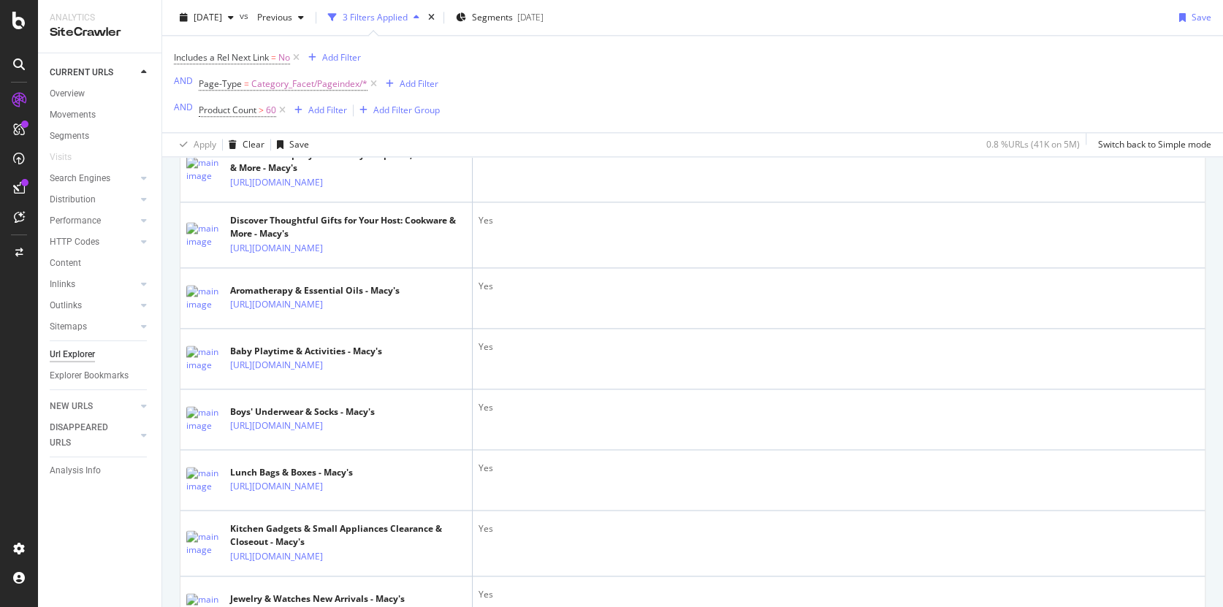
scroll to position [1100, 0]
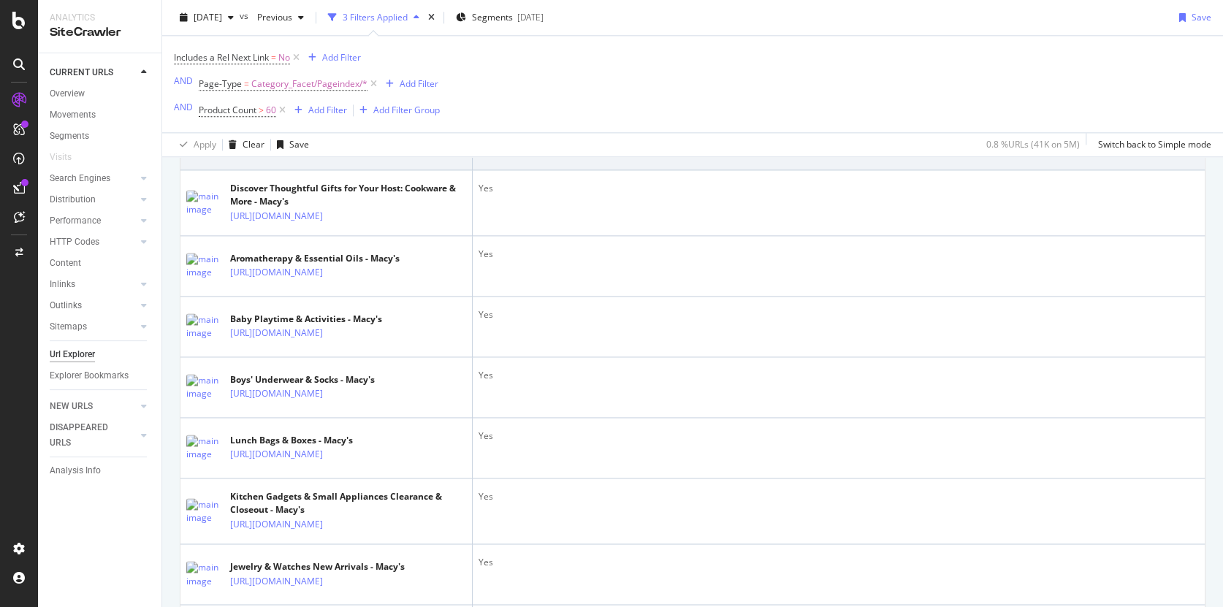
click at [338, 155] on icon at bounding box center [333, 150] width 9 height 9
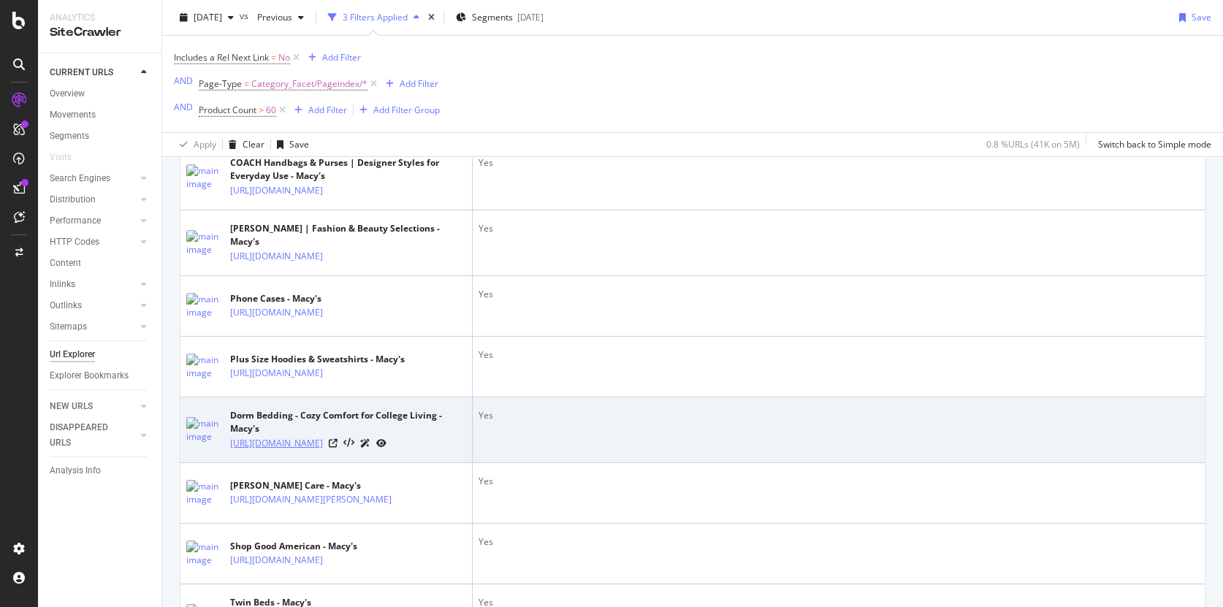
scroll to position [0, 0]
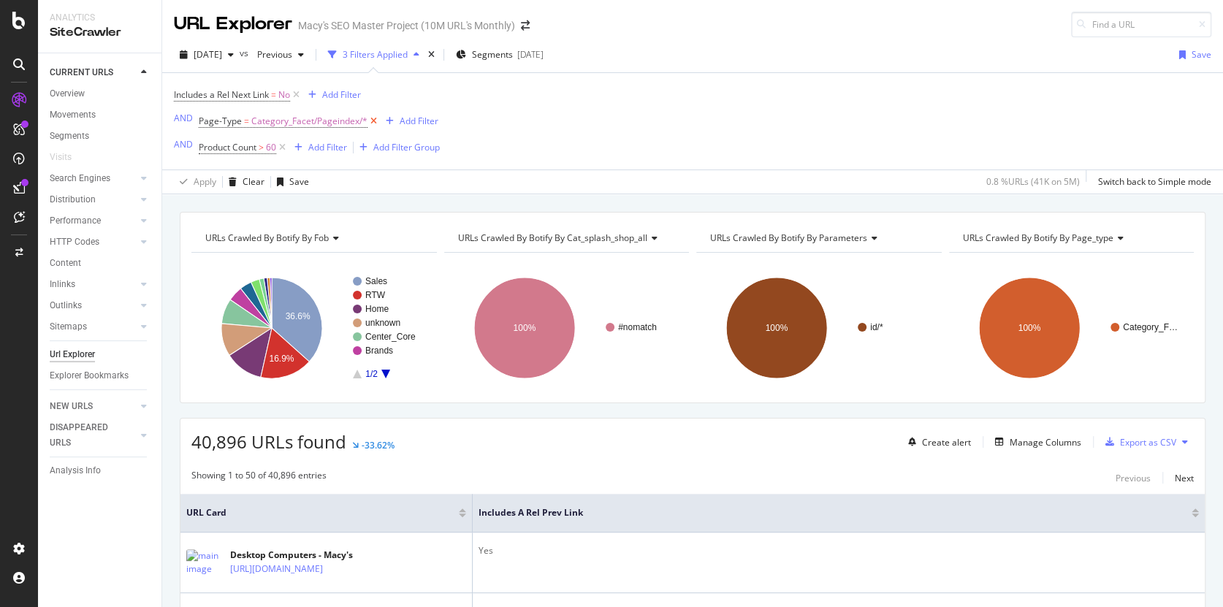
click at [371, 120] on icon at bounding box center [374, 121] width 12 height 15
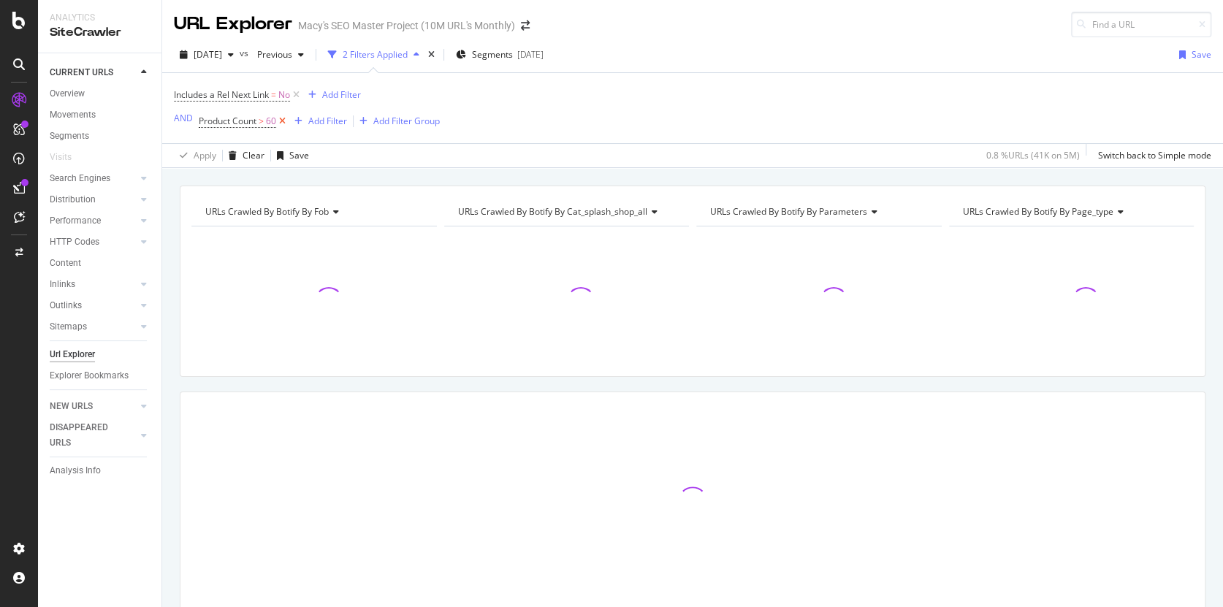
click at [281, 121] on icon at bounding box center [282, 121] width 12 height 15
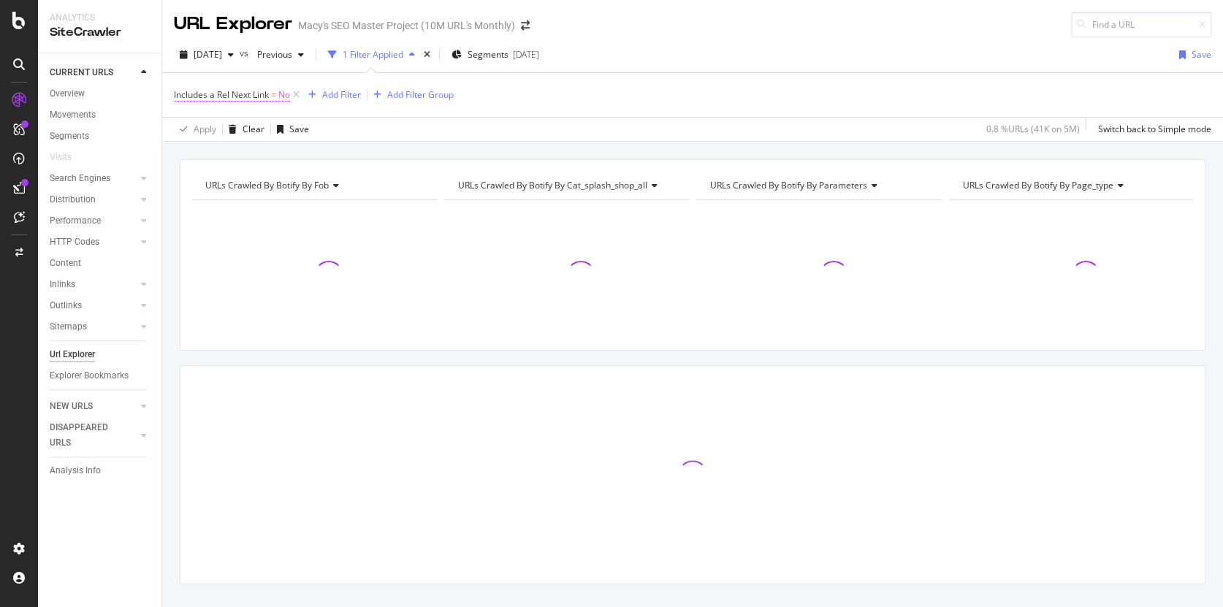
click at [262, 93] on span "Includes a Rel Next Link" at bounding box center [221, 94] width 95 height 12
click at [486, 80] on div "Includes a Rel Next Link = No Add Filter Add Filter Group" at bounding box center [693, 95] width 1038 height 44
click at [297, 91] on icon at bounding box center [296, 95] width 12 height 15
click at [286, 94] on div "Add Filter Group" at bounding box center [292, 94] width 66 height 12
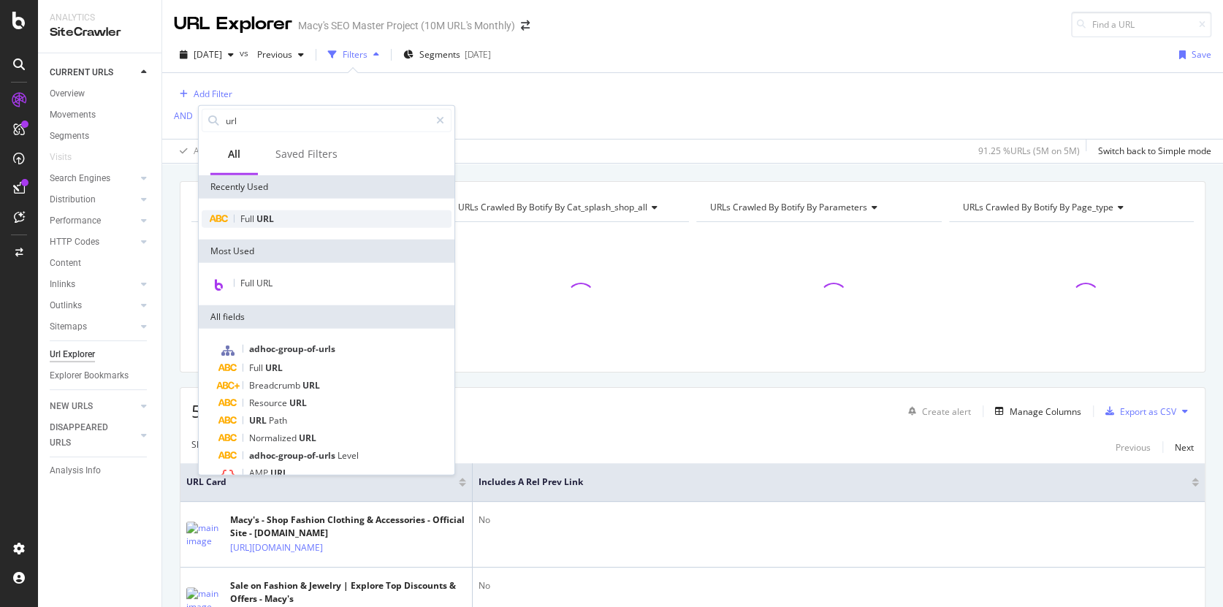
type input "url"
click at [266, 218] on span "URL" at bounding box center [265, 219] width 18 height 12
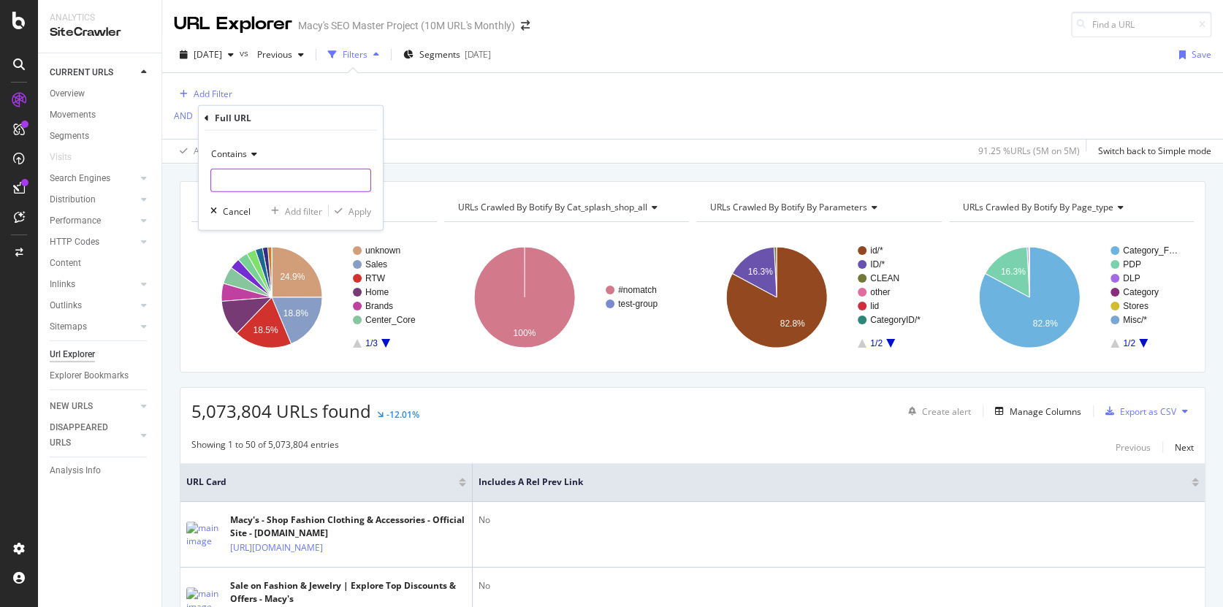
click at [240, 178] on input "text" at bounding box center [290, 180] width 159 height 23
type input "Product_Type"
click at [354, 209] on div "Apply" at bounding box center [360, 211] width 23 height 12
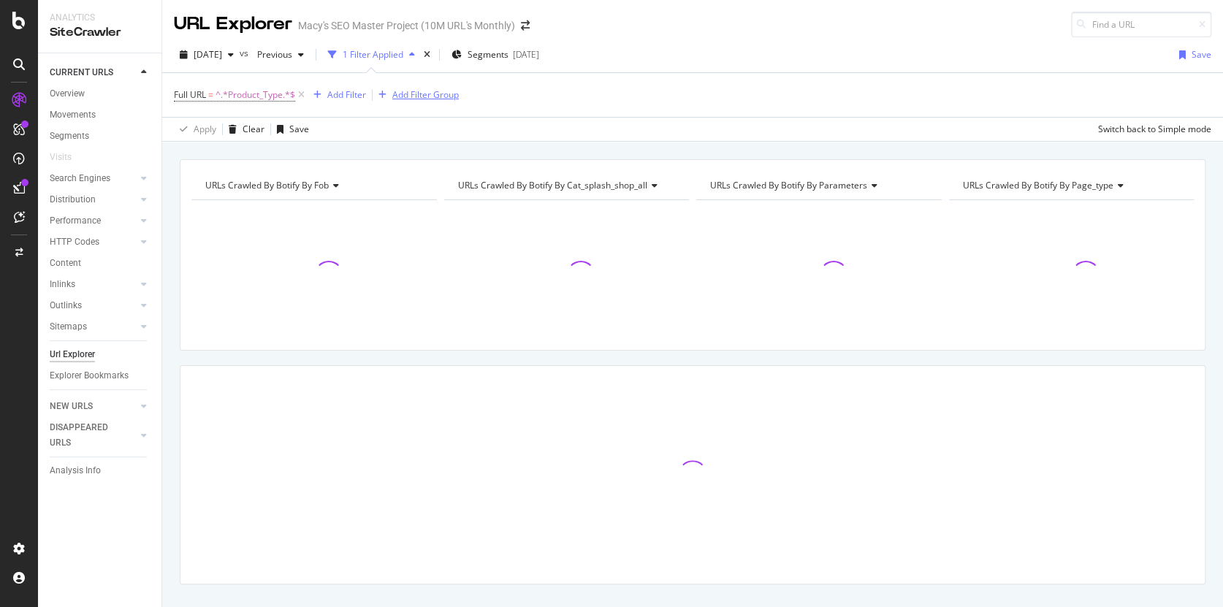
click at [451, 96] on div "Add Filter Group" at bounding box center [425, 94] width 66 height 12
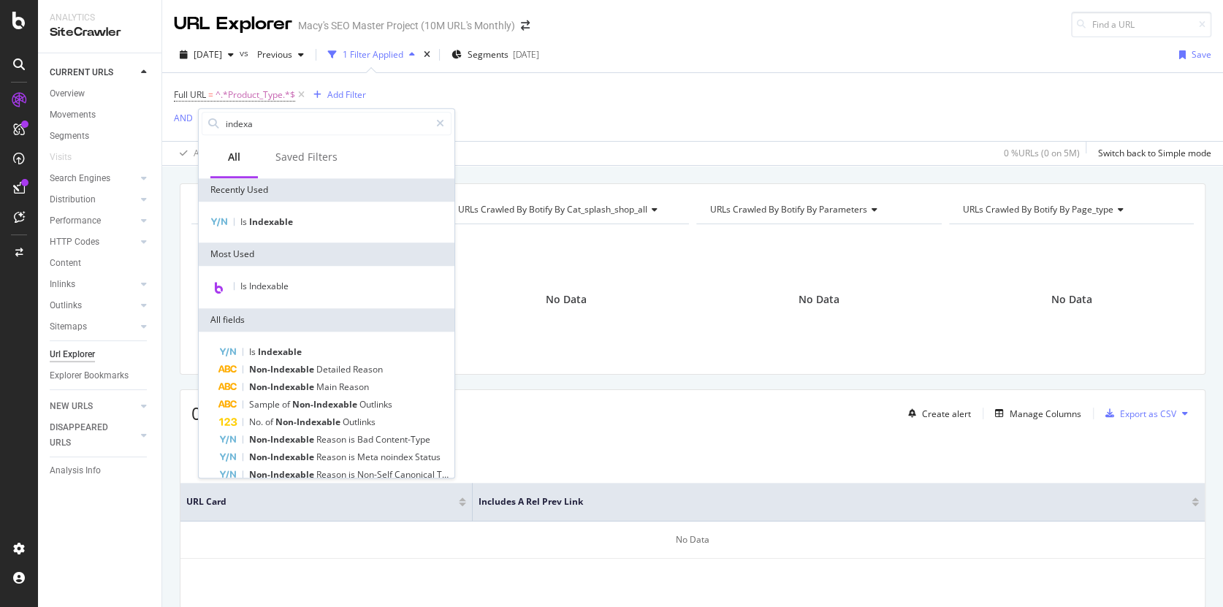
type input "indexa"
click at [491, 94] on div "Full URL = ^.*Product_Type.*$ Add Filter AND Add Filter" at bounding box center [693, 107] width 1038 height 68
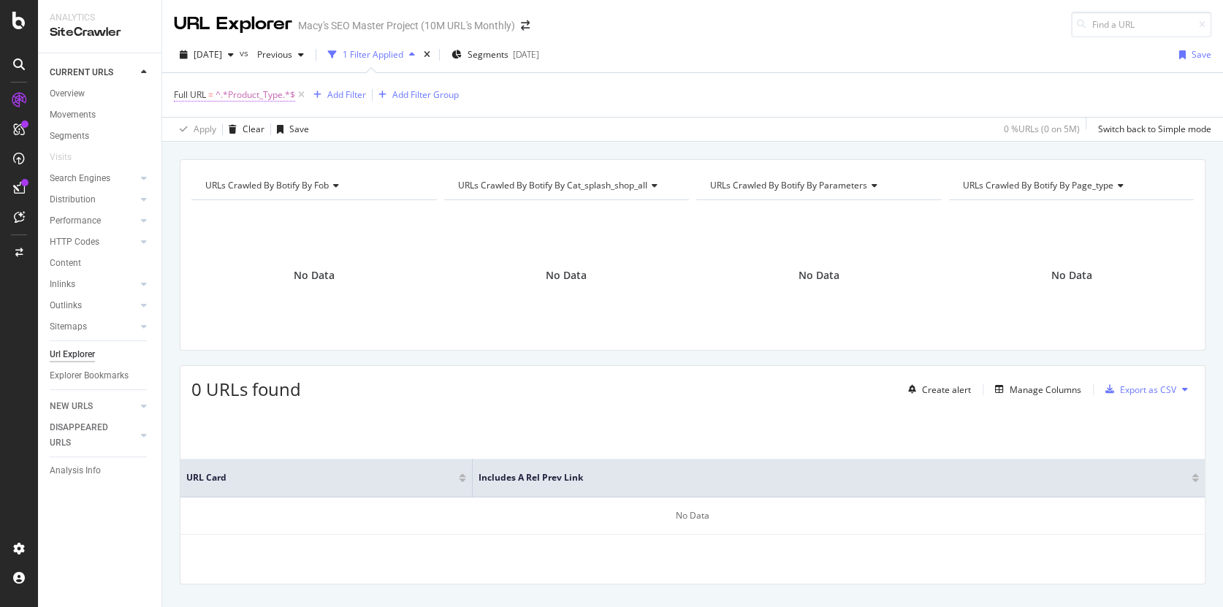
click at [267, 95] on span "^.*Product_Type.*$" at bounding box center [256, 95] width 80 height 20
click at [232, 155] on input "Product_Type" at bounding box center [256, 154] width 138 height 23
click at [256, 159] on input "Product_Type" at bounding box center [256, 154] width 138 height 23
click at [234, 154] on input "Product_Type" at bounding box center [256, 154] width 138 height 23
type input "Product_type"
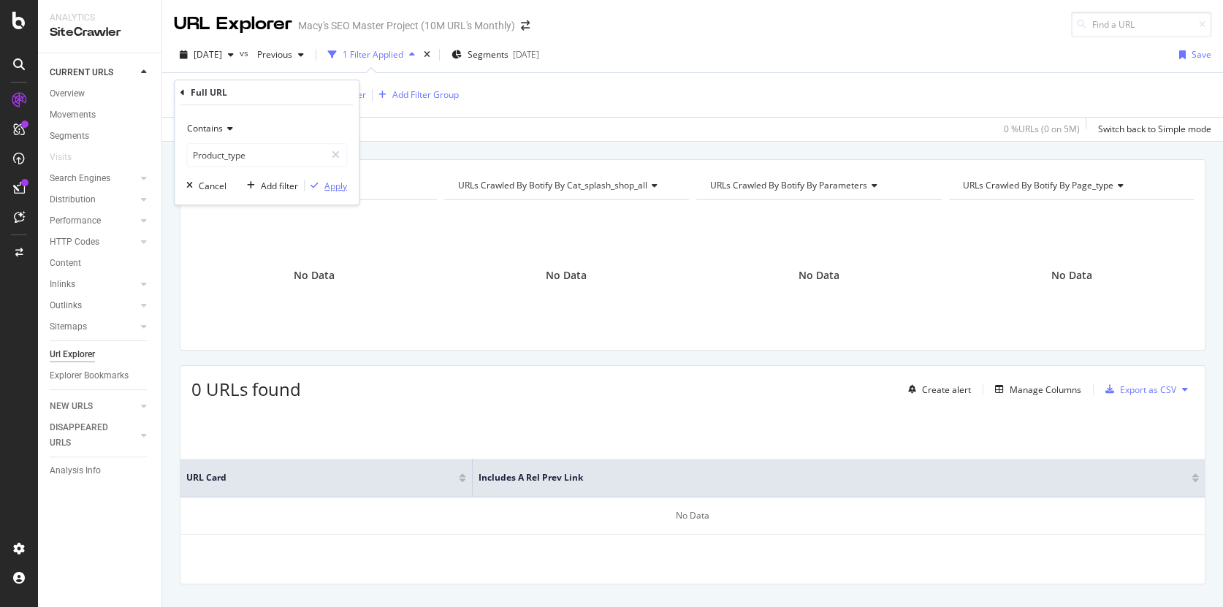
click at [329, 188] on div "Apply" at bounding box center [335, 186] width 23 height 12
click at [273, 94] on span "^.*Product_type.*$" at bounding box center [254, 95] width 77 height 20
click at [257, 153] on input "Product_type" at bounding box center [256, 154] width 138 height 23
click at [259, 153] on input "Product_type" at bounding box center [256, 154] width 138 height 23
type input "Product_"
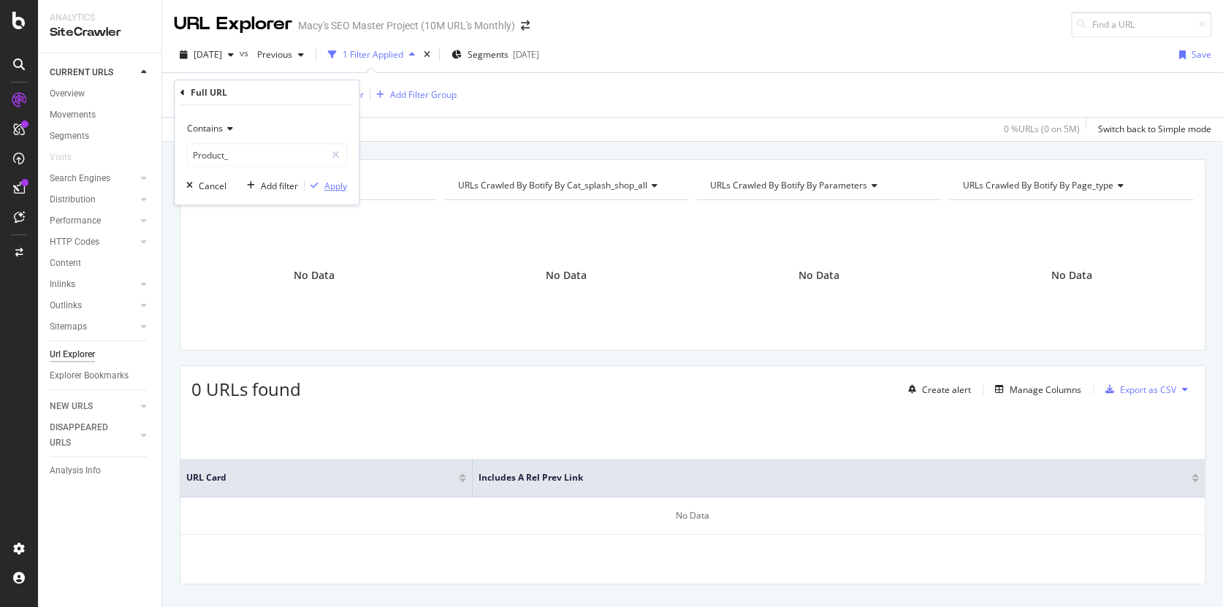
click at [324, 183] on div "Apply" at bounding box center [326, 185] width 42 height 13
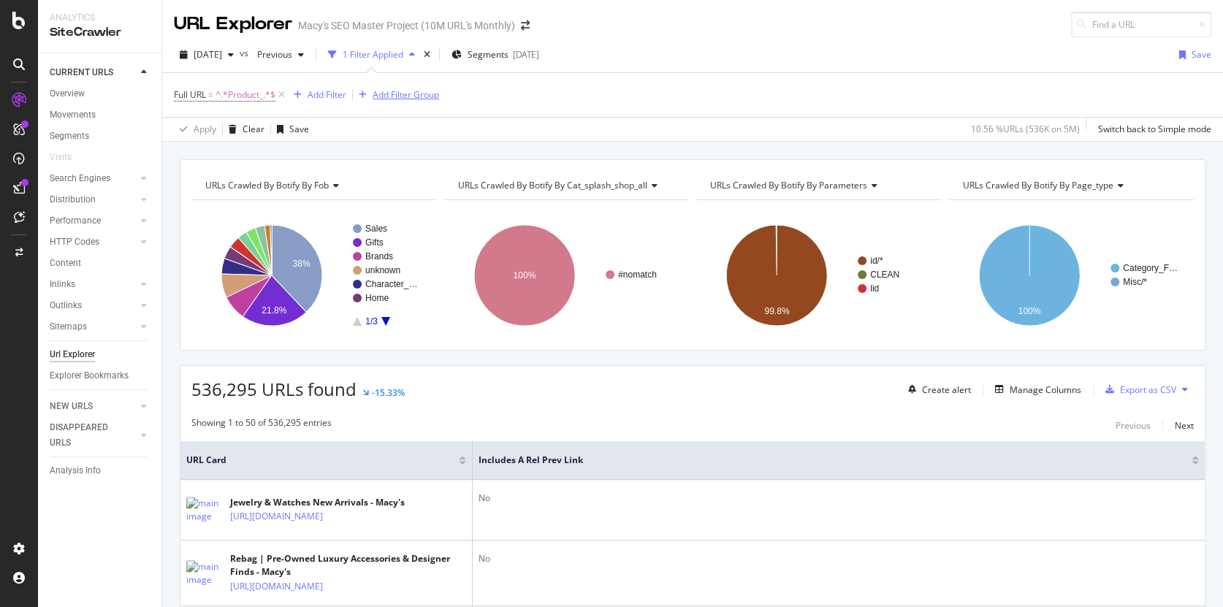
click at [408, 96] on div "Add Filter Group" at bounding box center [406, 94] width 66 height 12
click at [249, 93] on span "^.*Product_.*$" at bounding box center [246, 95] width 60 height 20
click at [249, 156] on input "Product_" at bounding box center [256, 154] width 138 height 23
click at [256, 154] on input "Product_" at bounding box center [256, 154] width 138 height 23
type input "Product_depart"
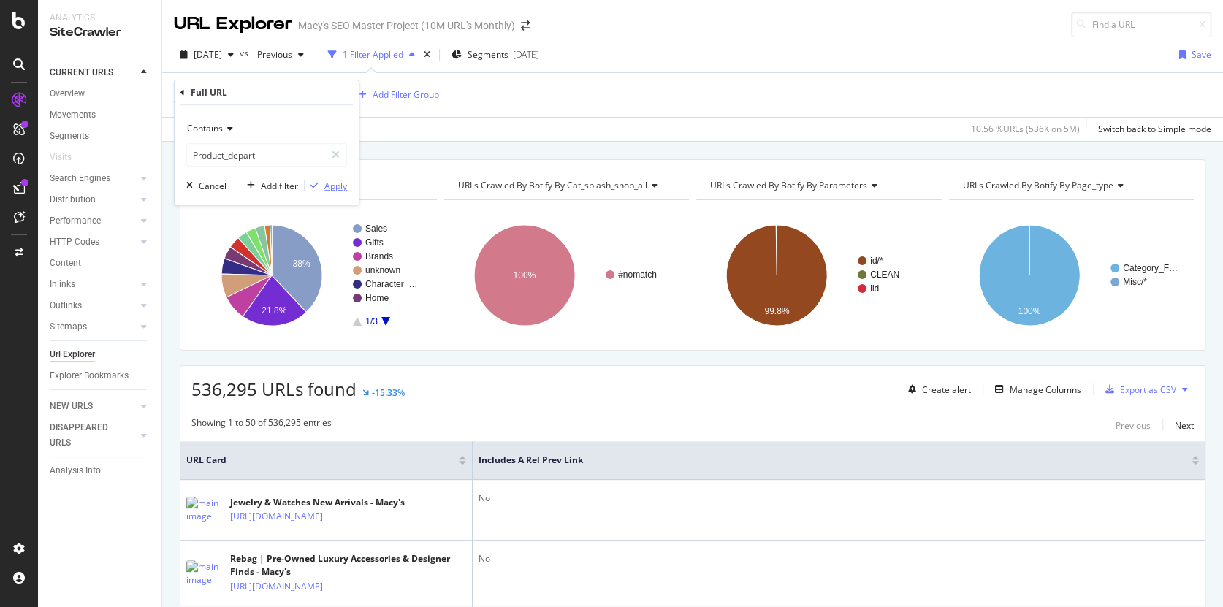
click at [335, 184] on div "Apply" at bounding box center [335, 186] width 23 height 12
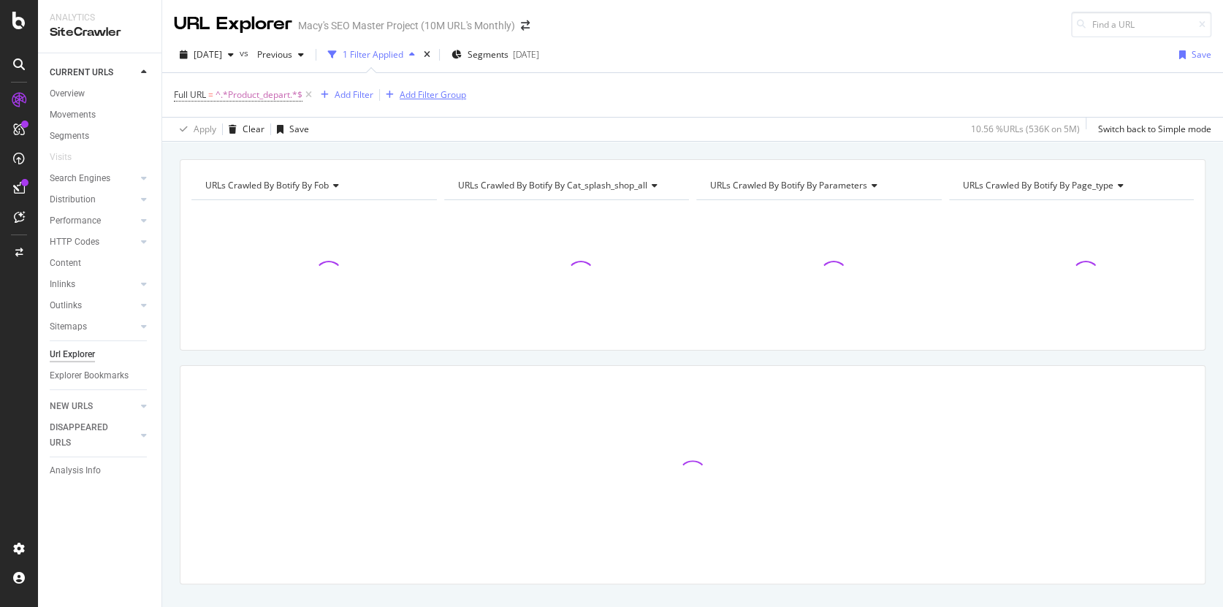
click at [448, 99] on div "Add Filter Group" at bounding box center [433, 94] width 66 height 12
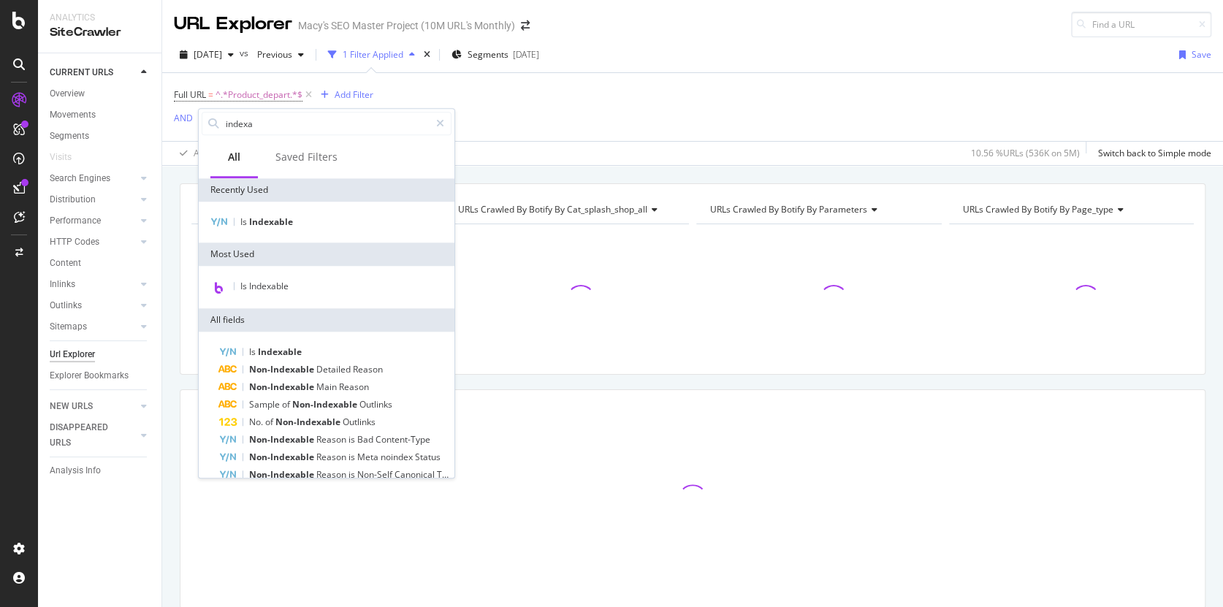
click at [262, 231] on div "Is Indexable" at bounding box center [327, 222] width 256 height 41
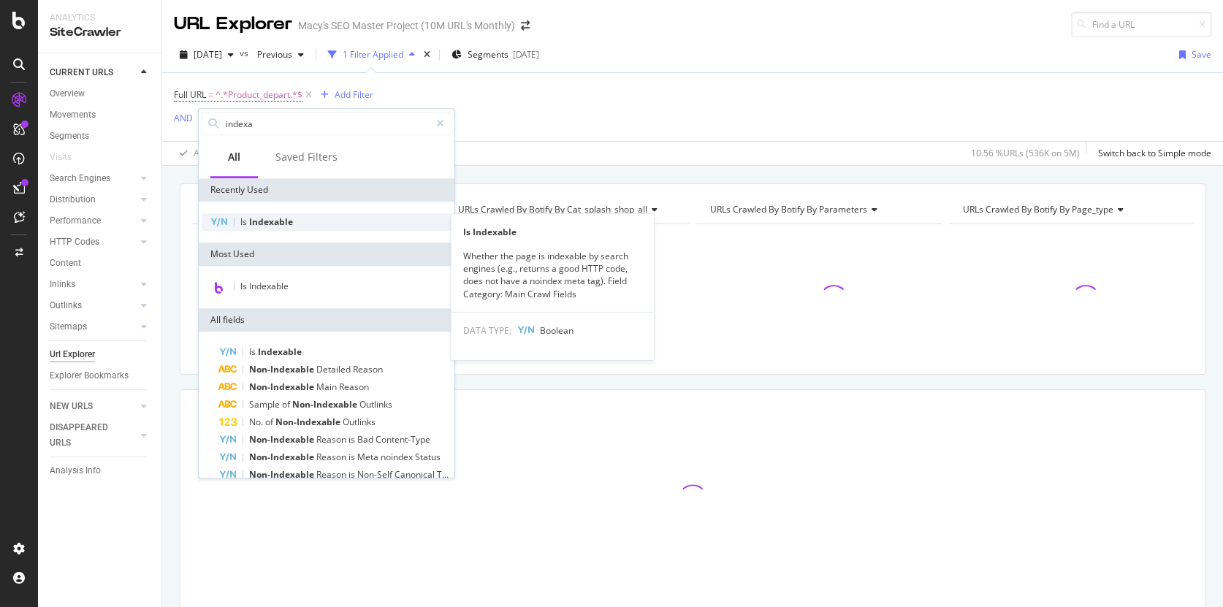
click at [265, 220] on span "Indexable" at bounding box center [271, 222] width 44 height 12
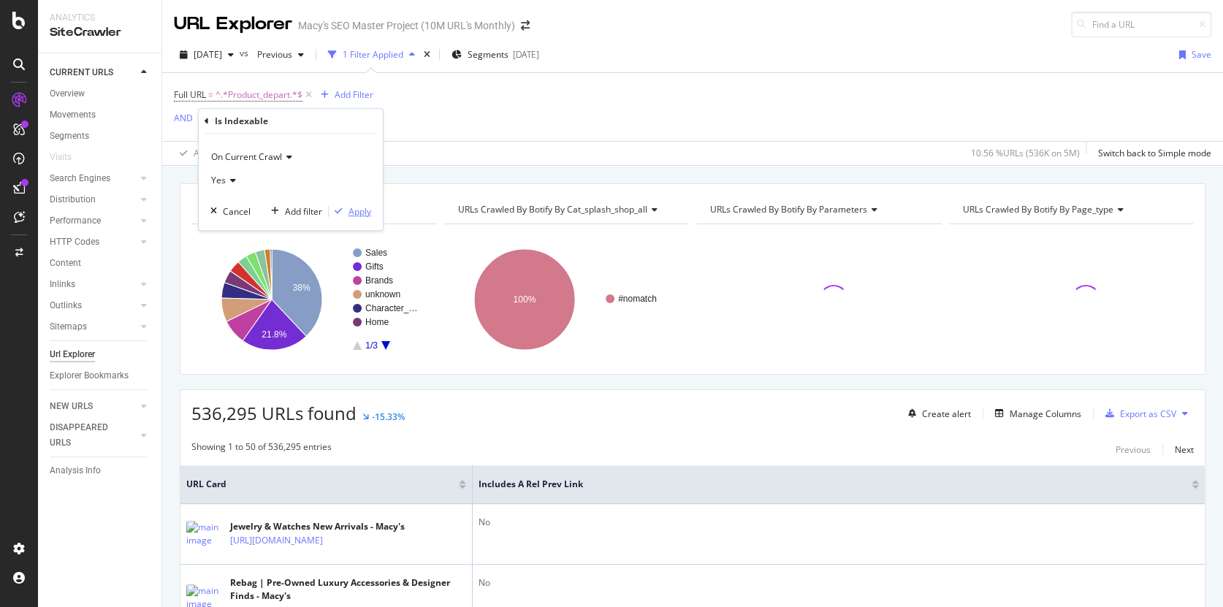
click at [357, 207] on div "Apply" at bounding box center [360, 211] width 23 height 12
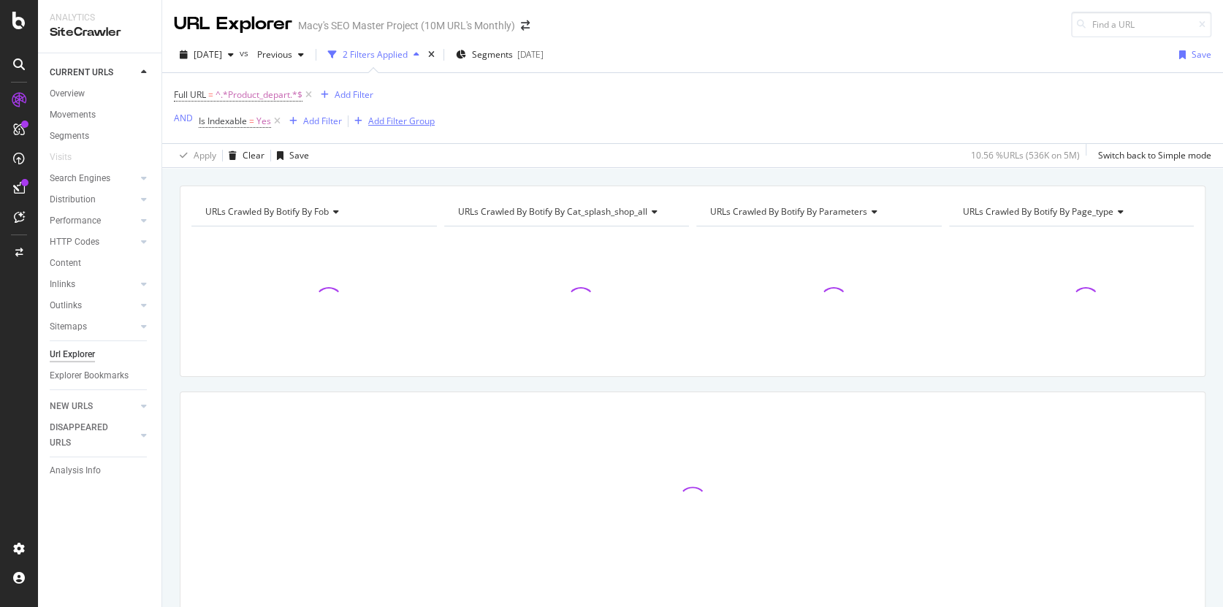
click at [422, 120] on div "Add Filter Group" at bounding box center [401, 121] width 66 height 12
click at [514, 113] on div "Full URL = ^.*Product_depart.*$ Add Filter AND Is Indexable = Yes Add Filter Ad…" at bounding box center [693, 108] width 1038 height 70
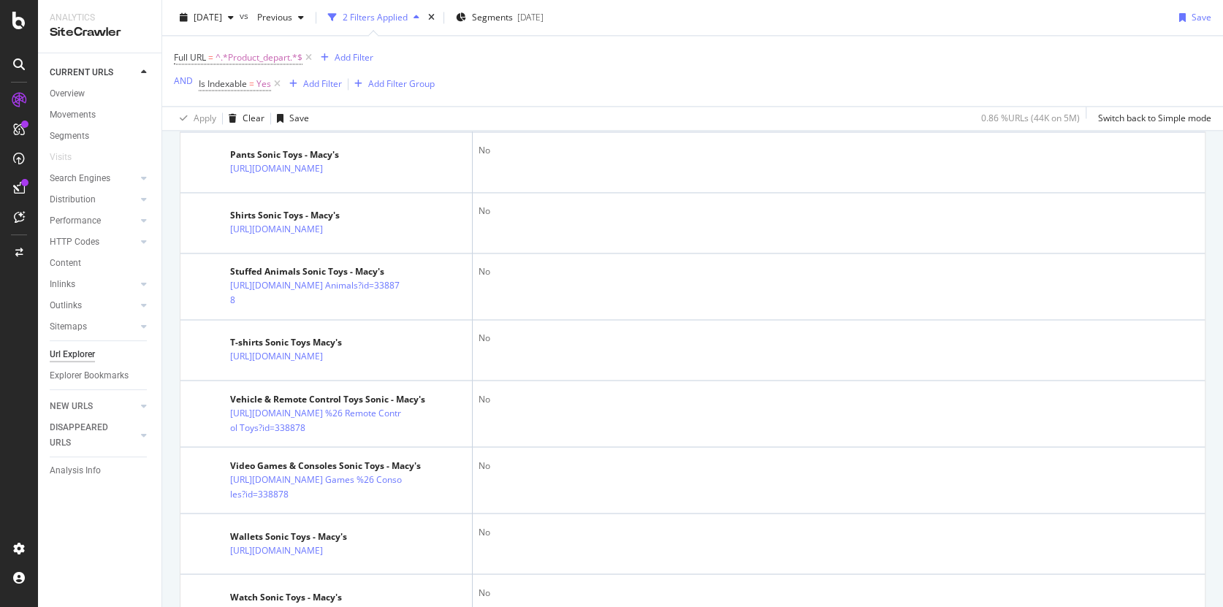
scroll to position [1319, 0]
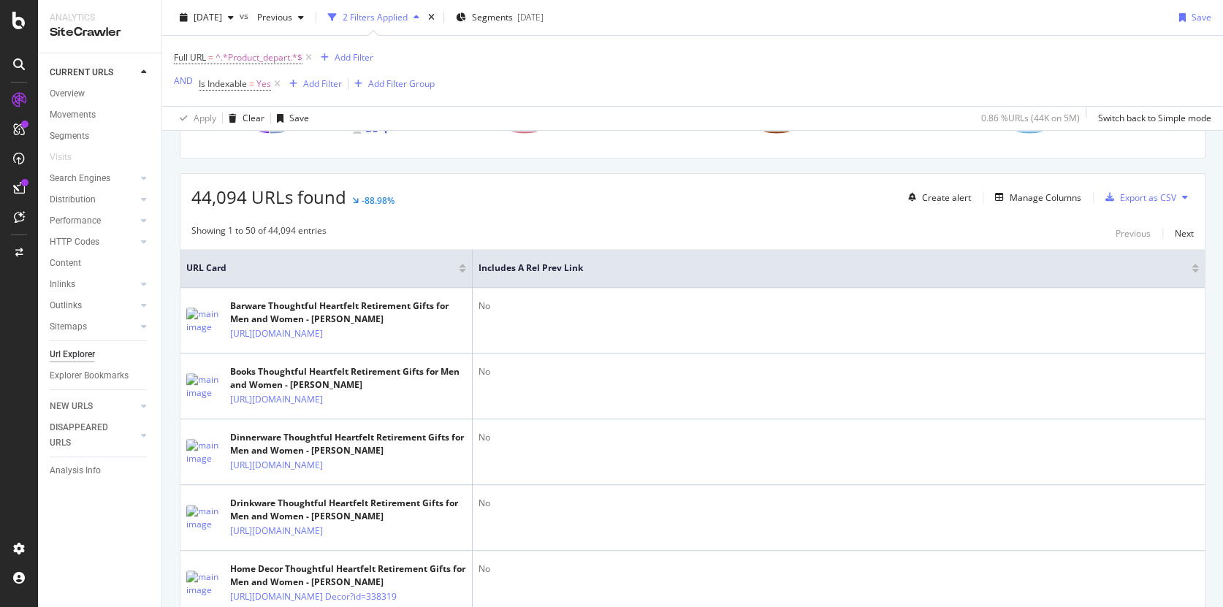
scroll to position [0, 0]
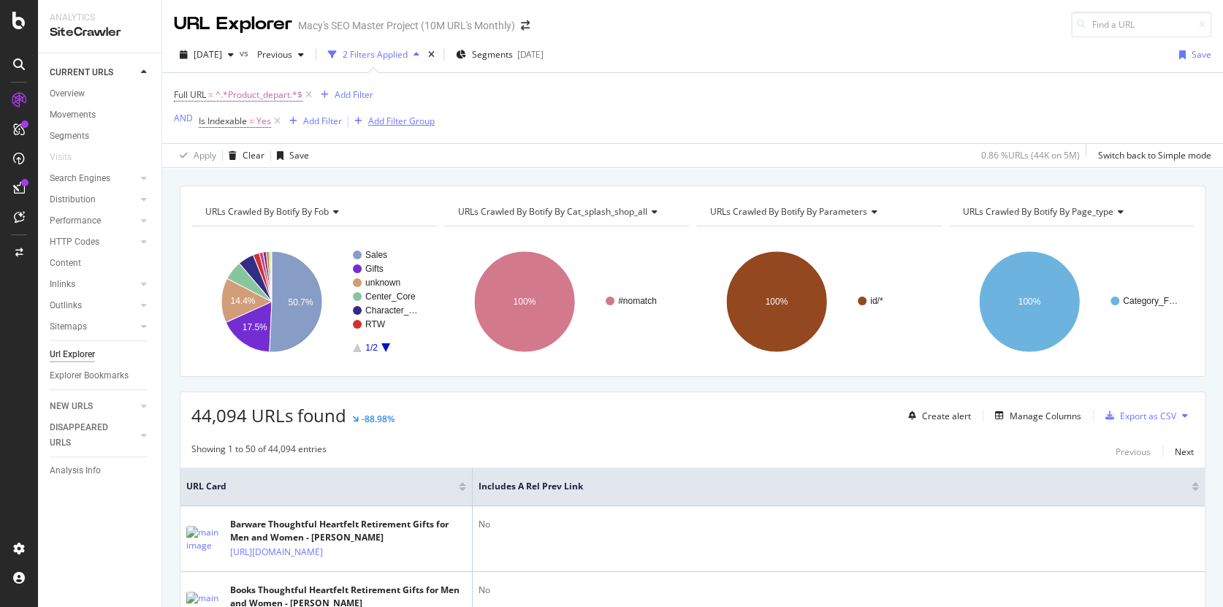
click at [432, 118] on div "Add Filter Group" at bounding box center [401, 121] width 66 height 12
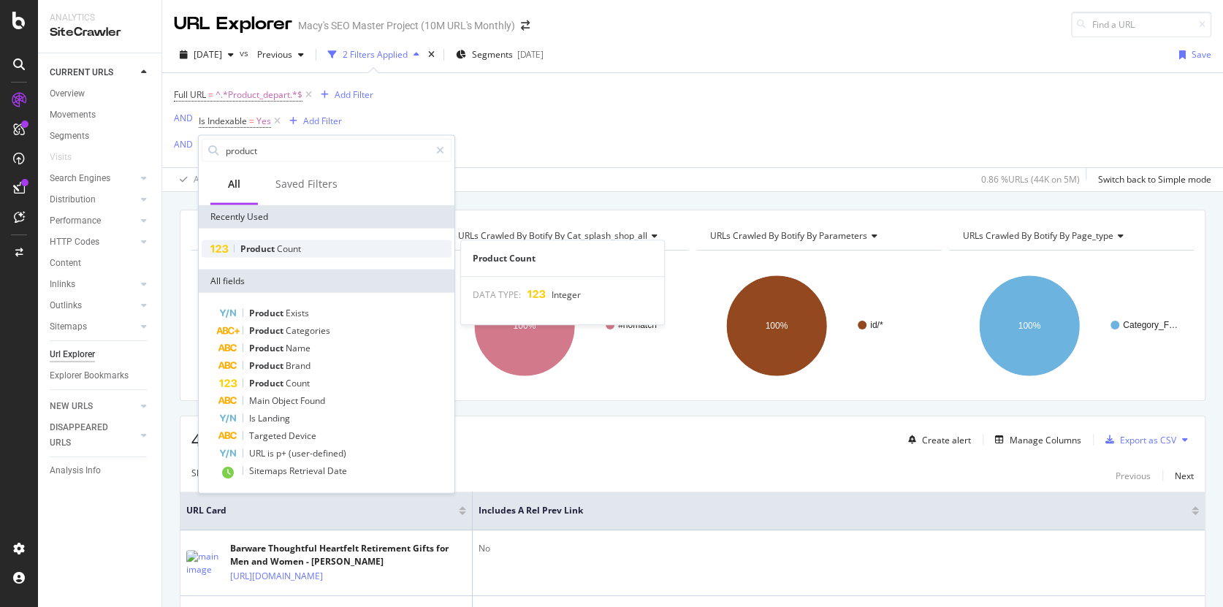
type input "product"
click at [357, 255] on div "Product Count" at bounding box center [327, 249] width 250 height 18
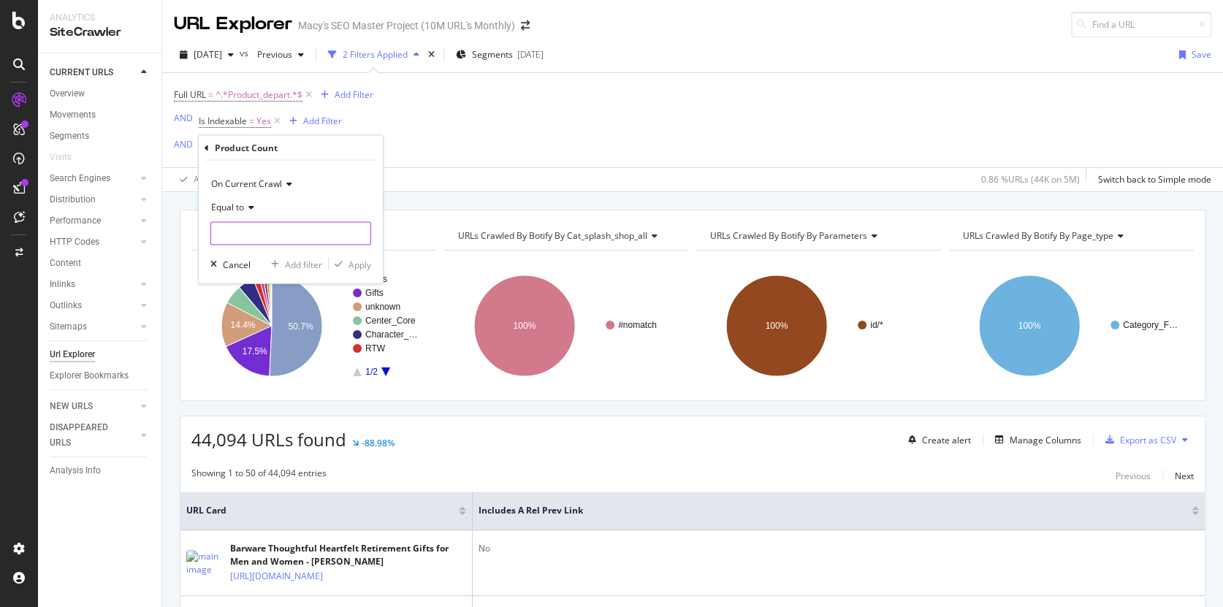
click at [247, 236] on input "number" at bounding box center [290, 233] width 161 height 23
click at [238, 208] on span "Equal to" at bounding box center [227, 207] width 33 height 12
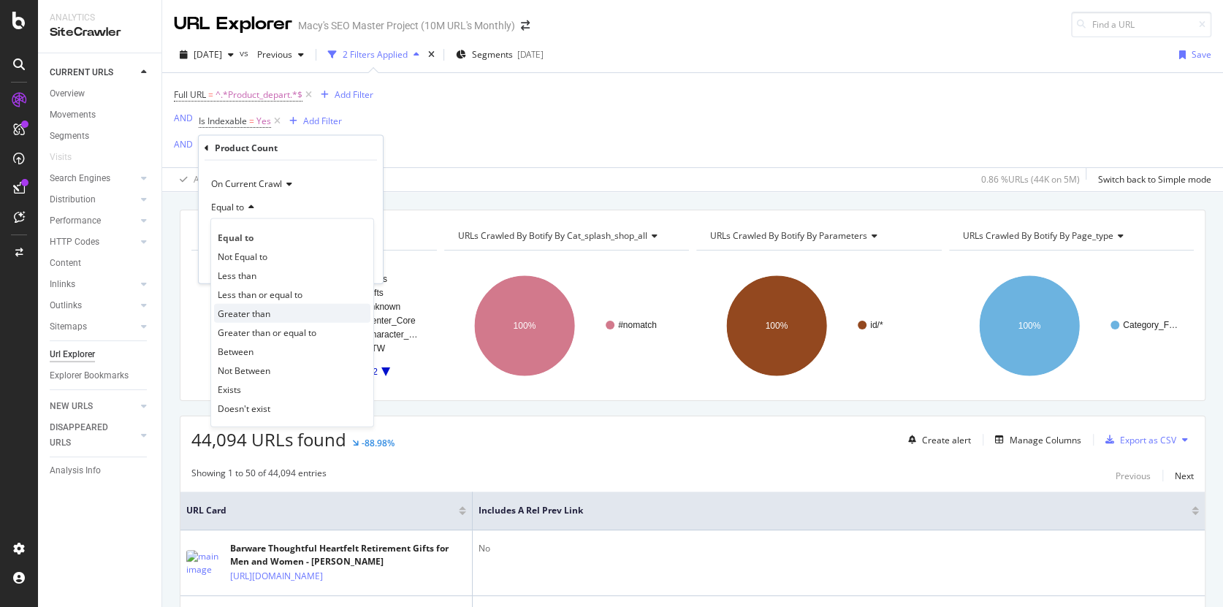
click at [253, 315] on span "Greater than" at bounding box center [244, 313] width 53 height 12
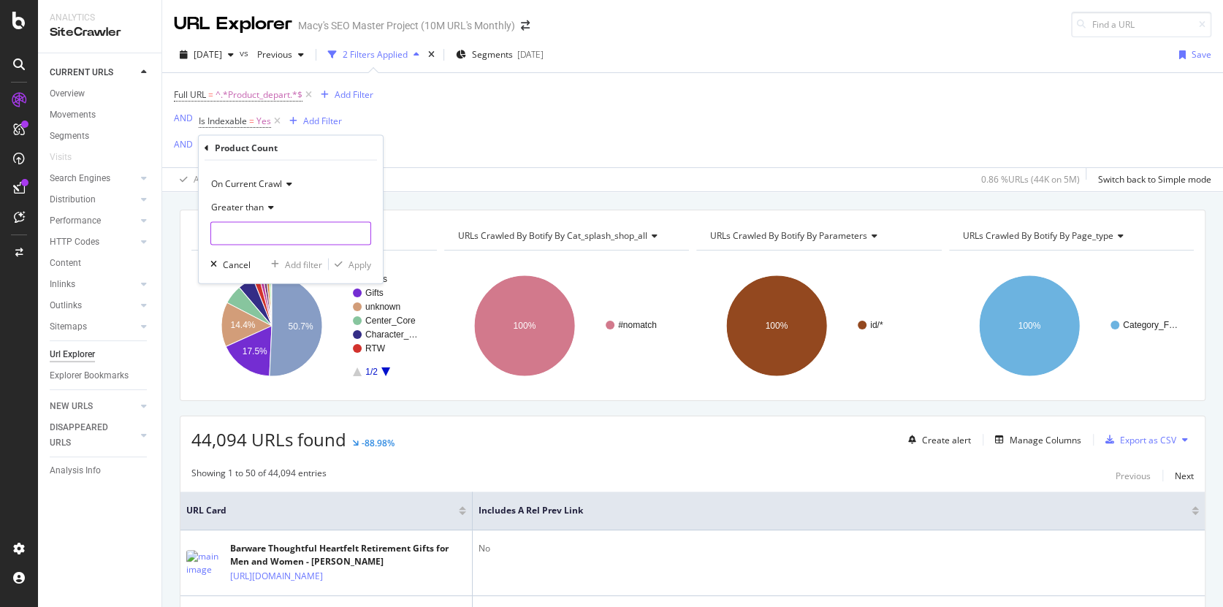
click at [243, 224] on input "number" at bounding box center [290, 233] width 161 height 23
type input "60"
click at [368, 261] on div "Apply" at bounding box center [360, 264] width 23 height 12
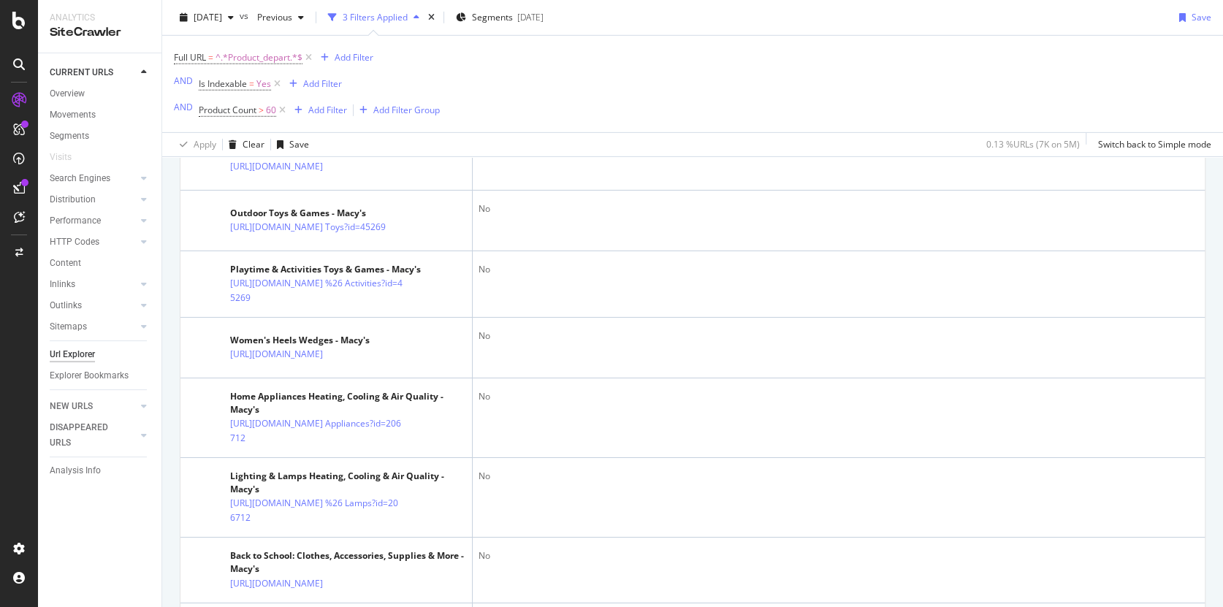
scroll to position [2784, 0]
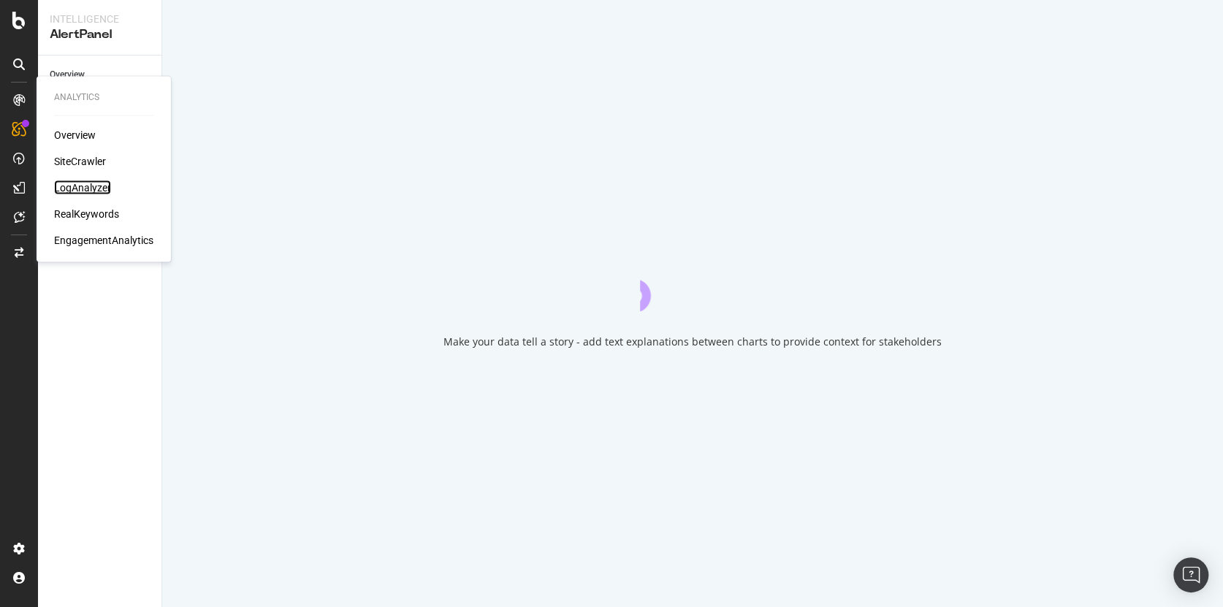
click at [83, 188] on div "LogAnalyzer" at bounding box center [82, 187] width 57 height 15
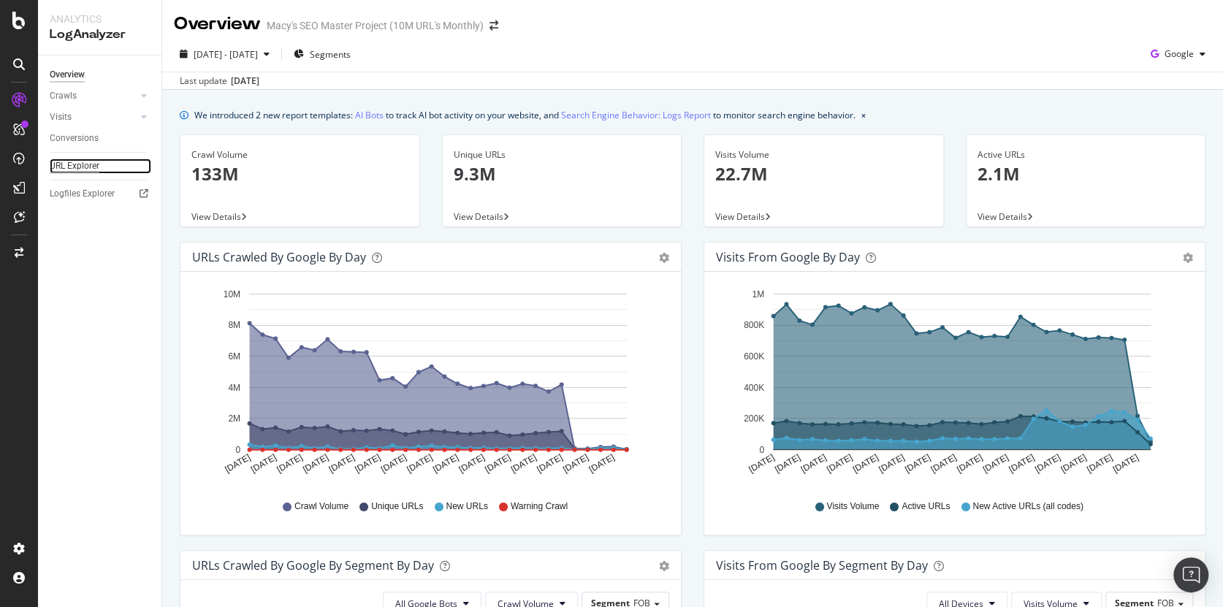
click at [83, 166] on div "URL Explorer" at bounding box center [75, 166] width 50 height 15
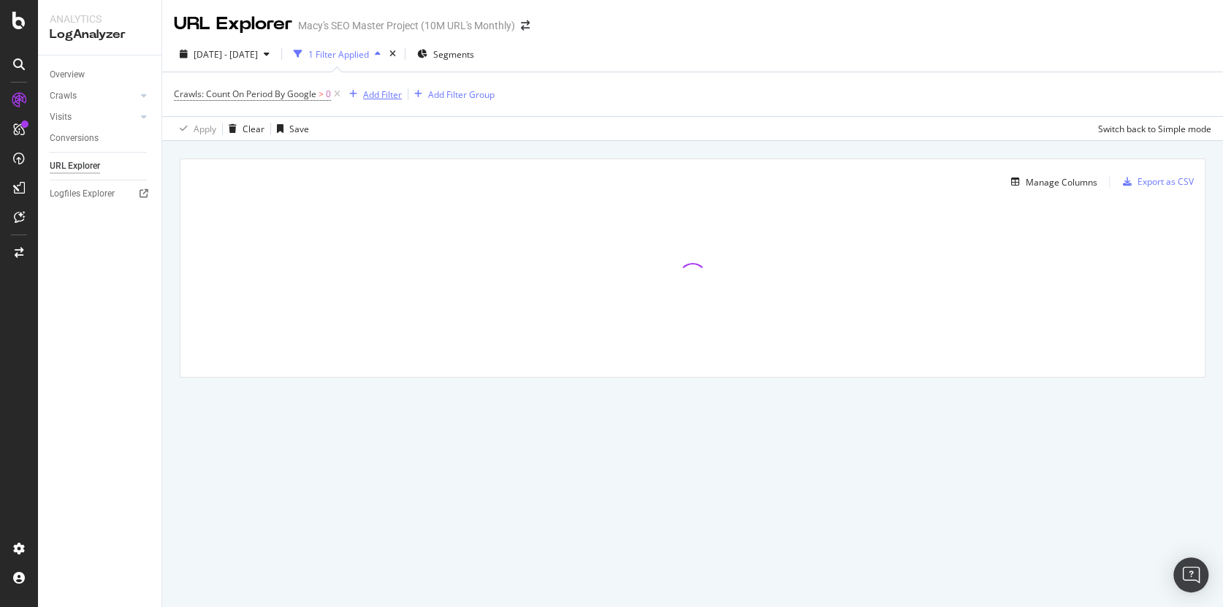
click at [381, 97] on div "Add Filter" at bounding box center [382, 94] width 39 height 12
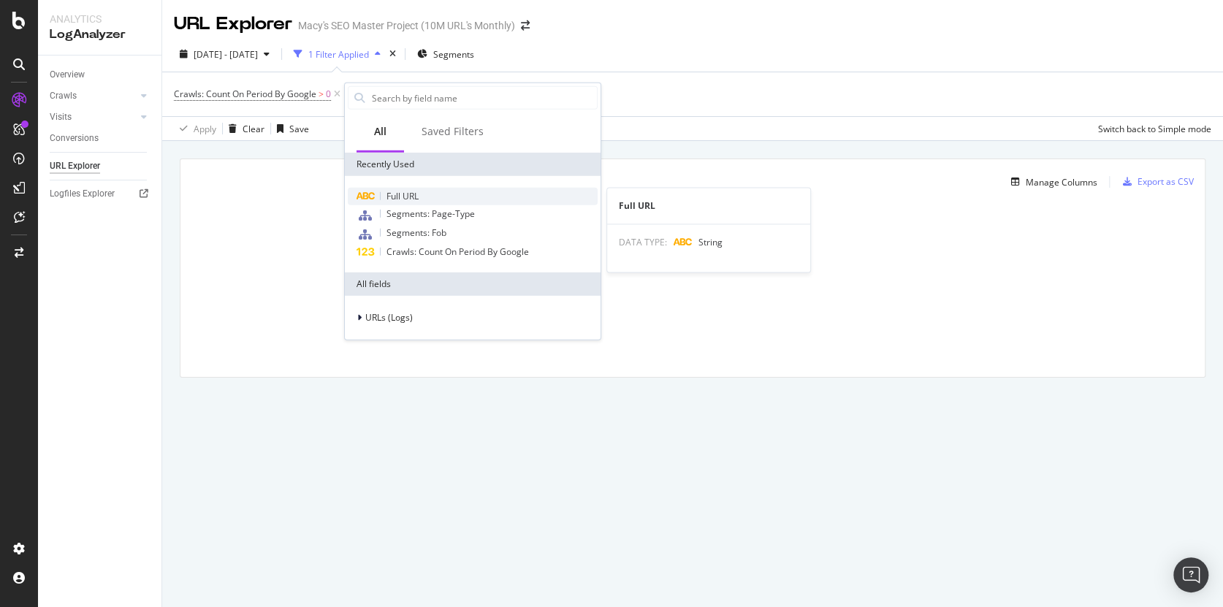
click at [408, 193] on span "Full URL" at bounding box center [403, 196] width 32 height 12
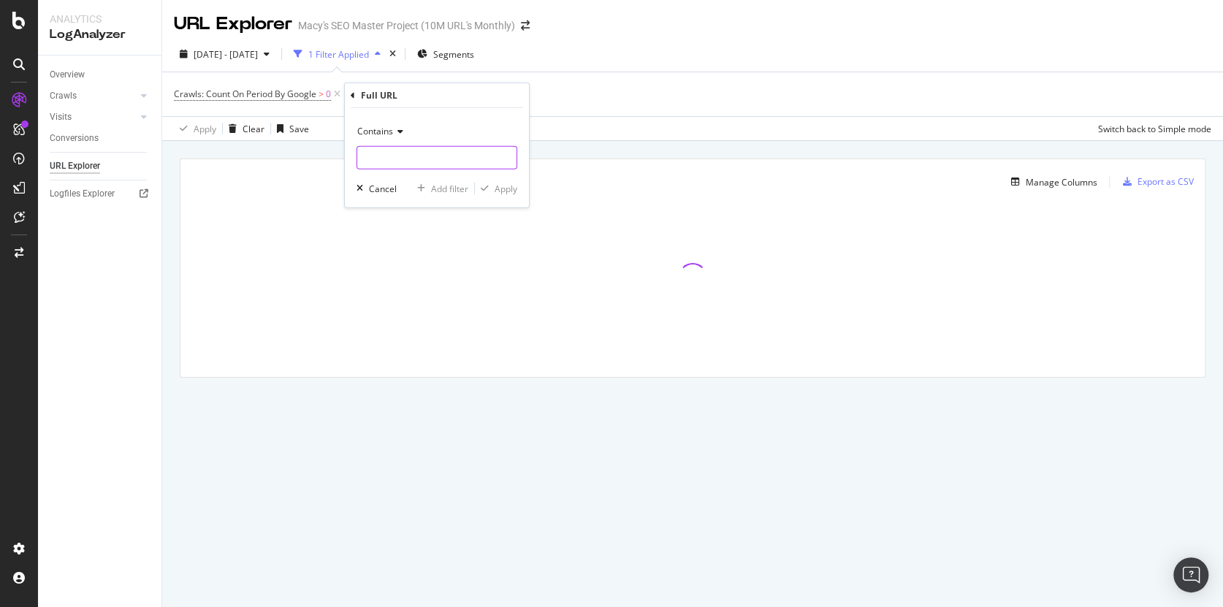
click at [399, 161] on input "text" at bounding box center [436, 157] width 159 height 23
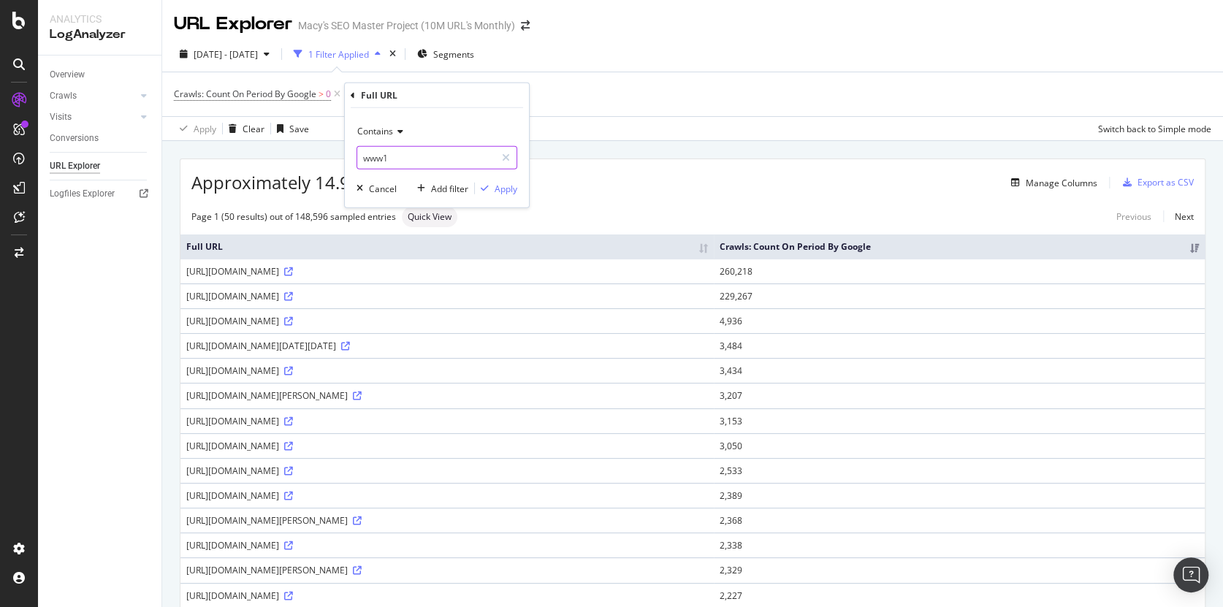
type input "www1"
click at [507, 188] on div "Apply" at bounding box center [506, 188] width 23 height 12
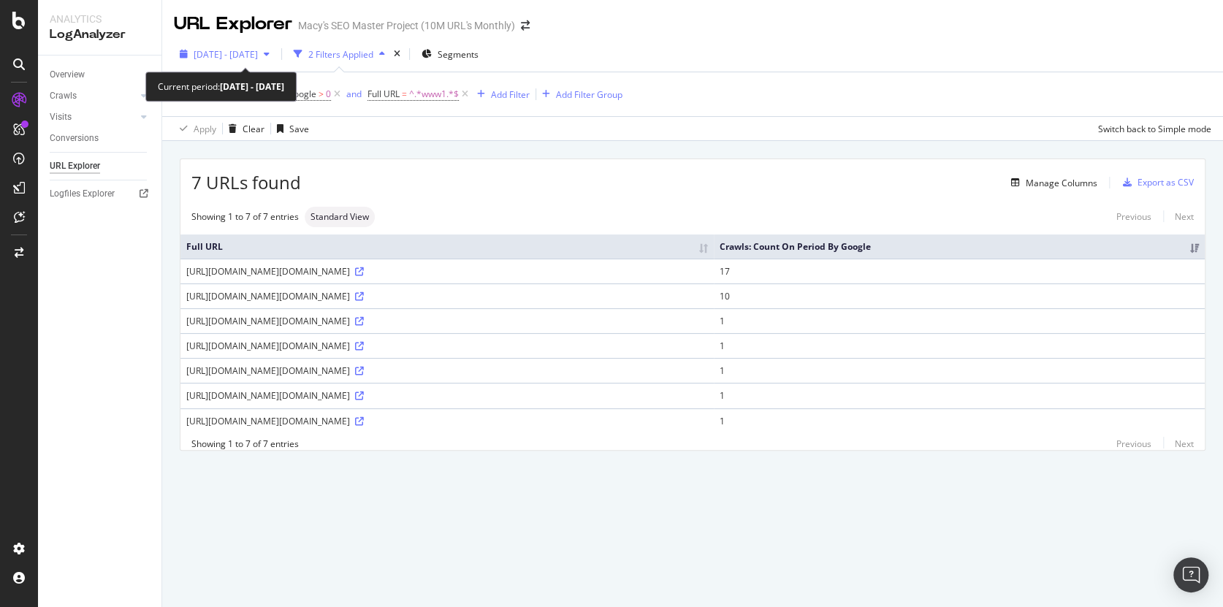
click at [258, 53] on span "2025 Aug. 31st - Sep. 29th" at bounding box center [226, 54] width 64 height 12
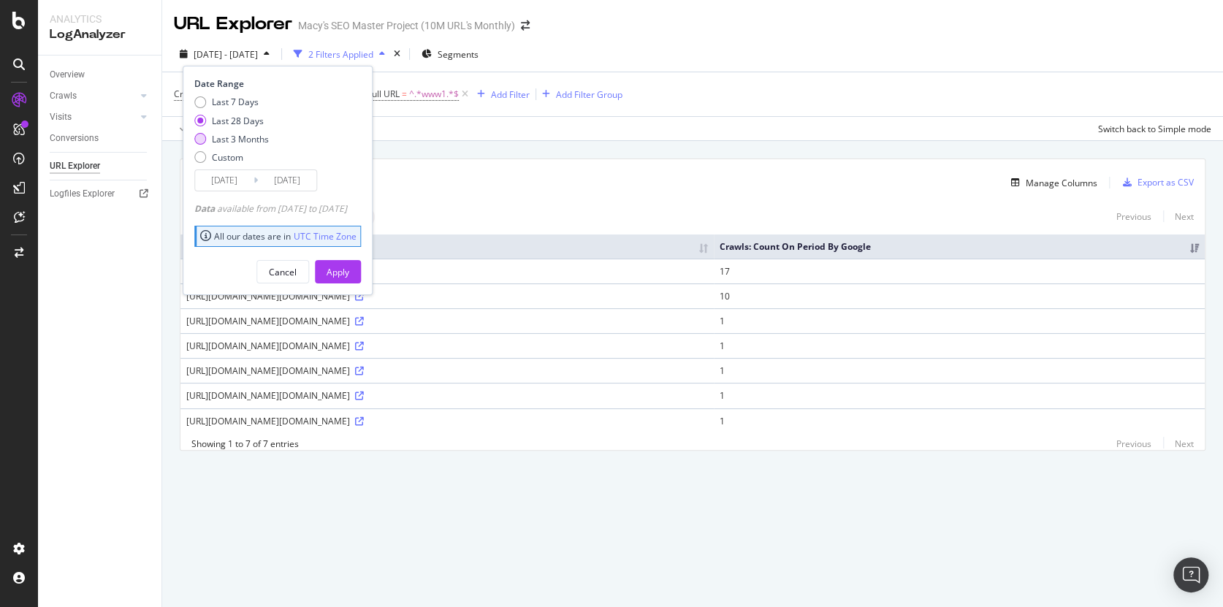
click at [207, 139] on div "Last 3 Months" at bounding box center [231, 139] width 75 height 12
type input "2025/06/30"
click at [349, 276] on div "Apply" at bounding box center [338, 272] width 23 height 12
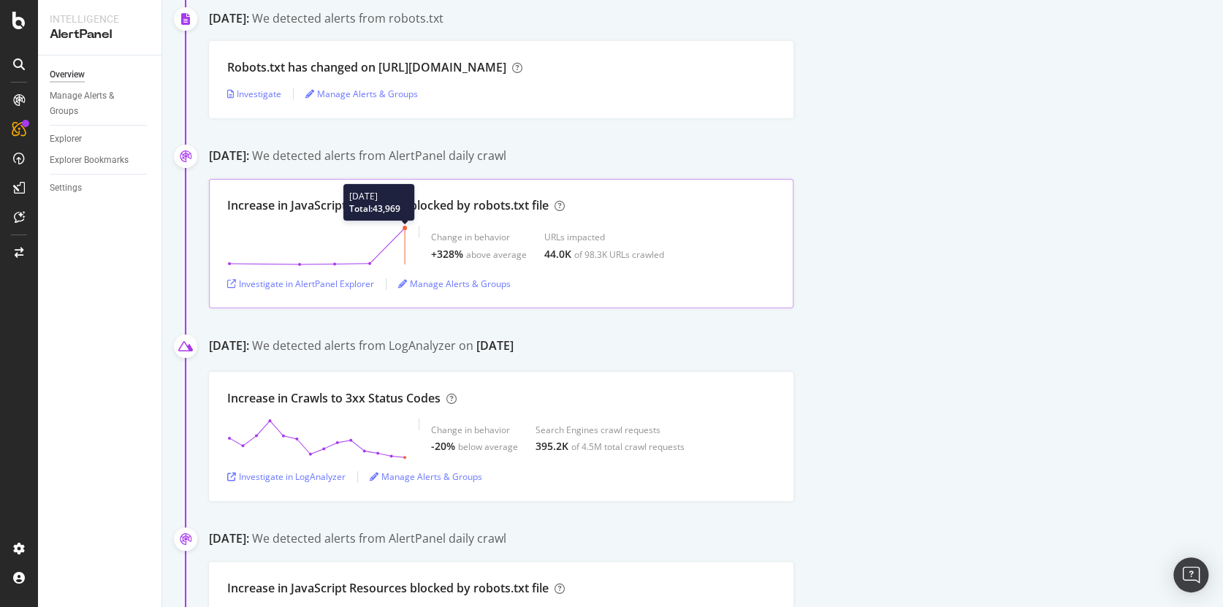
scroll to position [925, 0]
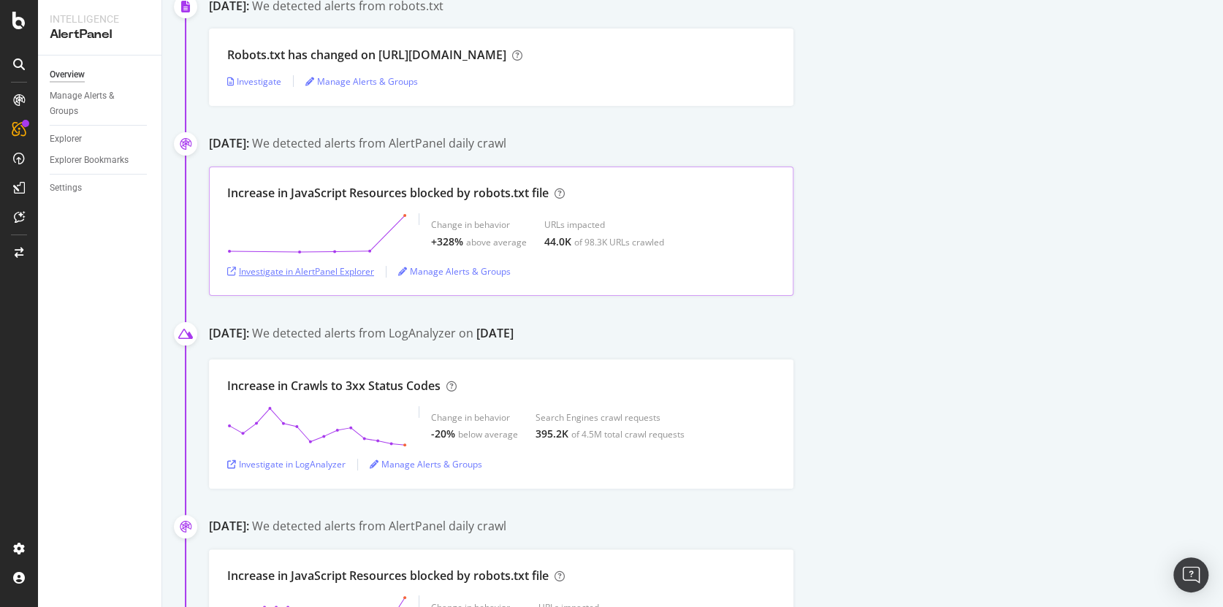
click at [320, 275] on div "Investigate in AlertPanel Explorer" at bounding box center [300, 271] width 147 height 12
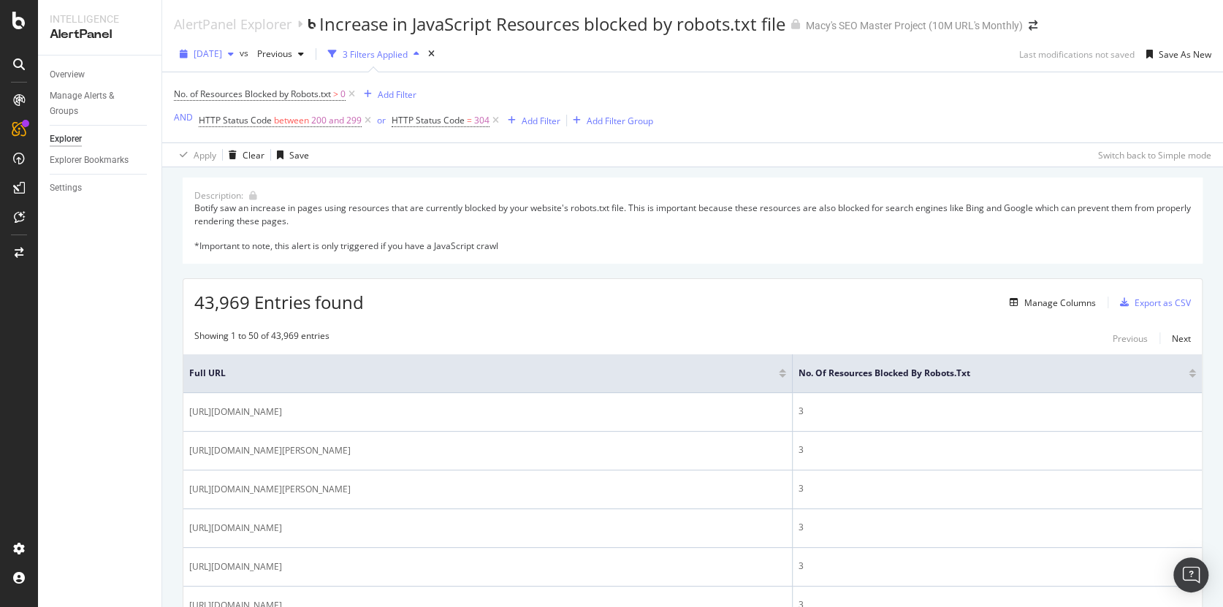
click at [222, 55] on span "[DATE]" at bounding box center [208, 53] width 28 height 12
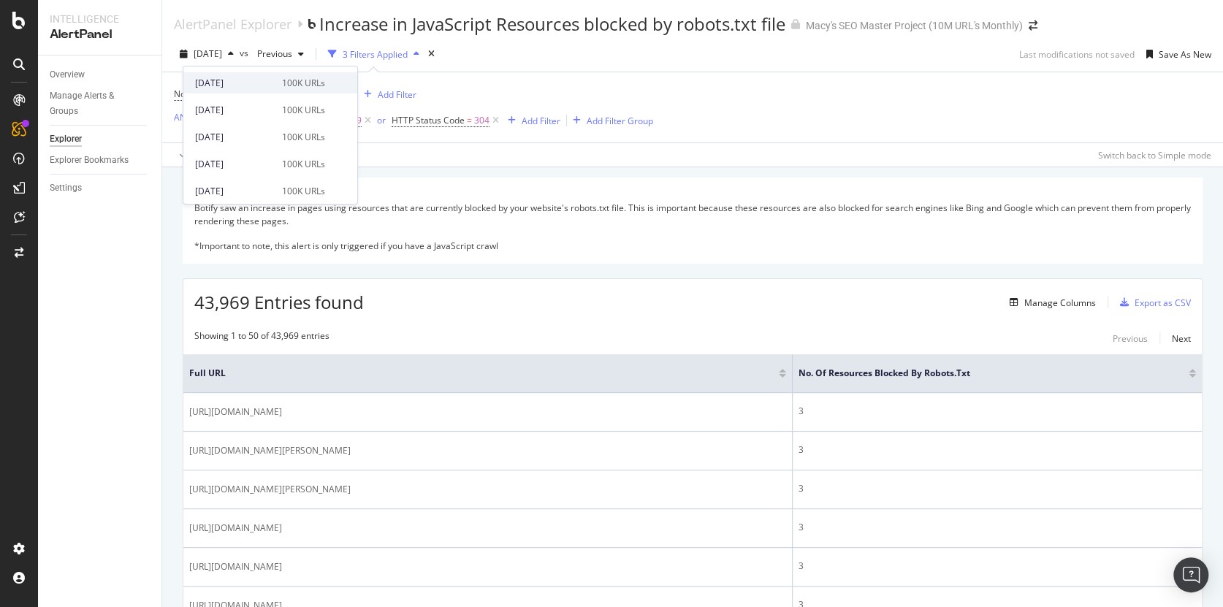
click at [234, 82] on div "[DATE]" at bounding box center [234, 83] width 78 height 13
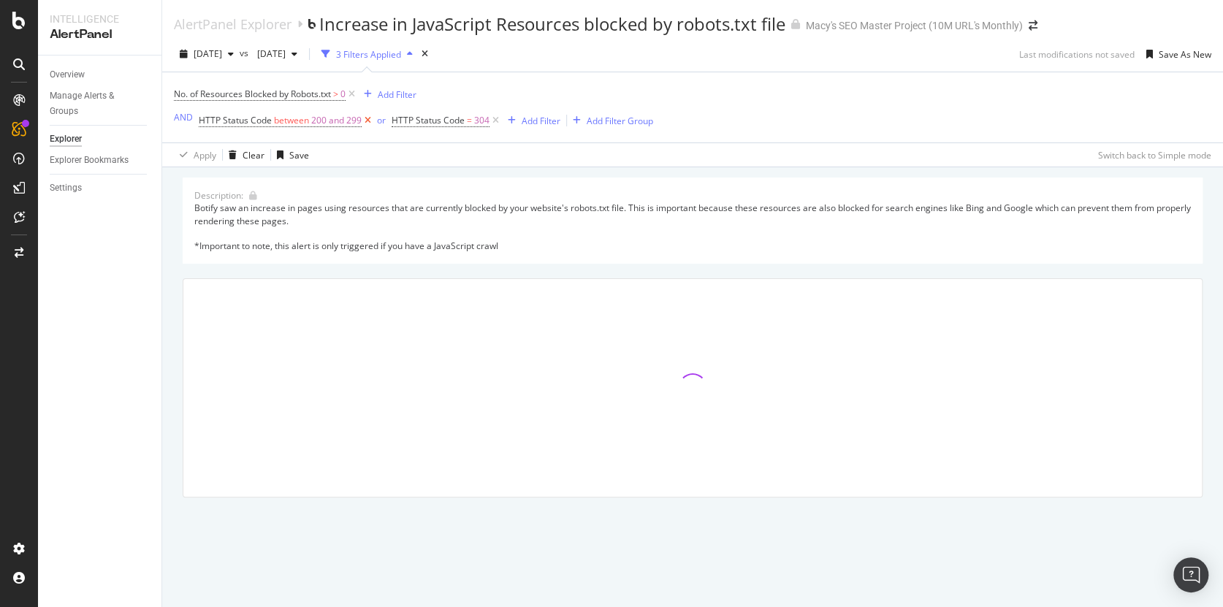
click at [367, 121] on icon at bounding box center [368, 120] width 12 height 15
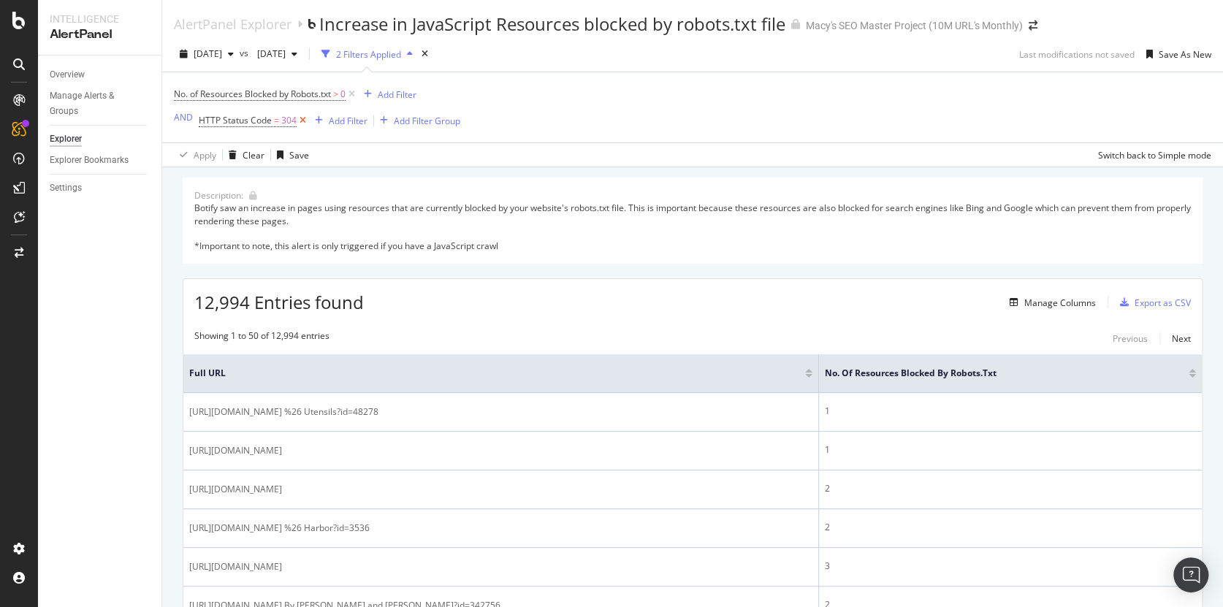
click at [302, 121] on icon at bounding box center [303, 120] width 12 height 15
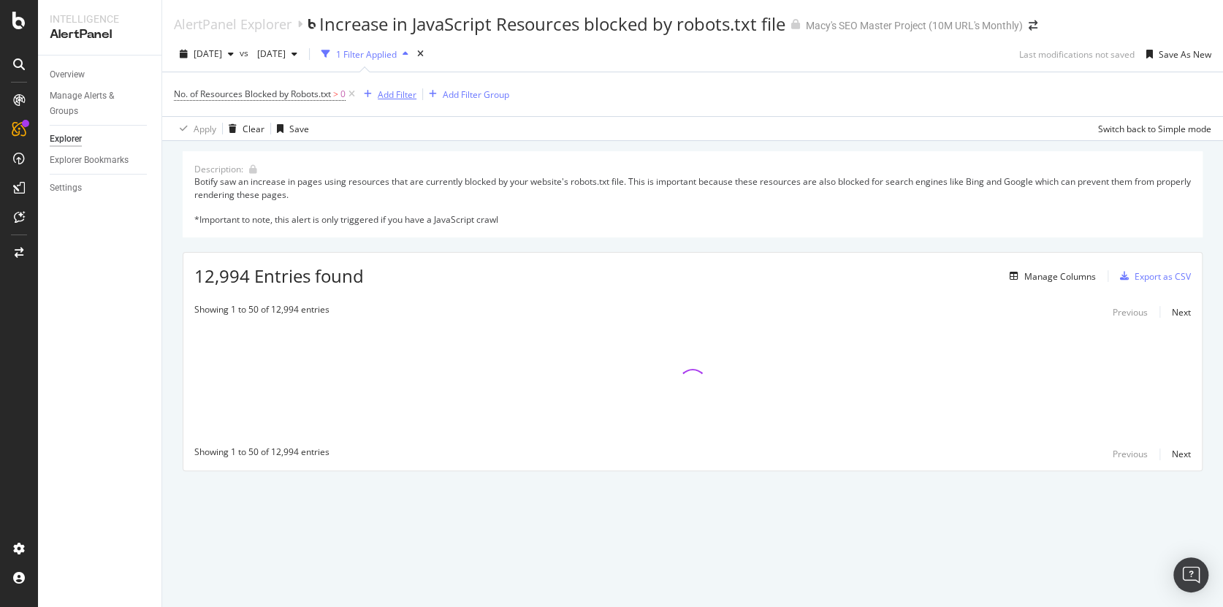
click at [382, 95] on div "Add Filter" at bounding box center [397, 94] width 39 height 12
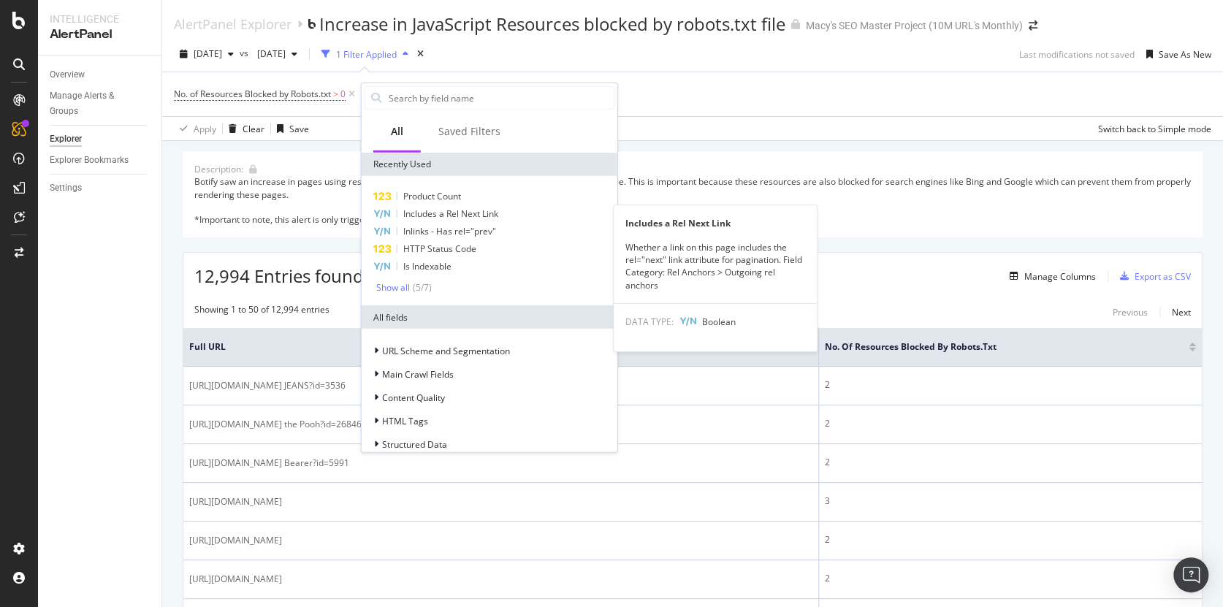
click at [454, 215] on span "Includes a Rel Next Link" at bounding box center [450, 214] width 95 height 12
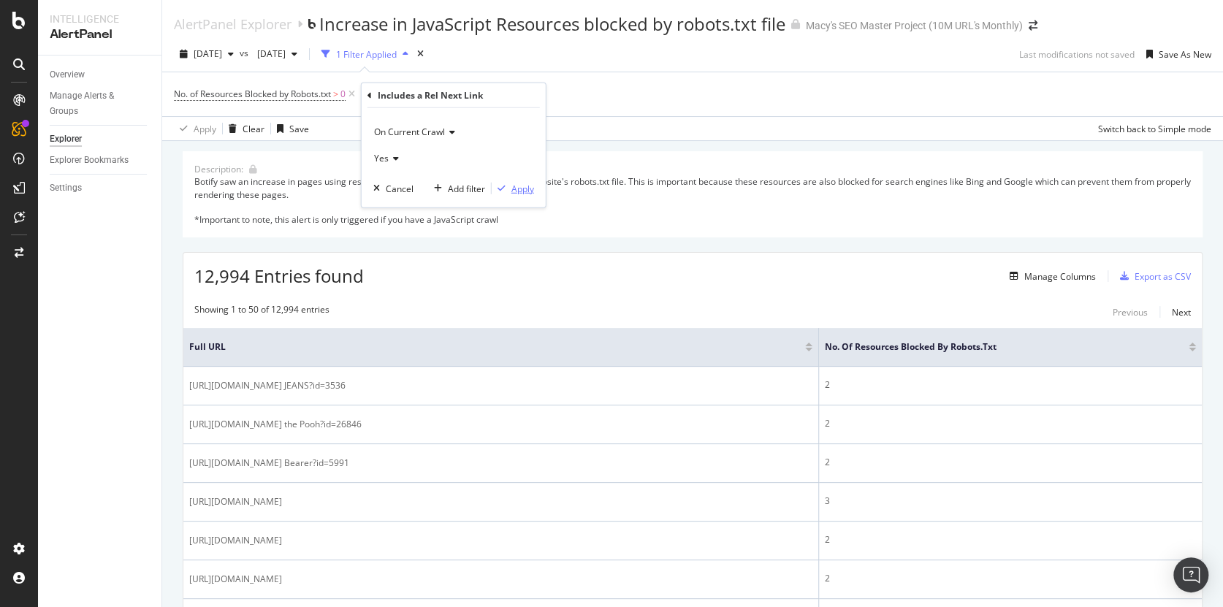
click at [526, 190] on div "Apply" at bounding box center [522, 188] width 23 height 12
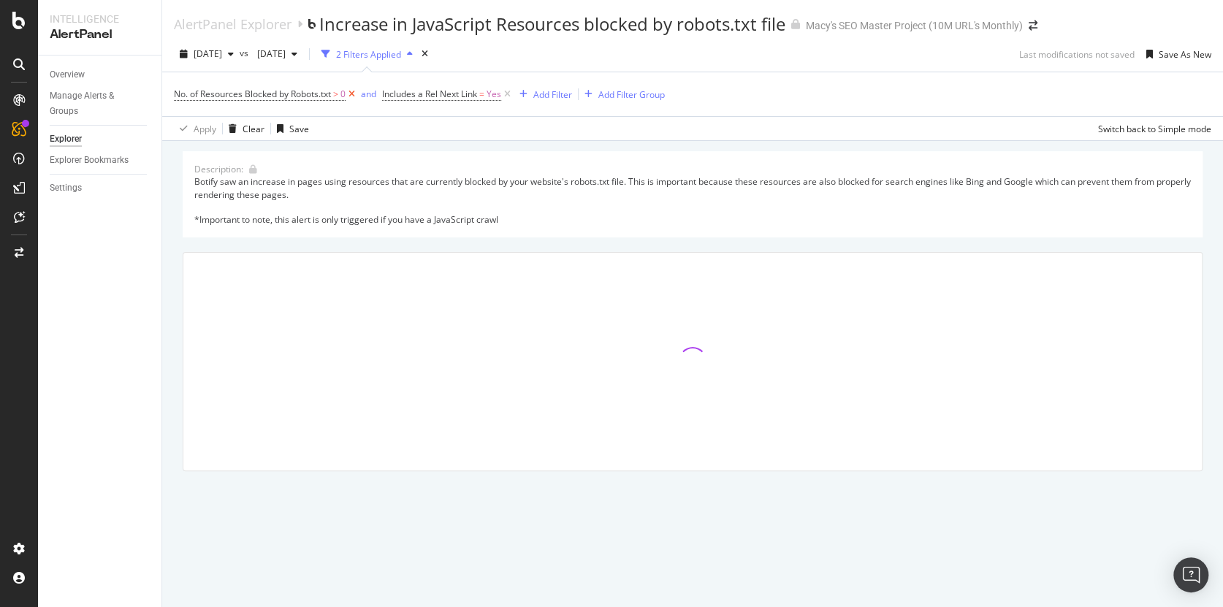
click at [357, 92] on icon at bounding box center [352, 94] width 12 height 15
click at [427, 97] on div "Add Filter Group" at bounding box center [423, 94] width 66 height 12
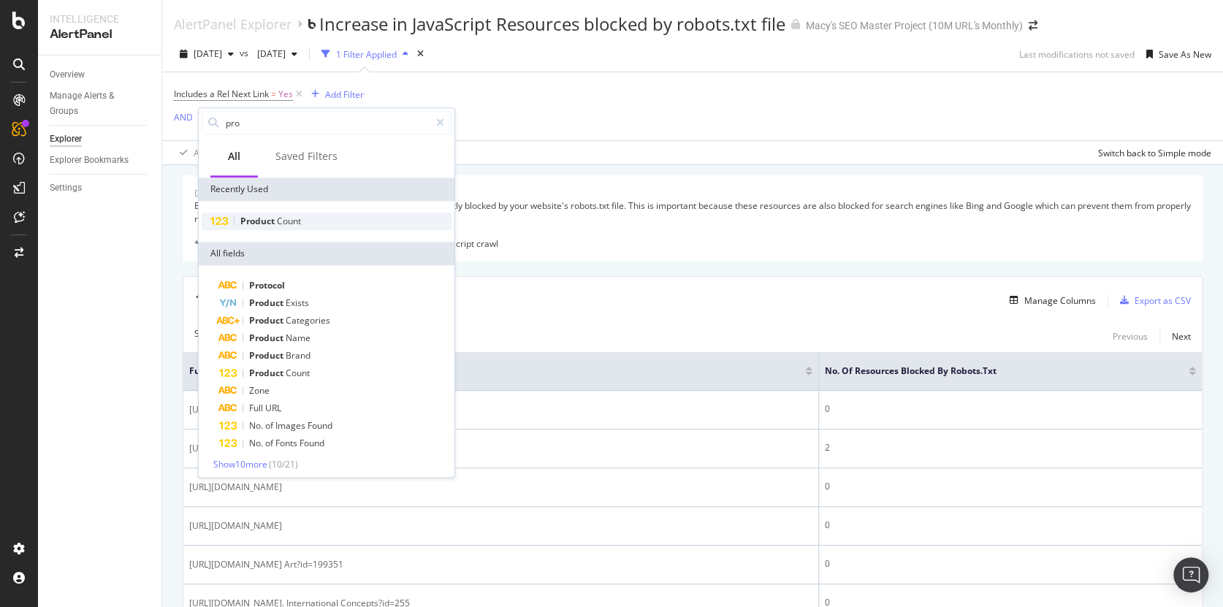
type input "pro"
click at [284, 215] on span "Count" at bounding box center [289, 221] width 24 height 12
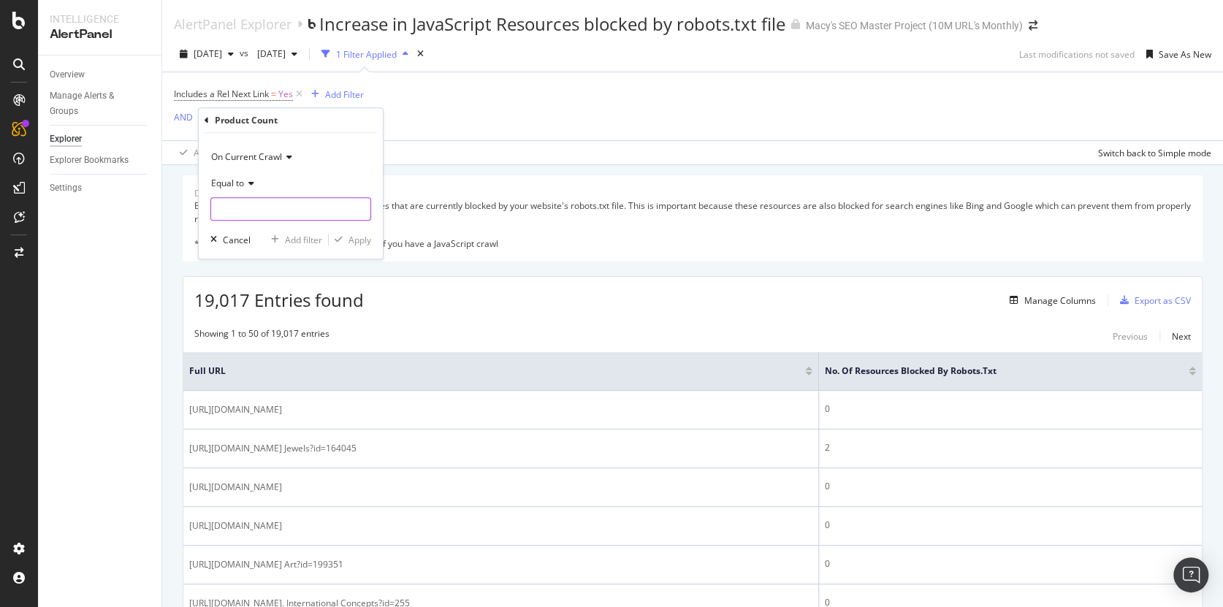
click at [249, 209] on input "number" at bounding box center [290, 208] width 161 height 23
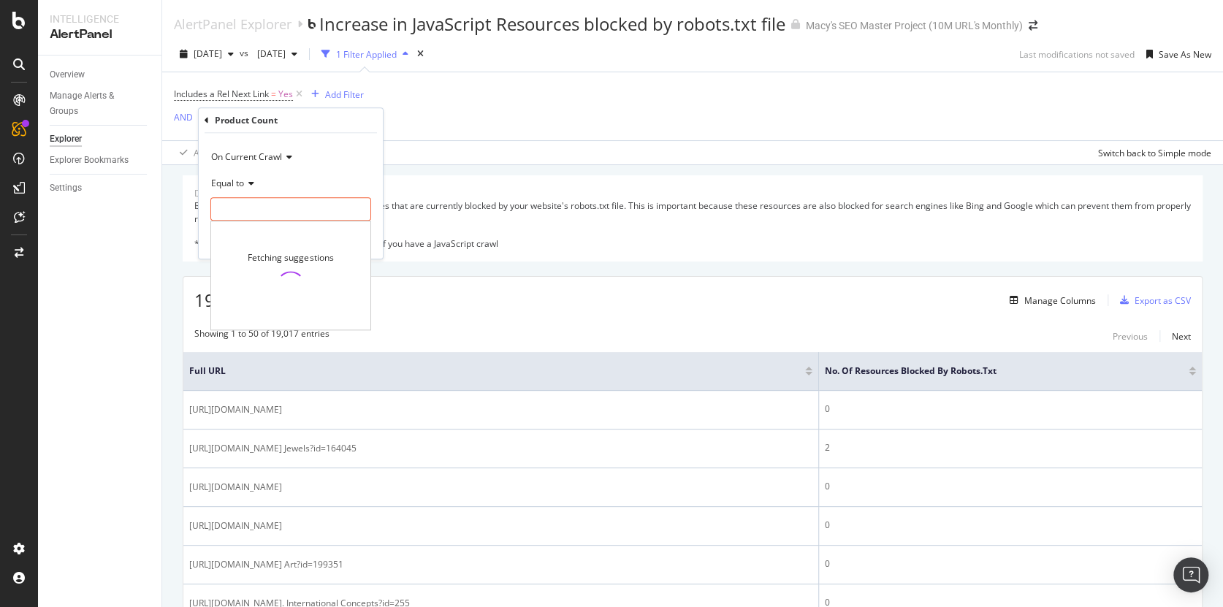
click at [254, 177] on div "Equal to" at bounding box center [290, 182] width 161 height 23
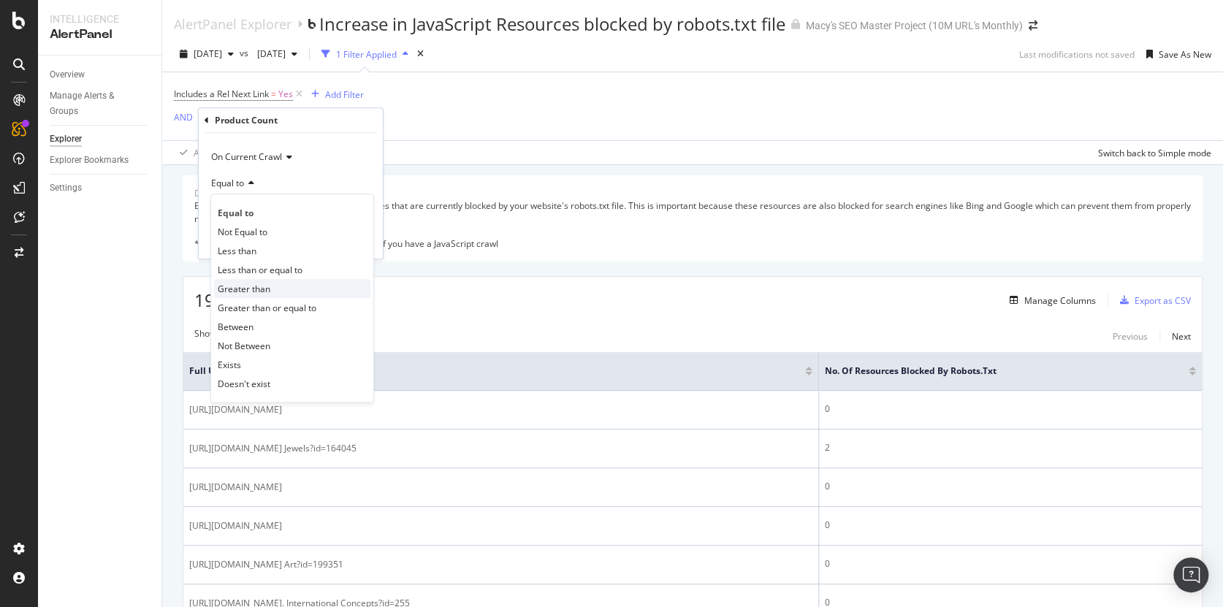
click at [256, 286] on span "Greater than" at bounding box center [244, 289] width 53 height 12
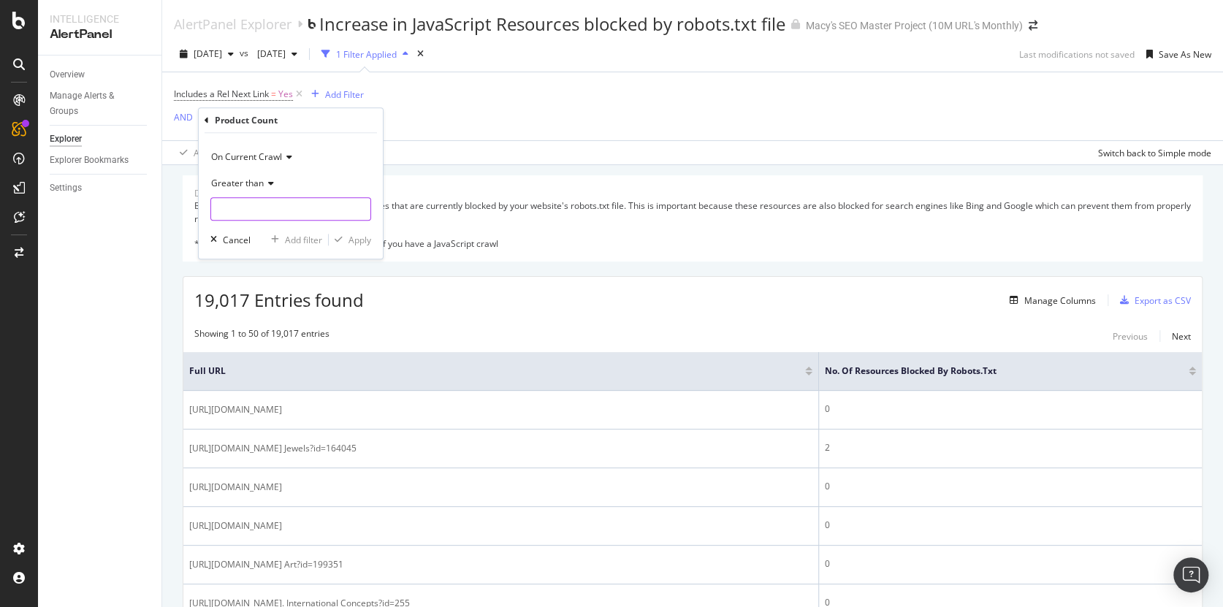
click at [248, 210] on input "number" at bounding box center [290, 208] width 161 height 23
type input "60"
click at [365, 240] on div "Apply" at bounding box center [360, 240] width 23 height 12
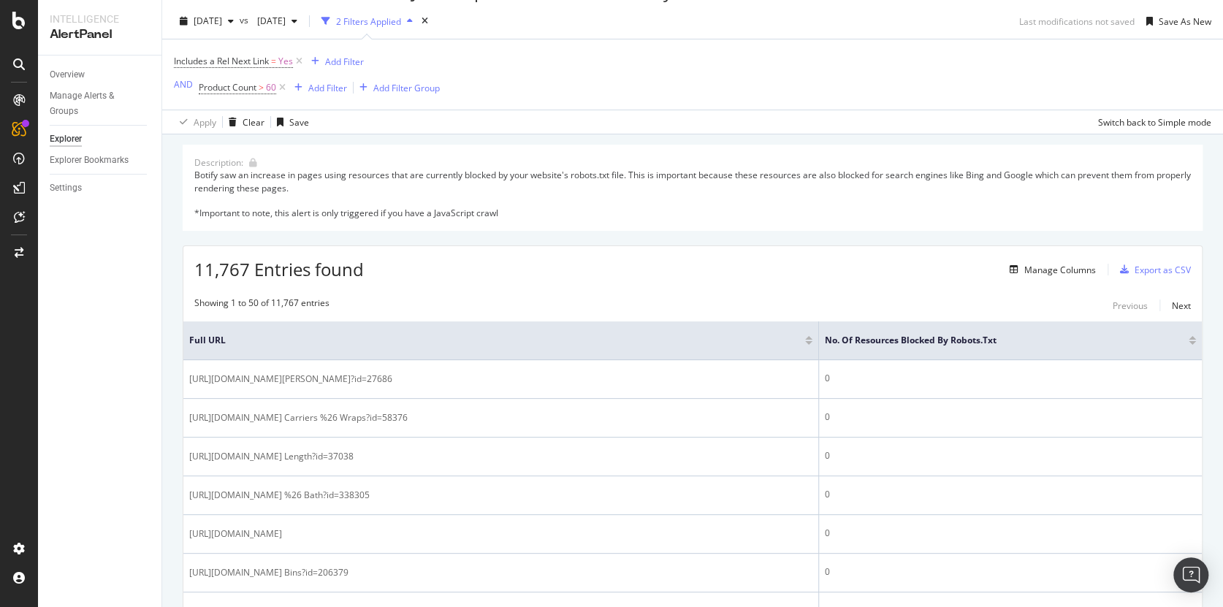
scroll to position [22, 0]
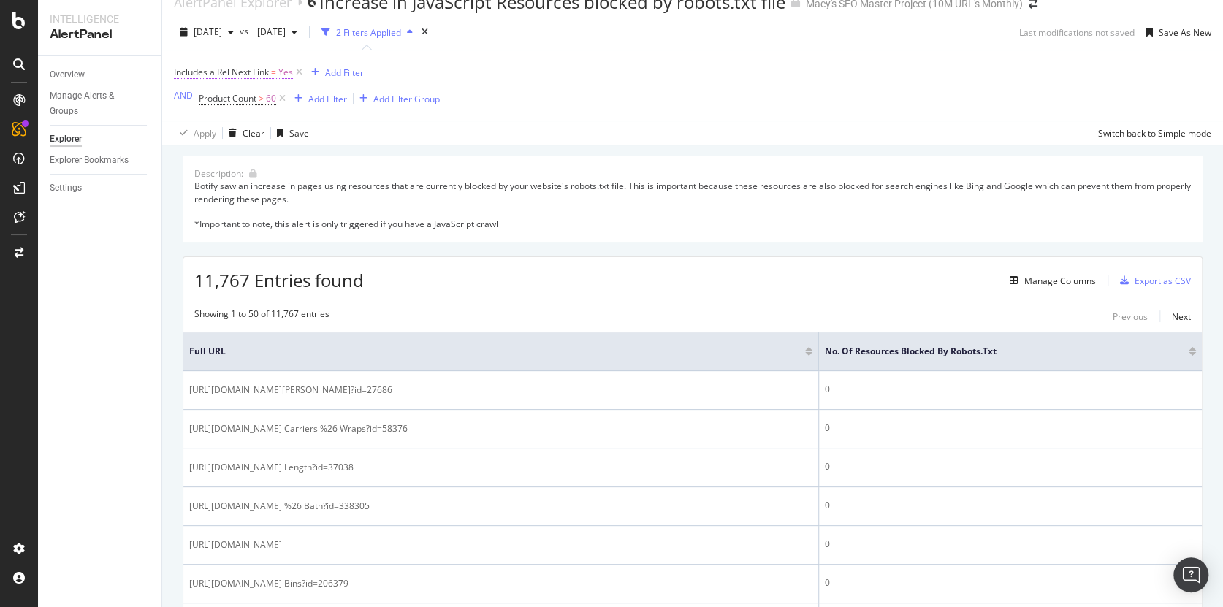
click at [270, 70] on span "Includes a Rel Next Link = Yes" at bounding box center [233, 72] width 119 height 13
click at [207, 134] on icon at bounding box center [207, 133] width 10 height 9
click at [203, 176] on span "No" at bounding box center [200, 181] width 12 height 12
click at [333, 162] on div "Apply" at bounding box center [335, 163] width 23 height 12
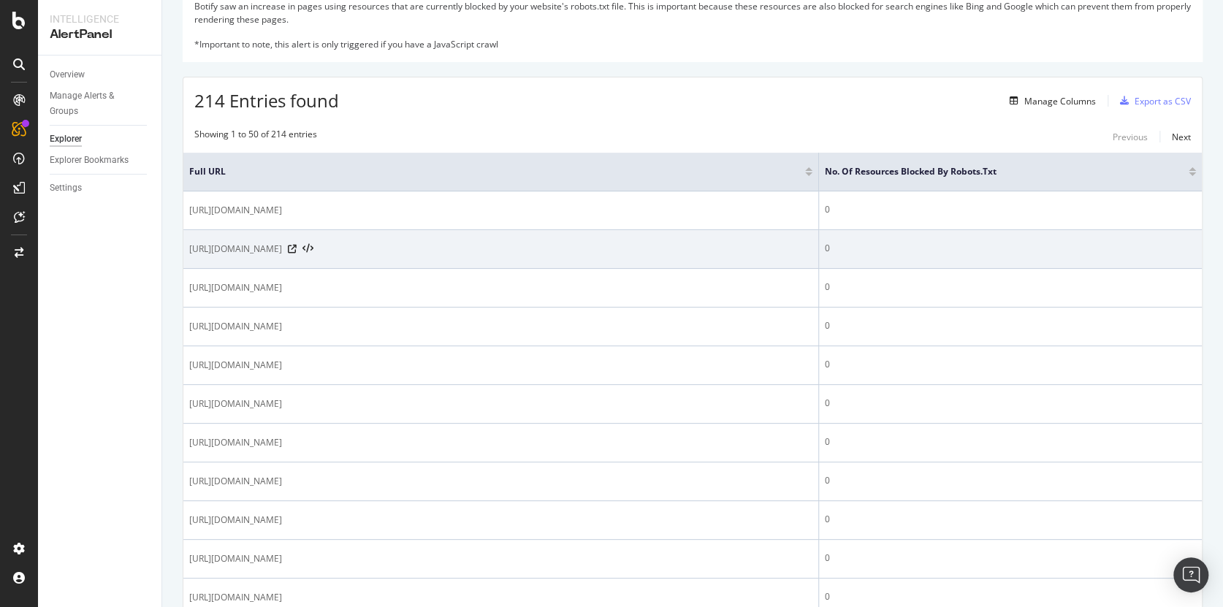
scroll to position [212, 0]
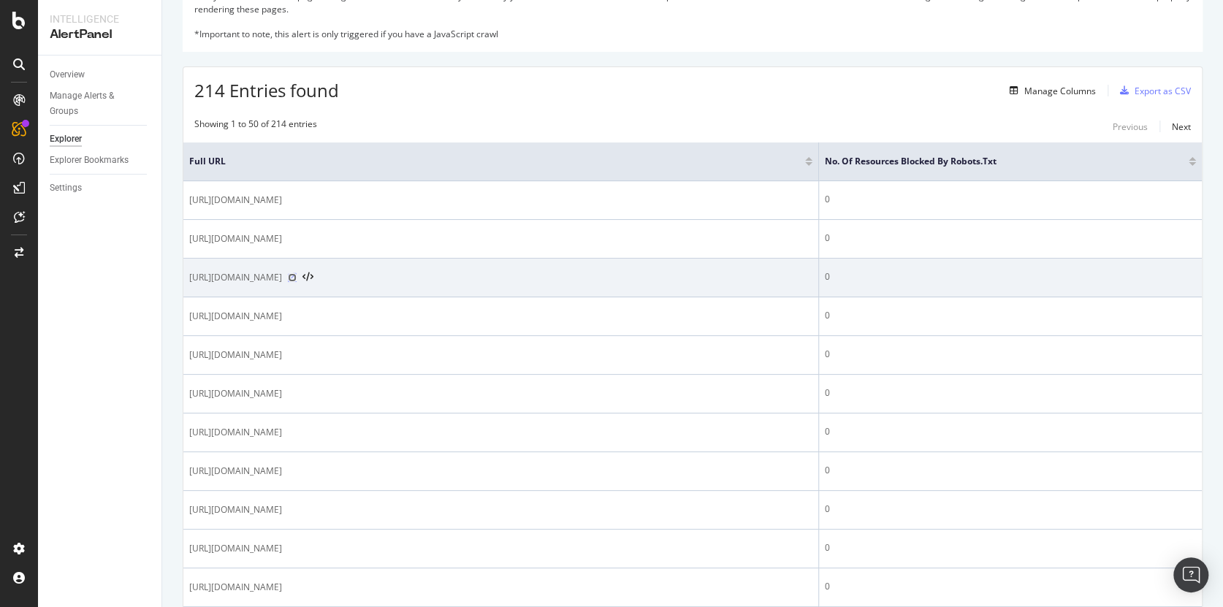
click at [297, 278] on icon at bounding box center [292, 277] width 9 height 9
